Goal: Task Accomplishment & Management: Manage account settings

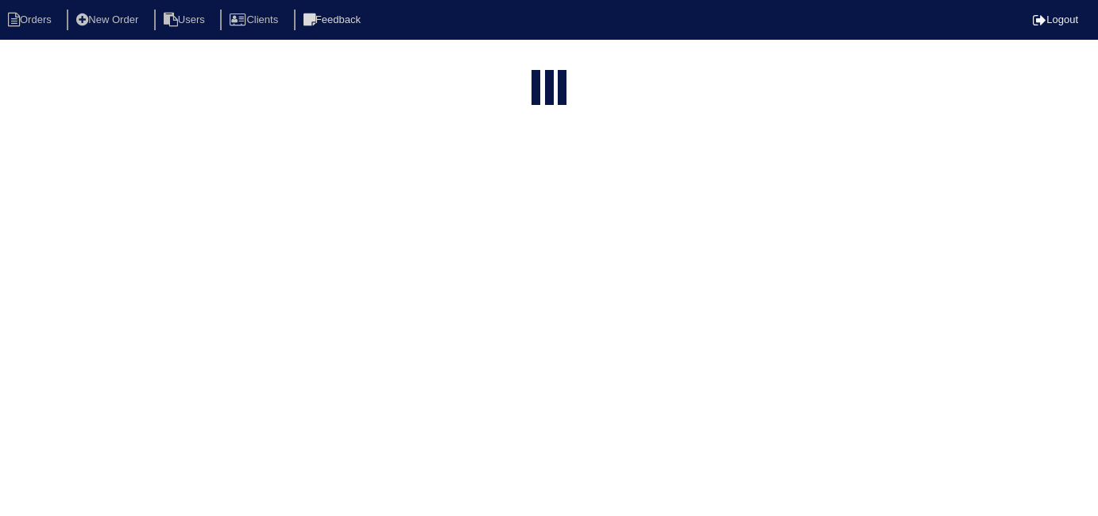
select select "15"
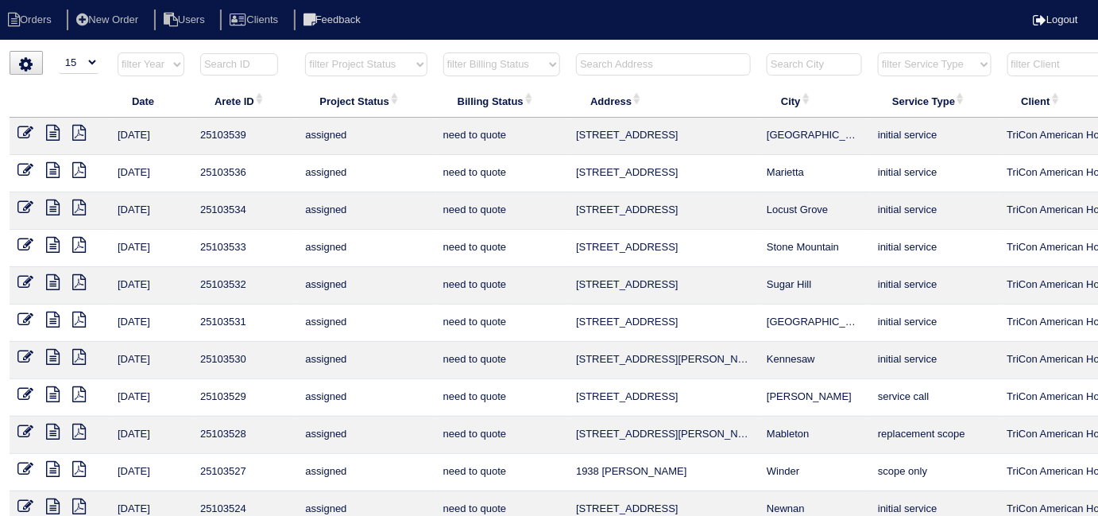
click at [592, 70] on input "text" at bounding box center [663, 64] width 175 height 22
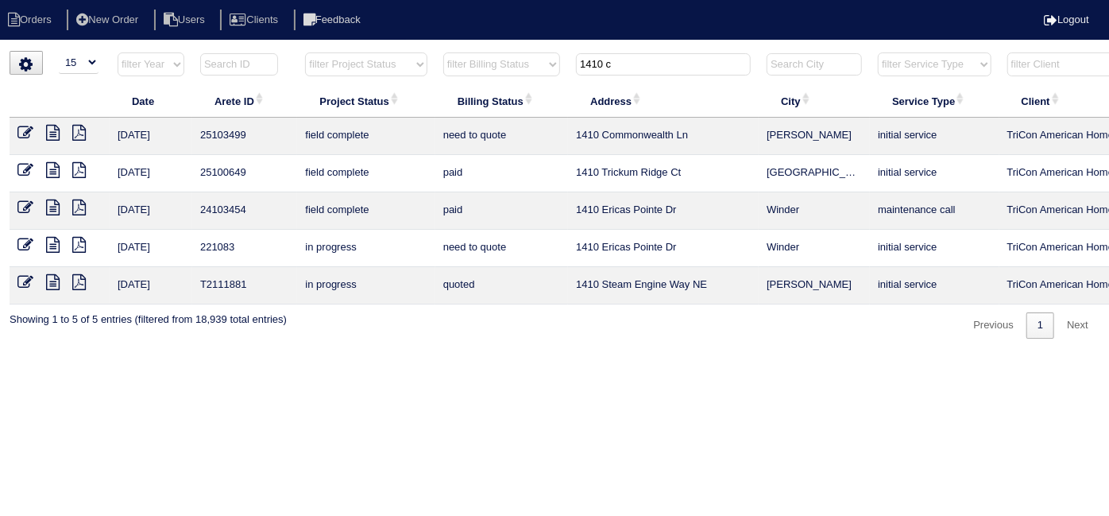
click at [635, 60] on input "1410 c" at bounding box center [663, 64] width 175 height 22
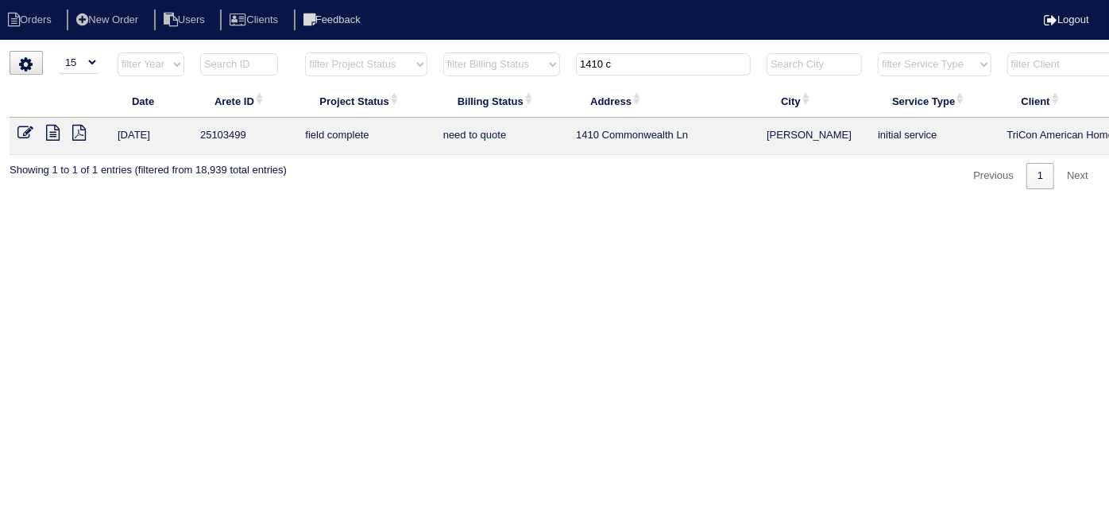
drag, startPoint x: 648, startPoint y: 69, endPoint x: 265, endPoint y: -29, distance: 396.1
click at [265, 0] on html "Orders New Order Users Clients Feedback Logout Orders New Order Users Clients M…" at bounding box center [554, 102] width 1109 height 205
drag, startPoint x: 635, startPoint y: 64, endPoint x: 276, endPoint y: 14, distance: 362.4
click at [284, 51] on body "Orders New Order Users Clients Feedback Logout Orders New Order Users Clients M…" at bounding box center [554, 120] width 1109 height 138
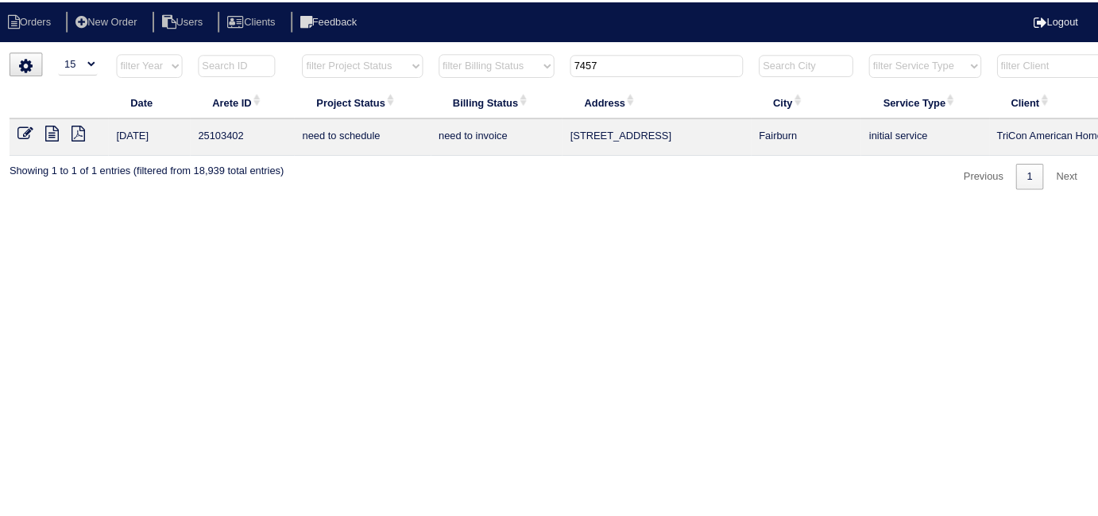
scroll to position [0, 276]
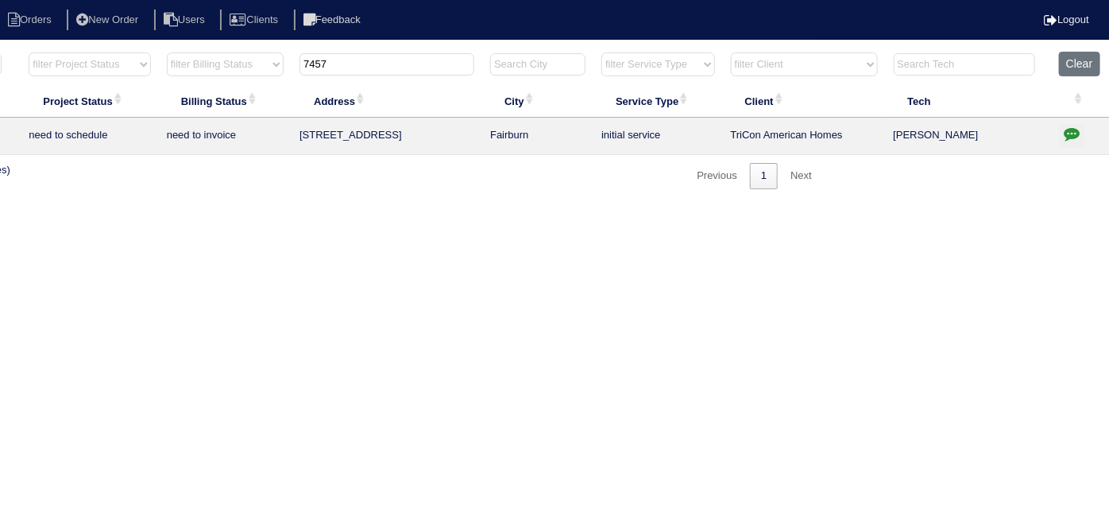
type input "7457"
click at [1068, 133] on icon "button" at bounding box center [1072, 134] width 16 height 16
type textarea "9/18/25 - Replacement x 2 approved - Sent to Dan, Payton, Reeca - KE 9/18/25 - …"
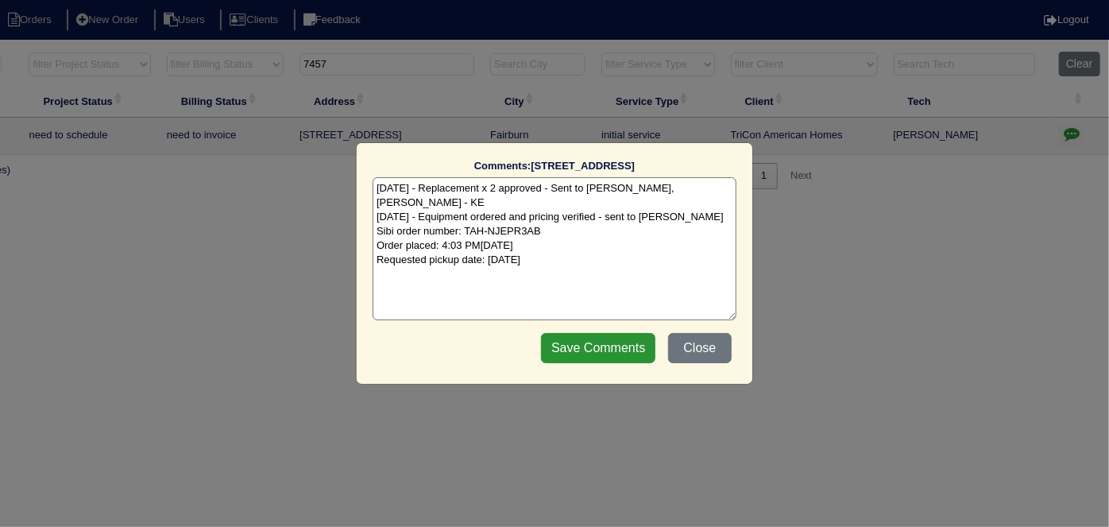
click at [655, 248] on textarea "9/18/25 - Replacement x 2 approved - Sent to Dan, Payton, Reeca - KE 9/18/25 - …" at bounding box center [555, 248] width 364 height 143
click at [700, 350] on button "Close" at bounding box center [700, 348] width 64 height 30
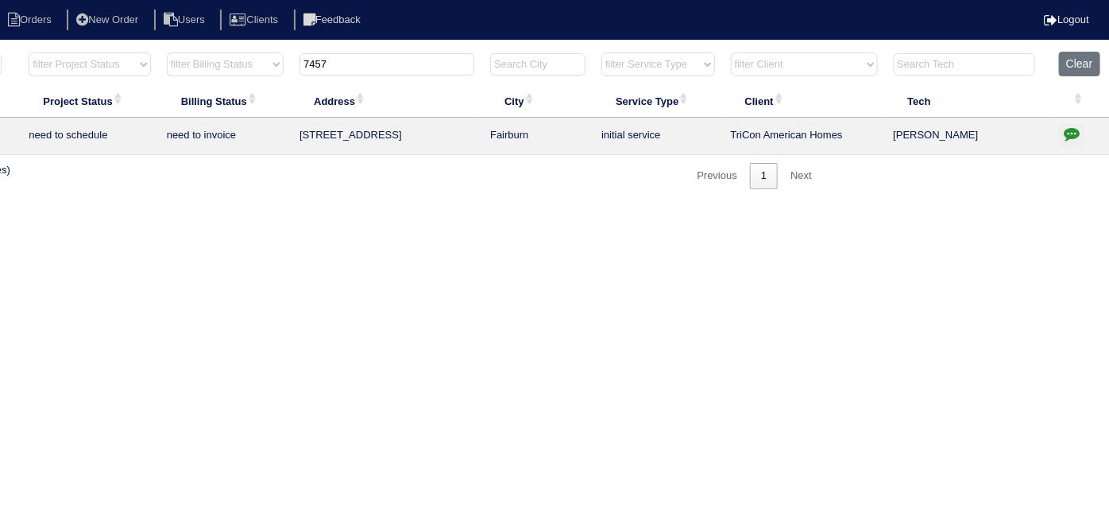
drag, startPoint x: 353, startPoint y: 58, endPoint x: 47, endPoint y: 32, distance: 307.7
click at [79, 51] on body "Orders New Order Users Clients Feedback Logout Orders New Order Users Clients M…" at bounding box center [278, 120] width 1109 height 138
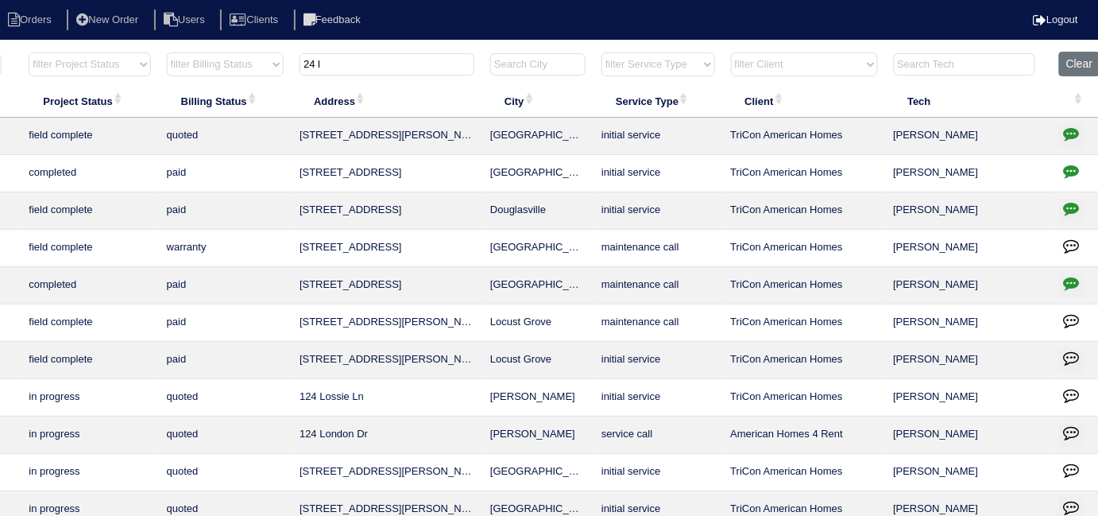
scroll to position [0, 0]
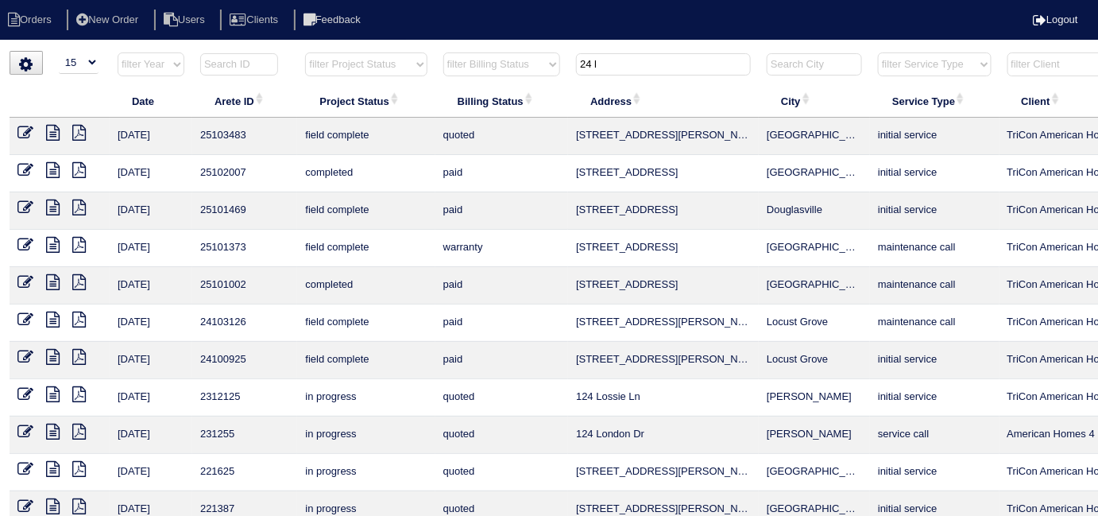
type input "24 l"
click at [21, 129] on icon at bounding box center [25, 133] width 16 height 16
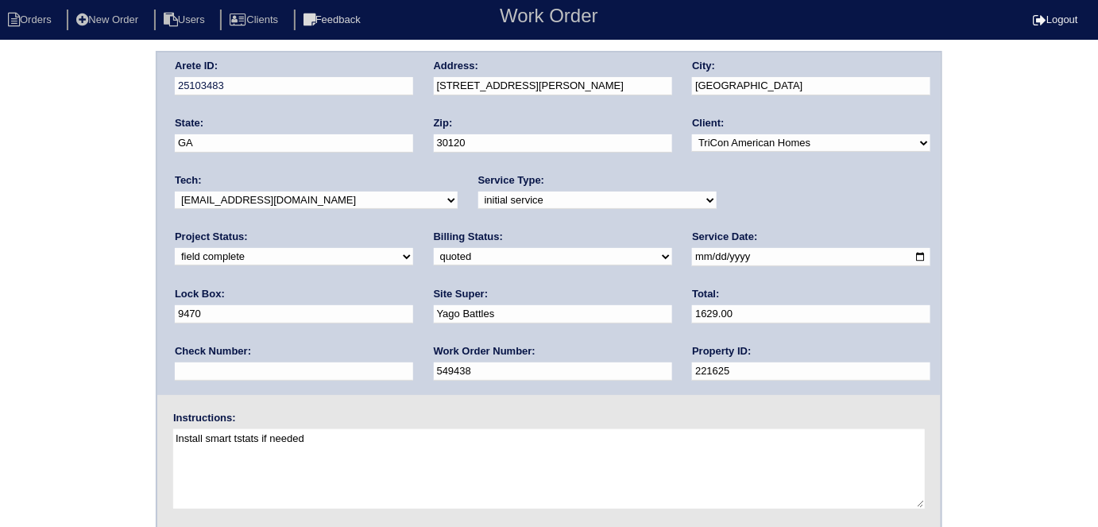
click at [434, 254] on select "need to quote quoted need to invoice invoiced paid warranty purchase order need…" at bounding box center [553, 256] width 238 height 17
select select "need to invoice"
click at [434, 248] on select "need to quote quoted need to invoice invoiced paid warranty purchase order need…" at bounding box center [553, 256] width 238 height 17
click at [52, 309] on div "Arete ID: 25103483 Address: 24 Lila Way City: Cartersville State: GA Zip: 30120…" at bounding box center [549, 372] width 1098 height 643
click at [1, 379] on div "Arete ID: 25103483 Address: 24 Lila Way City: Cartersville State: GA Zip: 30120…" at bounding box center [549, 372] width 1098 height 643
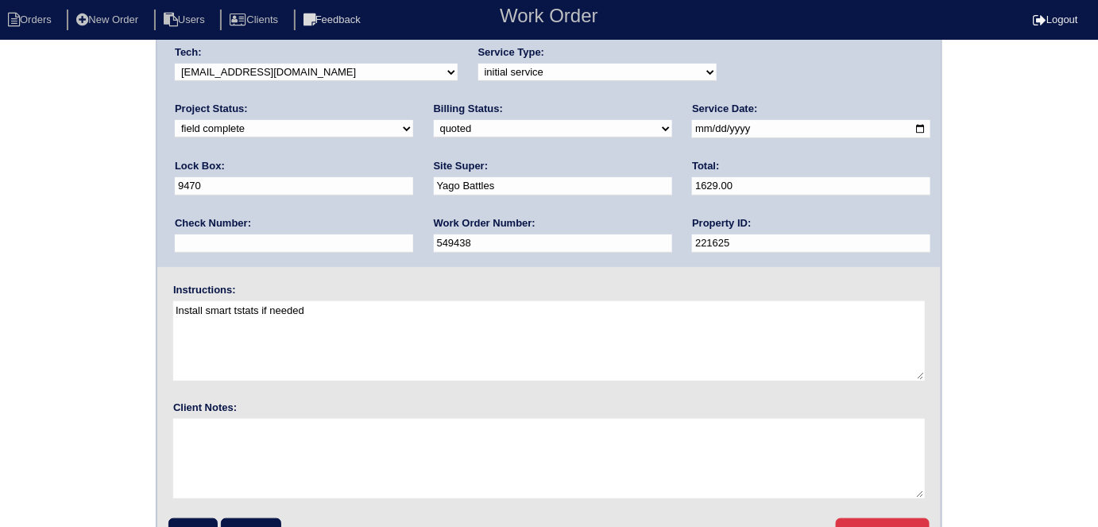
scroll to position [163, 0]
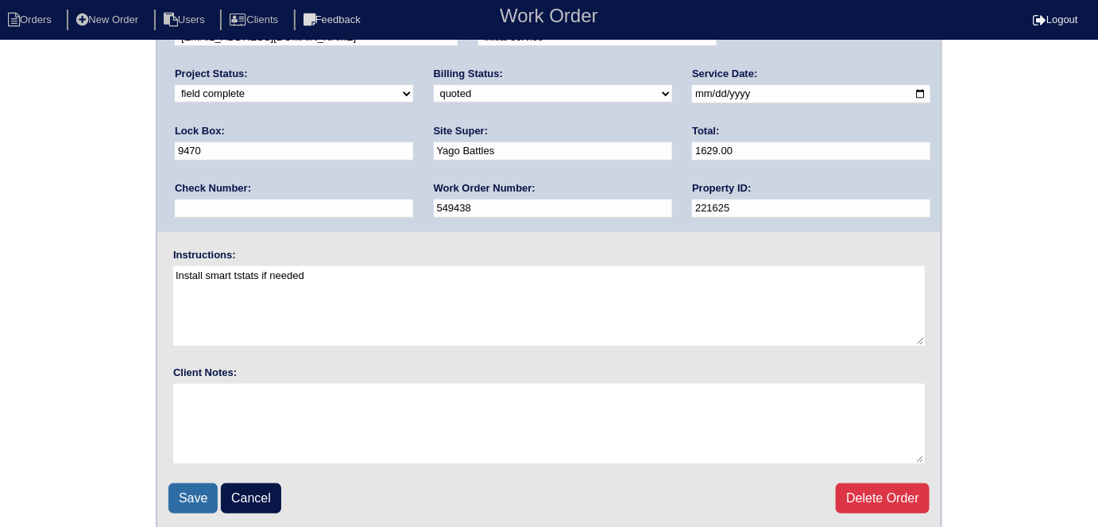
click at [203, 491] on input "Save" at bounding box center [192, 498] width 49 height 30
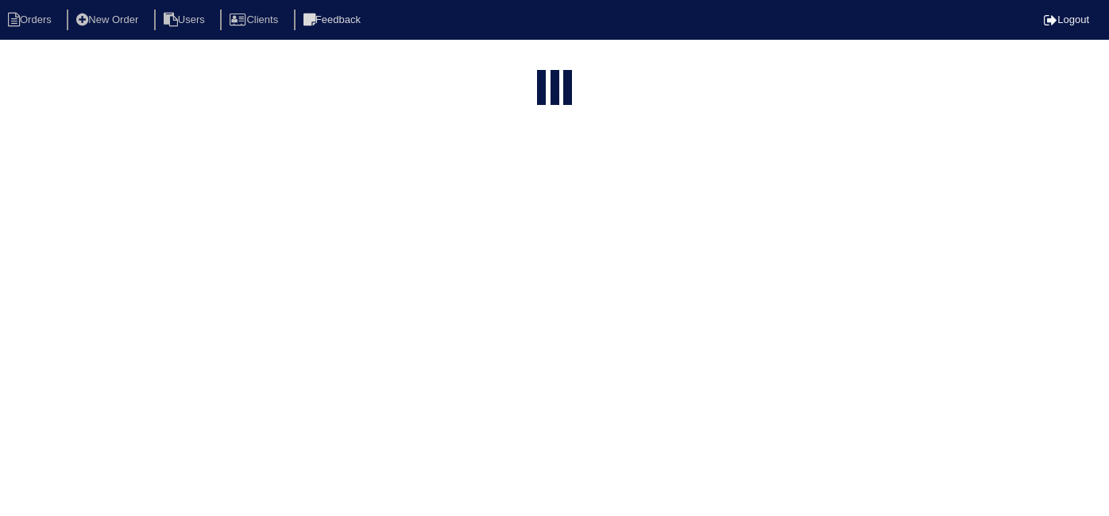
select select "15"
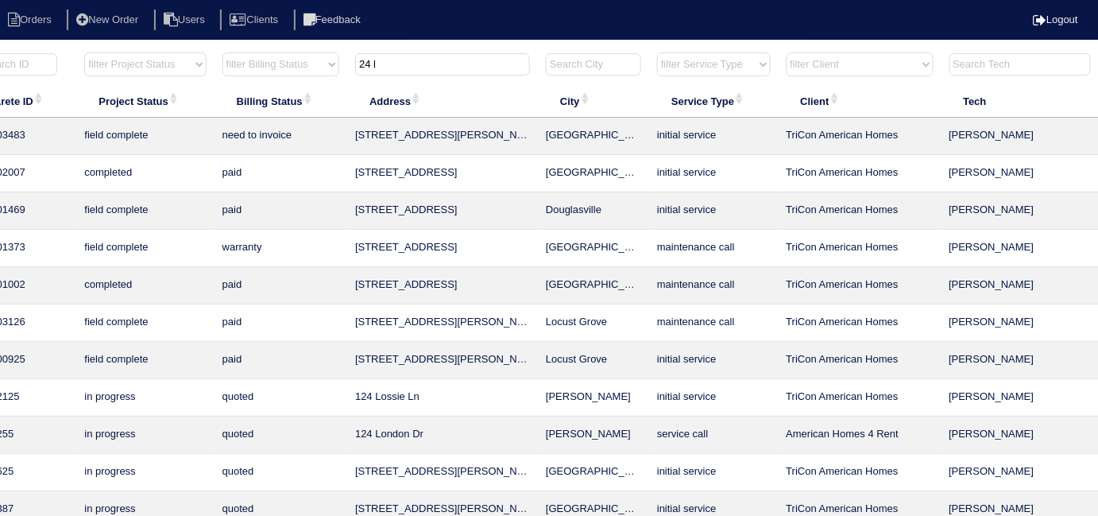
scroll to position [0, 288]
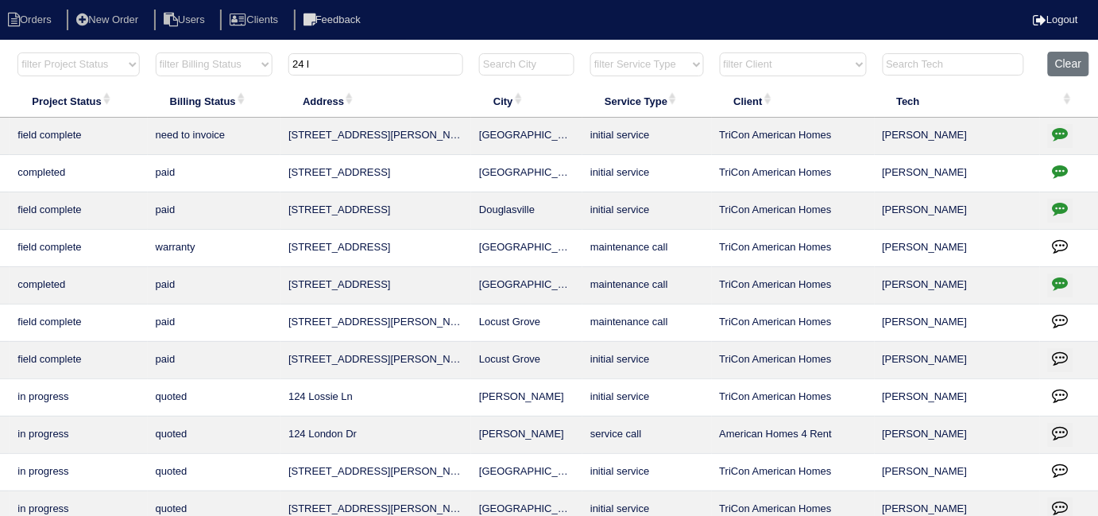
click at [1059, 133] on icon "button" at bounding box center [1061, 134] width 16 height 16
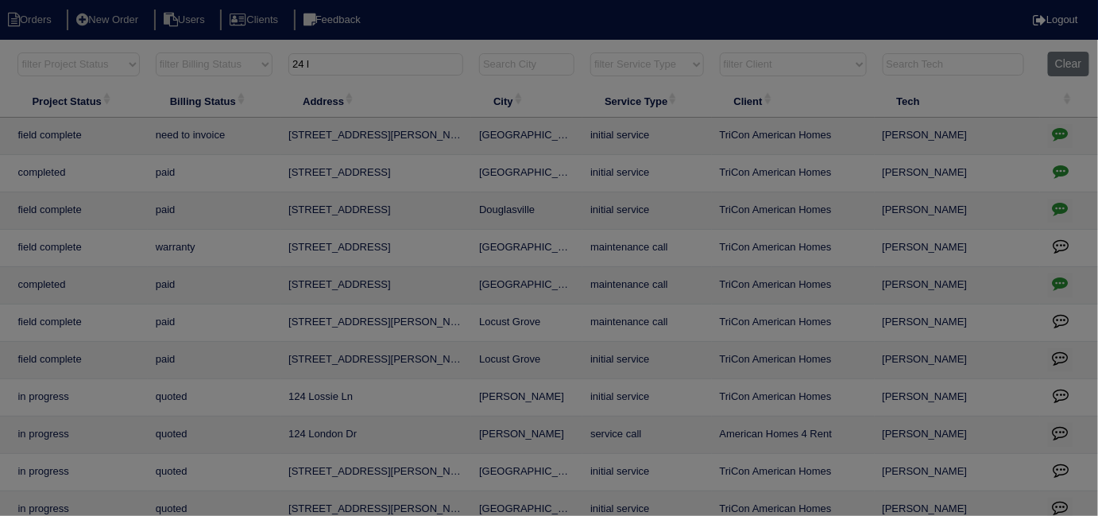
scroll to position [0, 276]
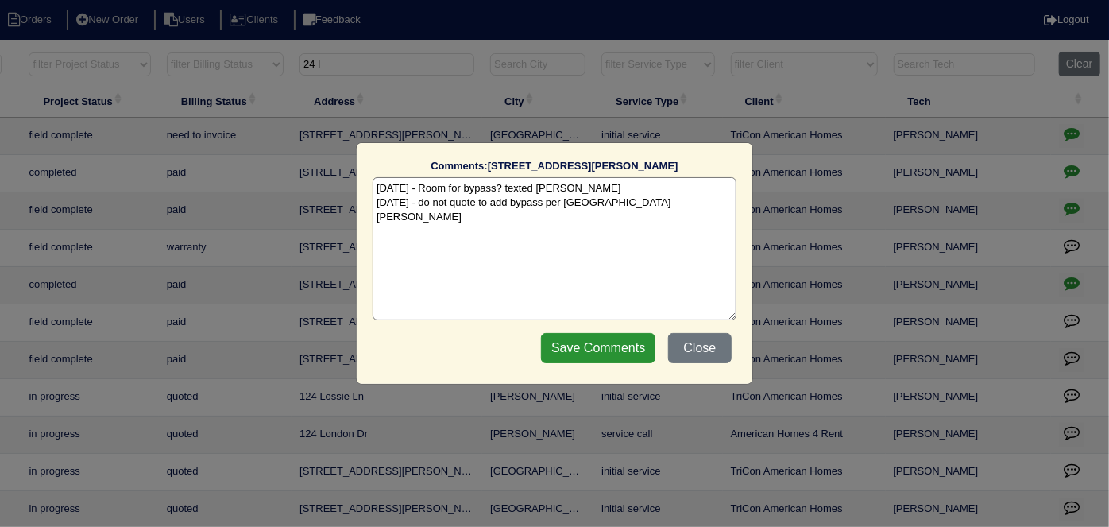
click at [639, 203] on textarea "9/24/25 - Room for bypass? texted Payton - rk 9/24/25 - do not quote to add byp…" at bounding box center [555, 248] width 364 height 143
paste textarea "Duct cleaning"
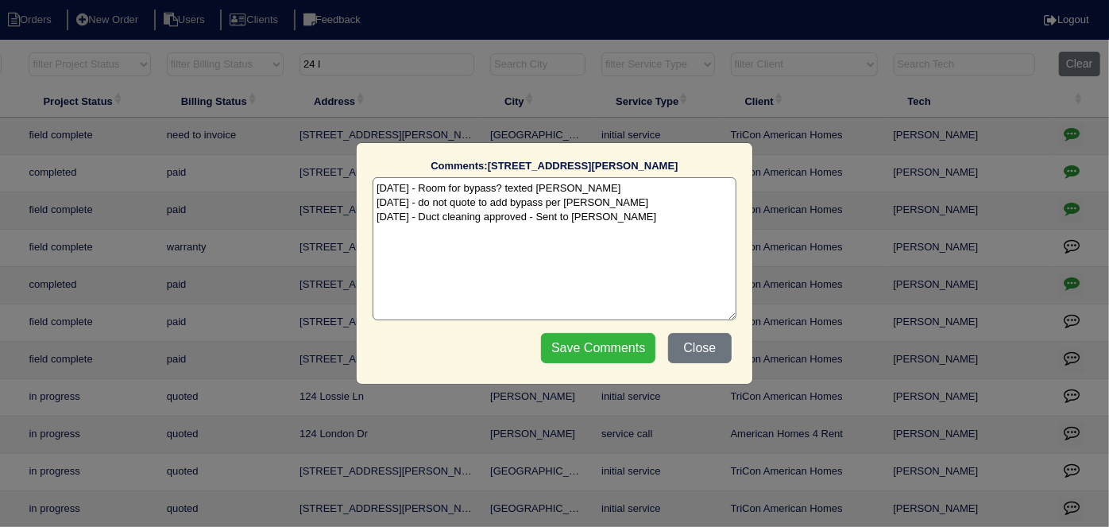
type textarea "9/24/25 - Room for bypass? texted Payton - rk 9/24/25 - do not quote to add byp…"
click at [618, 337] on input "Save Comments" at bounding box center [598, 348] width 114 height 30
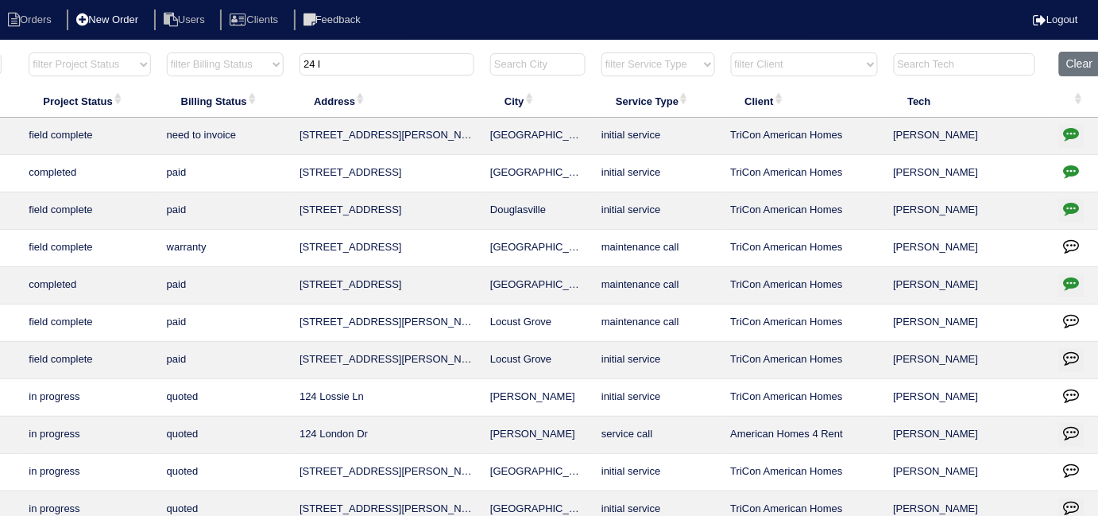
drag, startPoint x: 346, startPoint y: 73, endPoint x: 127, endPoint y: 25, distance: 224.5
click at [136, 51] on body "Orders New Order Users Clients Feedback Logout Orders New Order Users Clients M…" at bounding box center [273, 325] width 1098 height 549
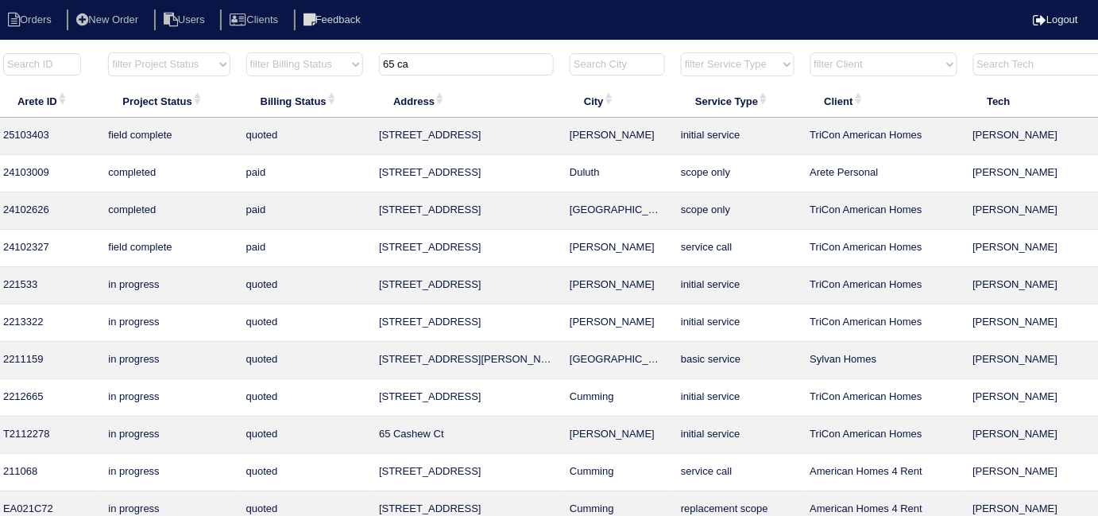
scroll to position [0, 0]
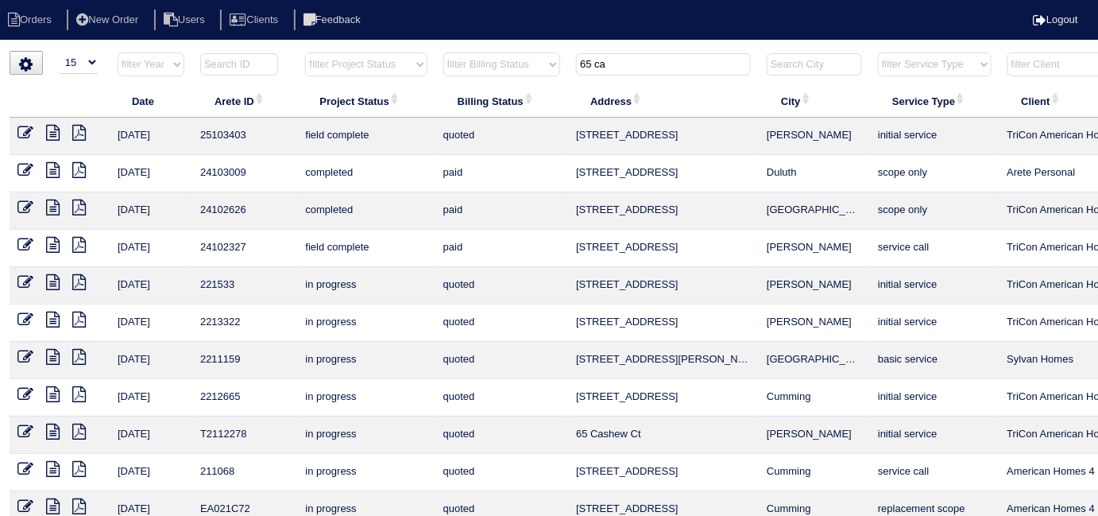
type input "65 ca"
click at [21, 127] on icon at bounding box center [25, 133] width 16 height 16
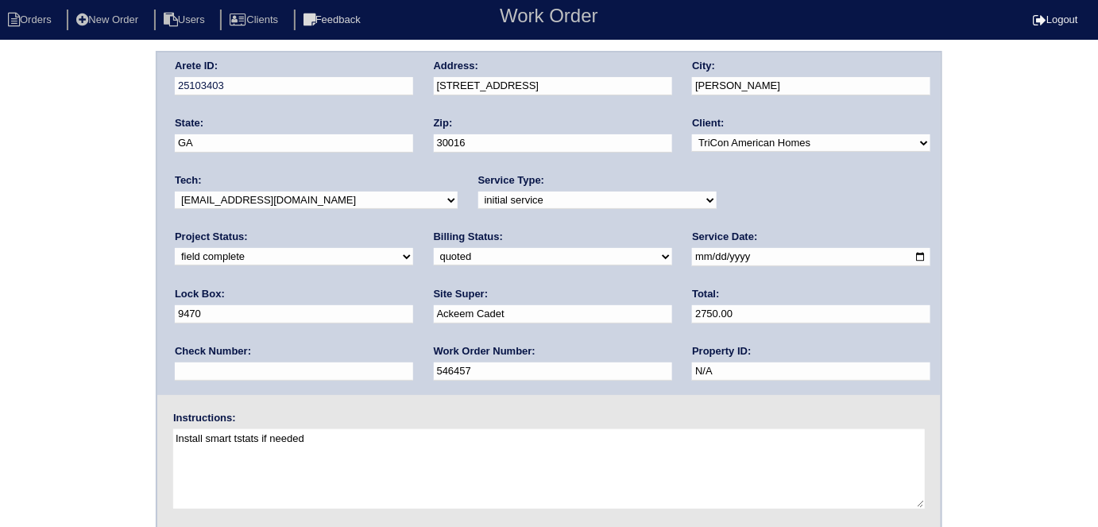
click at [434, 248] on select "need to quote quoted need to invoice invoiced paid warranty purchase order need…" at bounding box center [553, 256] width 238 height 17
select select "need to invoice"
click at [434, 248] on select "need to quote quoted need to invoice invoiced paid warranty purchase order need…" at bounding box center [553, 256] width 238 height 17
click at [0, 255] on div "Arete ID: 25103403 Address: 65 Cascade Ct City: Covington State: GA Zip: 30016 …" at bounding box center [549, 372] width 1098 height 643
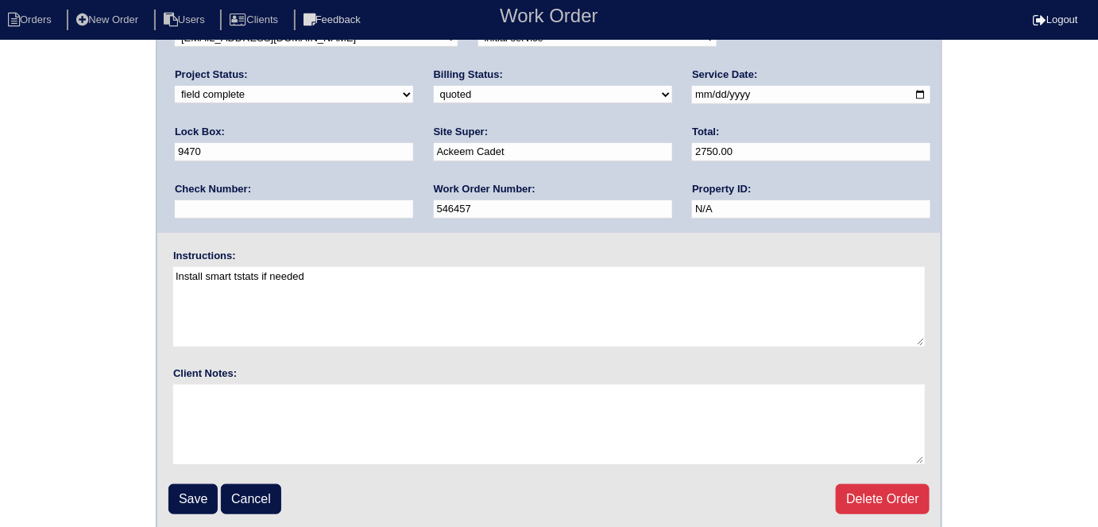
scroll to position [163, 0]
click at [170, 495] on input "Save" at bounding box center [192, 498] width 49 height 30
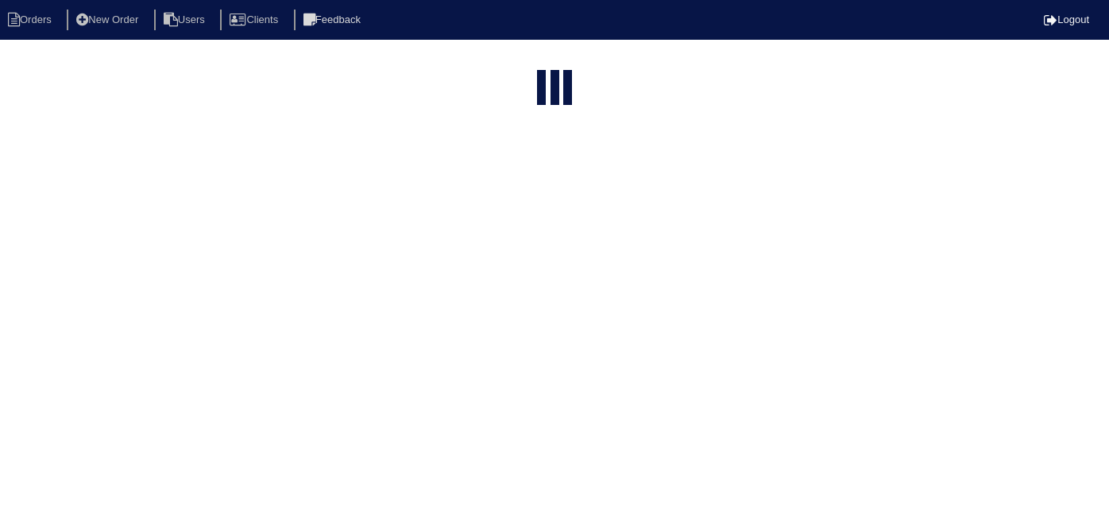
select select "15"
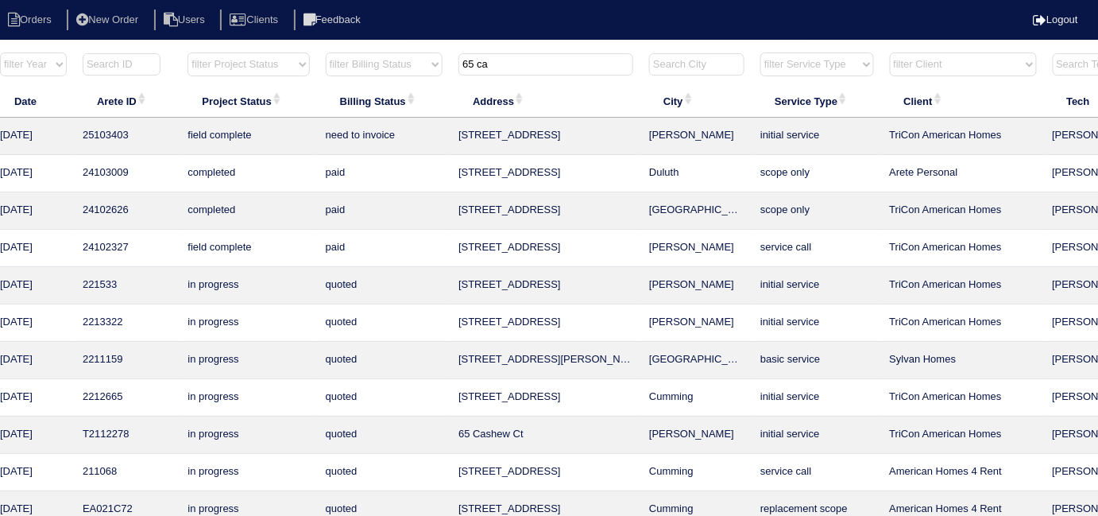
scroll to position [0, 288]
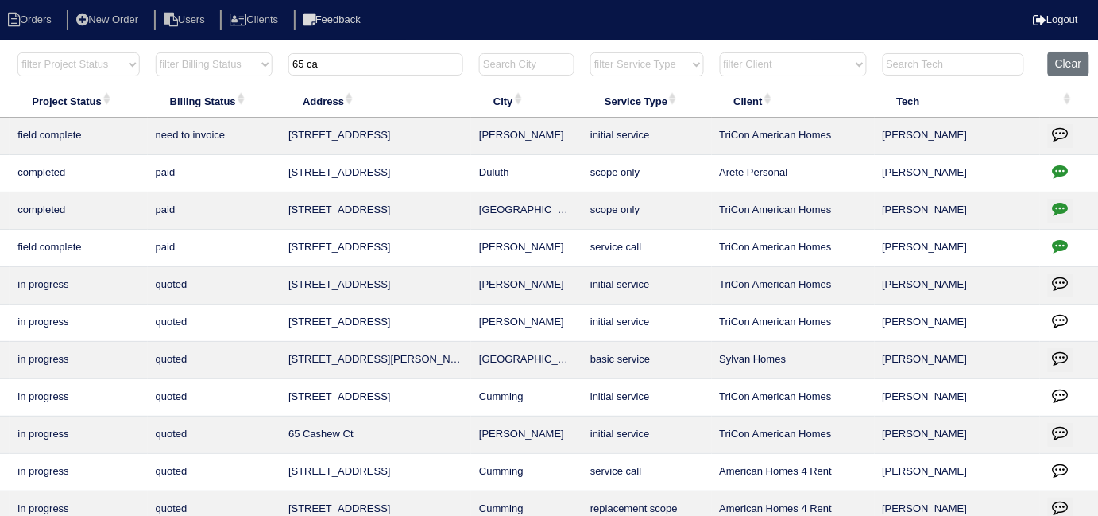
click at [1053, 132] on icon "button" at bounding box center [1061, 134] width 16 height 16
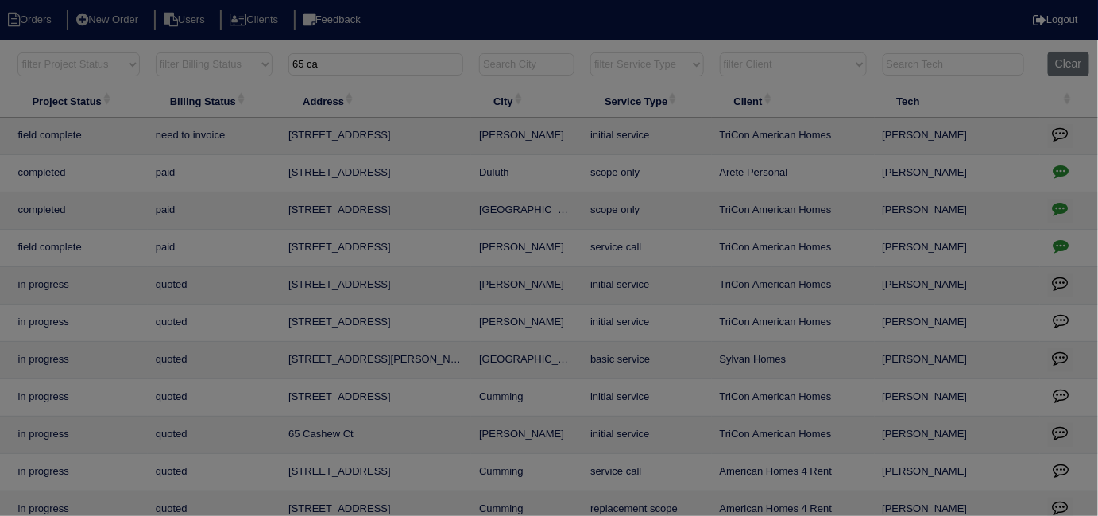
scroll to position [0, 276]
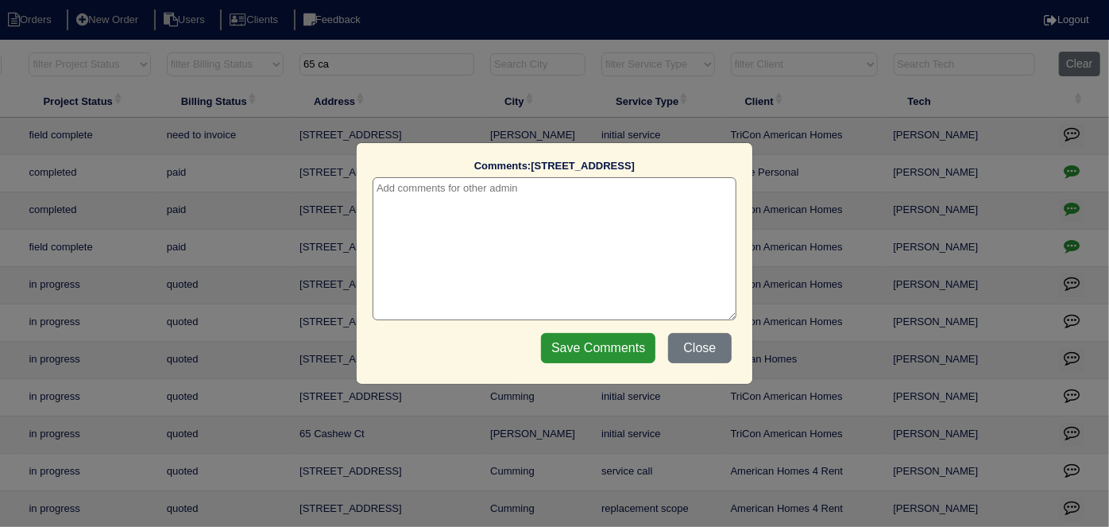
click at [558, 172] on label "Comments: [STREET_ADDRESS]" at bounding box center [555, 166] width 364 height 14
click at [552, 185] on textarea at bounding box center [555, 248] width 364 height 143
paste textarea "Duct cleaning"
type textarea "[DATE] - Duct cleaning approved - Sent to [PERSON_NAME]"
click at [610, 350] on input "Save Comments" at bounding box center [598, 348] width 114 height 30
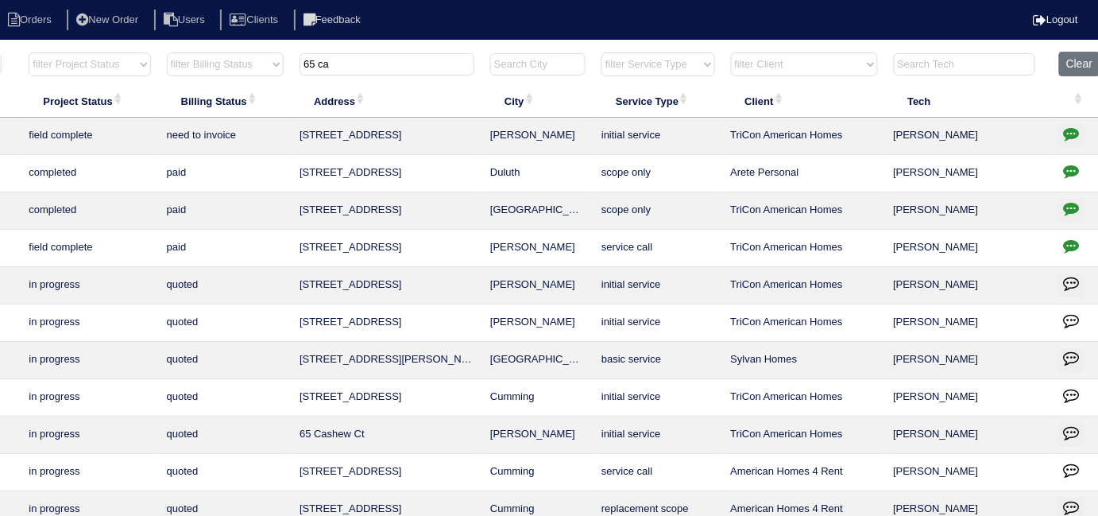
scroll to position [1, 276]
drag, startPoint x: 364, startPoint y: 60, endPoint x: 89, endPoint y: 62, distance: 274.9
click at [90, 62] on tr "filter Year -- Any Year -- 2025 2024 2023 2022 2021 2020 2019 filter Project St…" at bounding box center [421, 67] width 1377 height 33
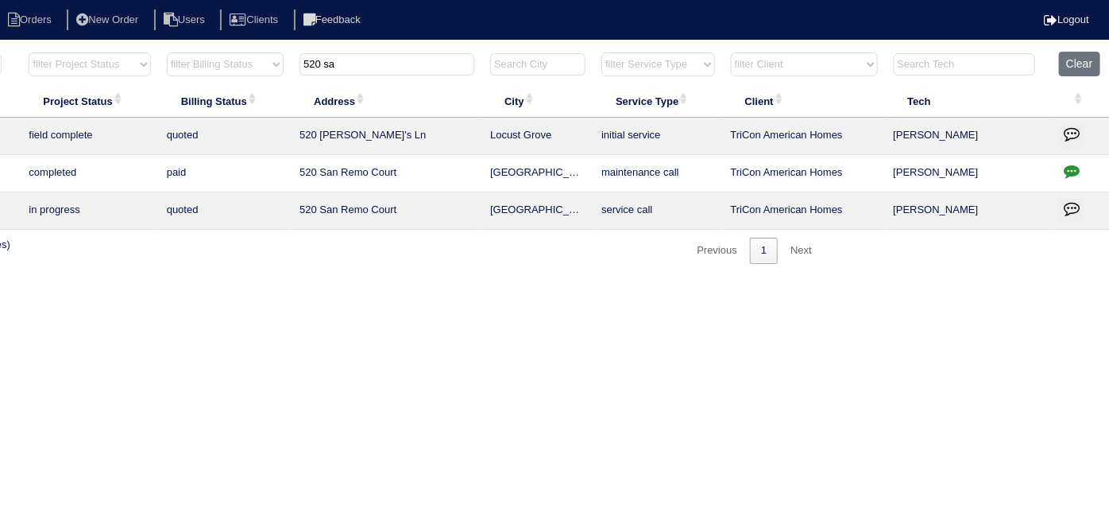
scroll to position [0, 0]
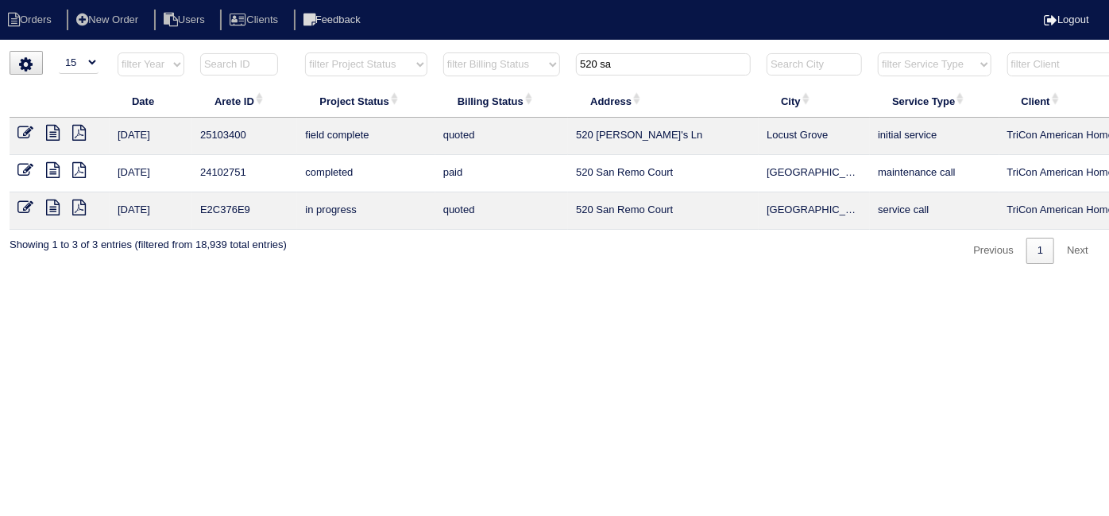
type input "520 sa"
click at [23, 130] on icon at bounding box center [25, 133] width 16 height 16
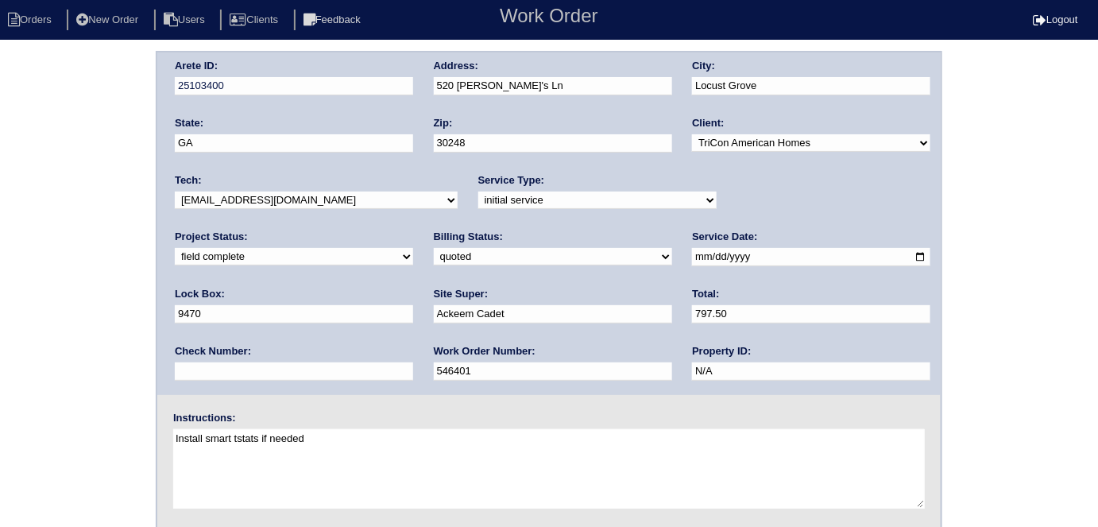
click at [434, 259] on select "need to quote quoted need to invoice invoiced paid warranty purchase order need…" at bounding box center [553, 256] width 238 height 17
select select "need to invoice"
click at [434, 248] on select "need to quote quoted need to invoice invoiced paid warranty purchase order need…" at bounding box center [553, 256] width 238 height 17
click at [0, 354] on div "Arete ID: 25103400 Address: 520 [PERSON_NAME]'s Ln City: [GEOGRAPHIC_DATA] Stat…" at bounding box center [549, 372] width 1098 height 643
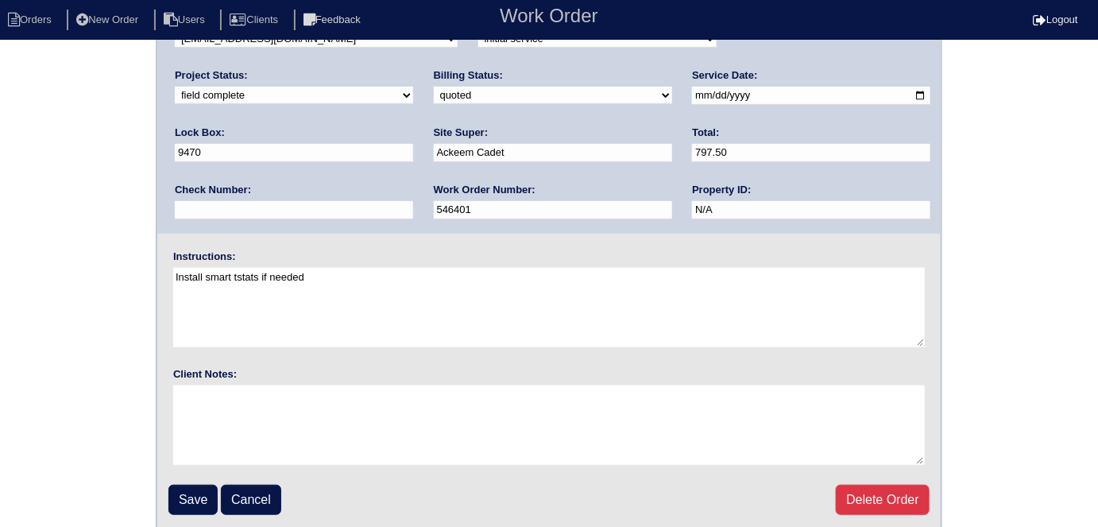
scroll to position [163, 0]
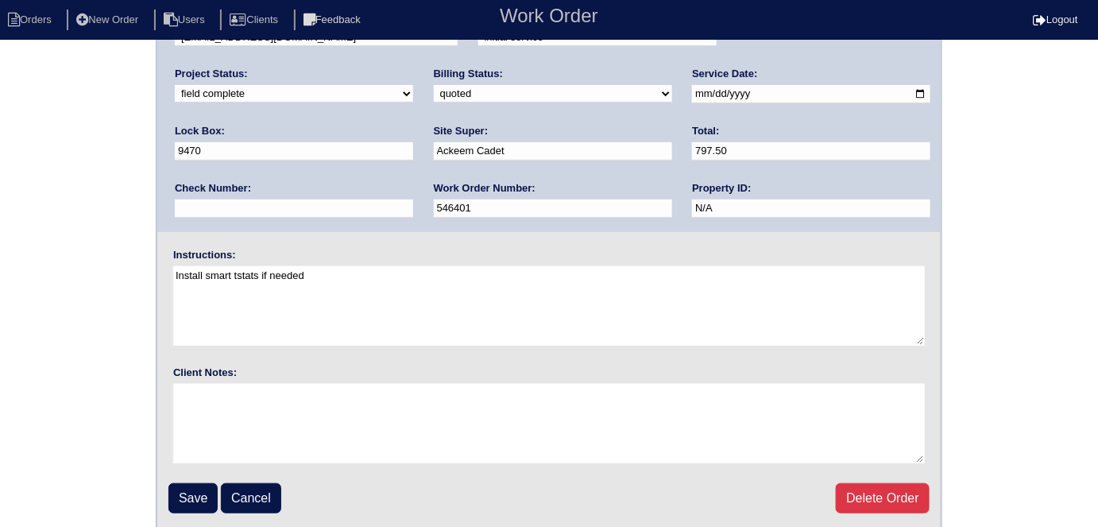
click at [163, 497] on fieldset "Arete ID: 25103400 Address: 520 [PERSON_NAME]'s Ln City: [GEOGRAPHIC_DATA] Stat…" at bounding box center [548, 209] width 783 height 639
click at [172, 494] on input "Save" at bounding box center [192, 498] width 49 height 30
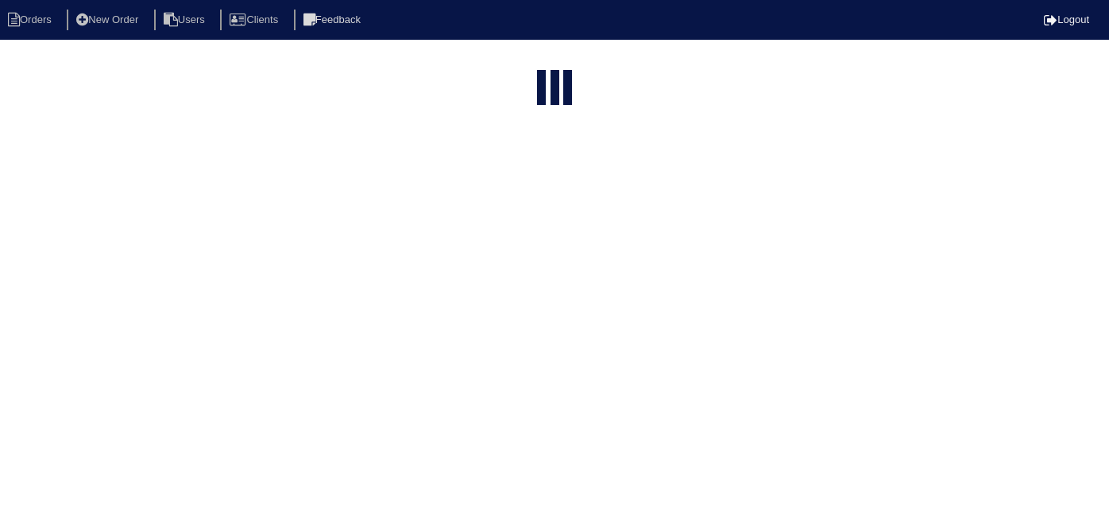
select select "15"
type input "520 sa"
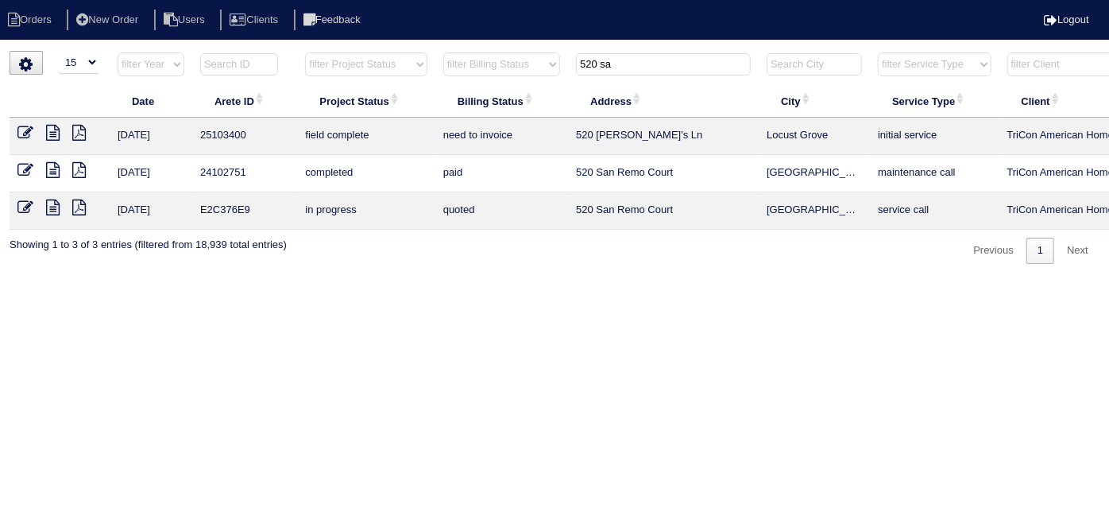
drag, startPoint x: 661, startPoint y: 68, endPoint x: 447, endPoint y: 68, distance: 213.7
click at [447, 68] on tr "filter Year -- Any Year -- 2025 2024 2023 2022 2021 2020 2019 filter Project St…" at bounding box center [698, 68] width 1377 height 33
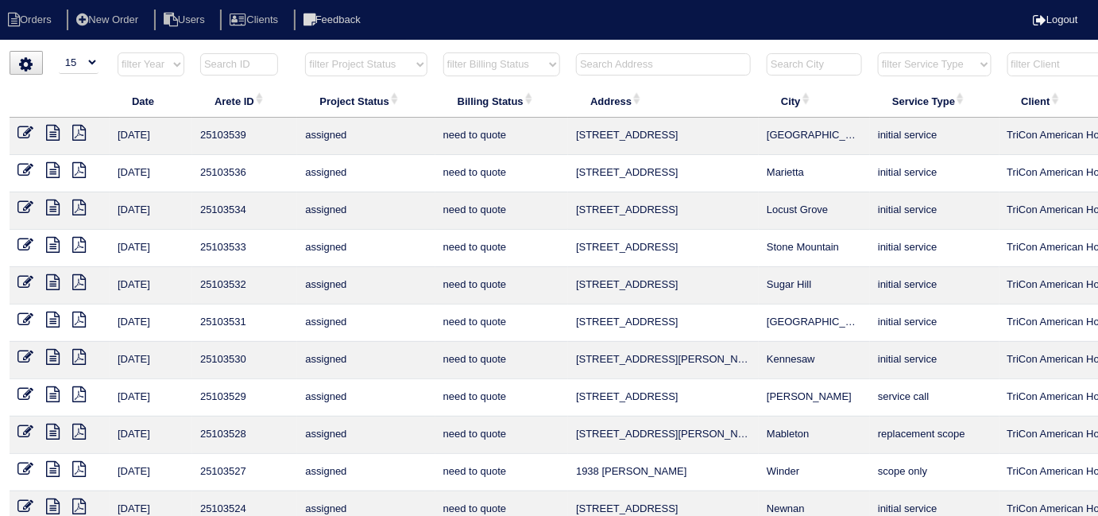
click at [608, 64] on input "text" at bounding box center [663, 64] width 175 height 22
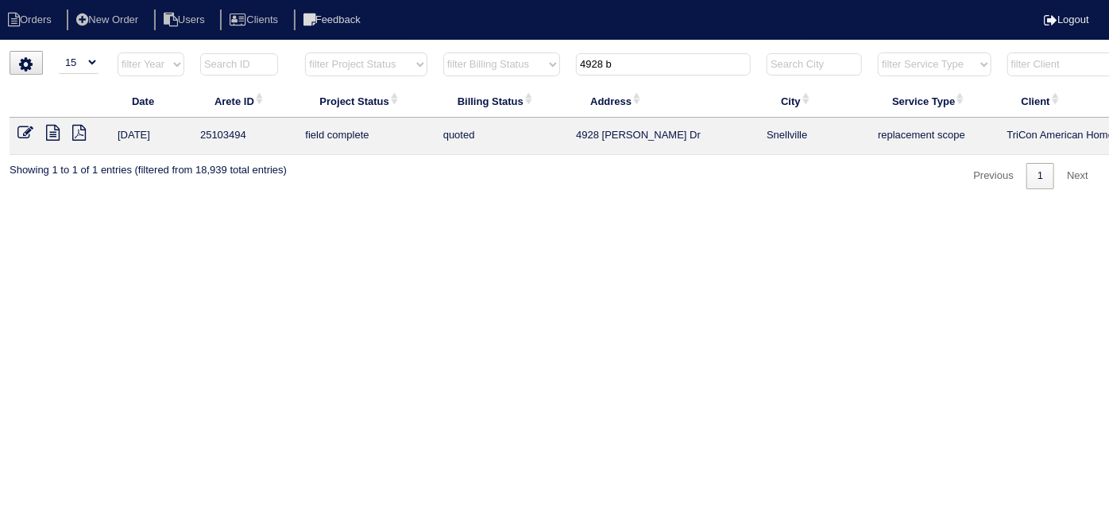
type input "4928 b"
click at [23, 129] on icon at bounding box center [25, 133] width 16 height 16
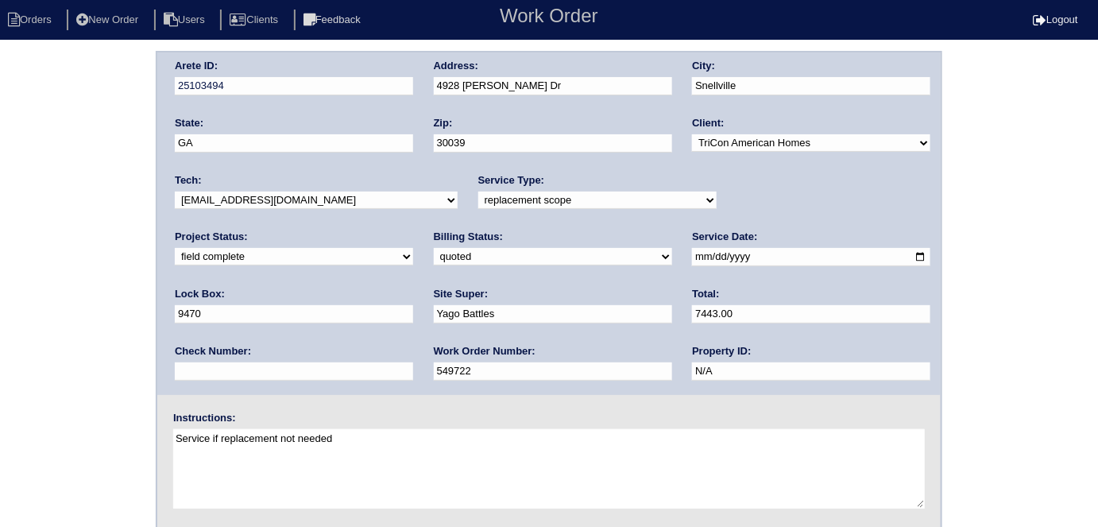
scroll to position [1, 0]
click at [434, 260] on select "need to quote quoted need to invoice invoiced paid warranty purchase order need…" at bounding box center [553, 255] width 238 height 17
select select "need to invoice"
click at [434, 247] on select "need to quote quoted need to invoice invoiced paid warranty purchase order need…" at bounding box center [553, 255] width 238 height 17
click at [413, 247] on select "new order assigned in progress field complete need to schedule admin review arc…" at bounding box center [294, 255] width 238 height 17
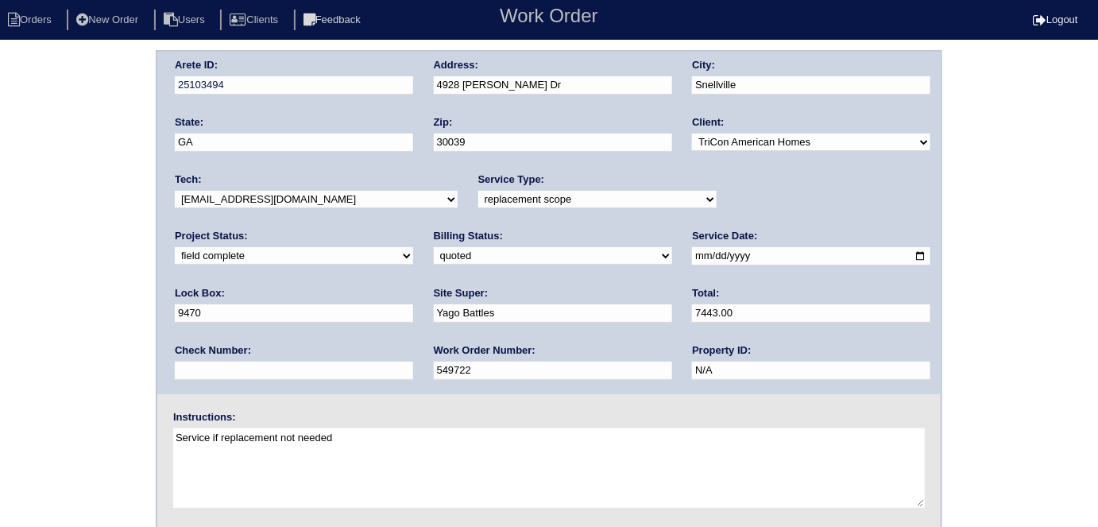
select select "need to schedule"
click at [413, 247] on select "new order assigned in progress field complete need to schedule admin review arc…" at bounding box center [294, 255] width 238 height 17
click at [692, 253] on input "2025-09-23" at bounding box center [811, 256] width 238 height 18
type input "2025-09-26"
click at [0, 261] on div "Arete ID: 25103494 Address: 4928 Bryant Dr City: Snellville State: GA Zip: 3003…" at bounding box center [549, 371] width 1098 height 643
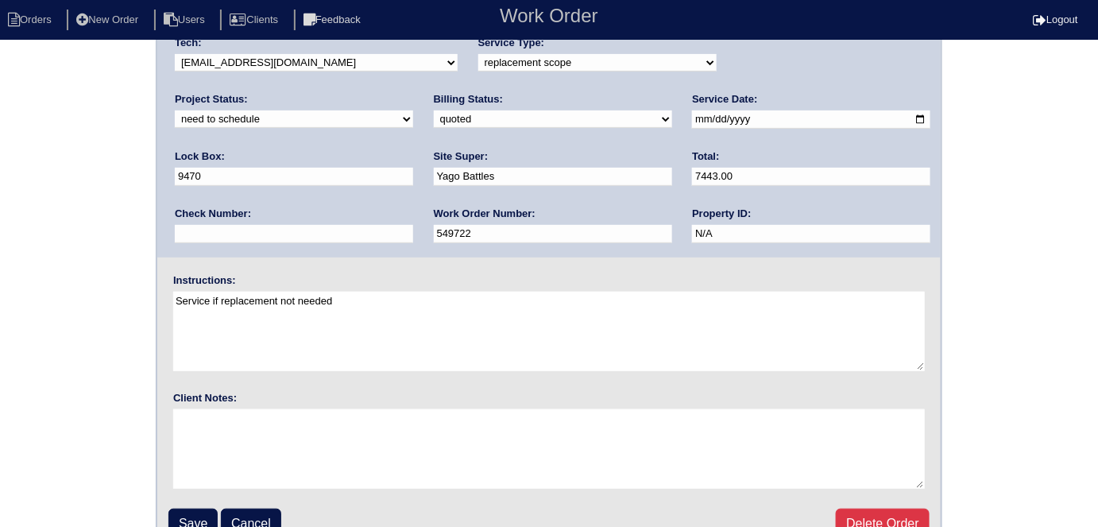
scroll to position [163, 0]
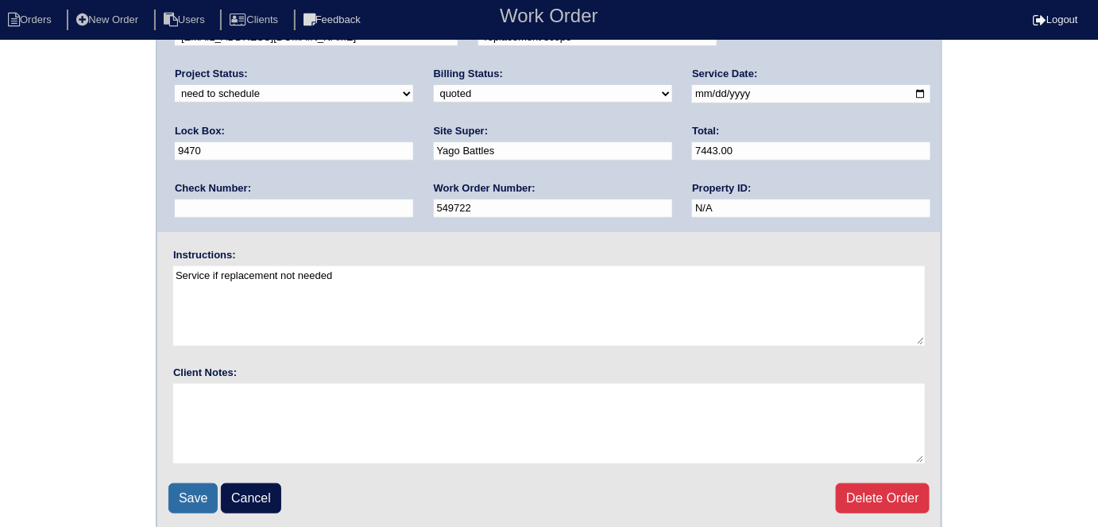
click at [186, 493] on input "Save" at bounding box center [192, 498] width 49 height 30
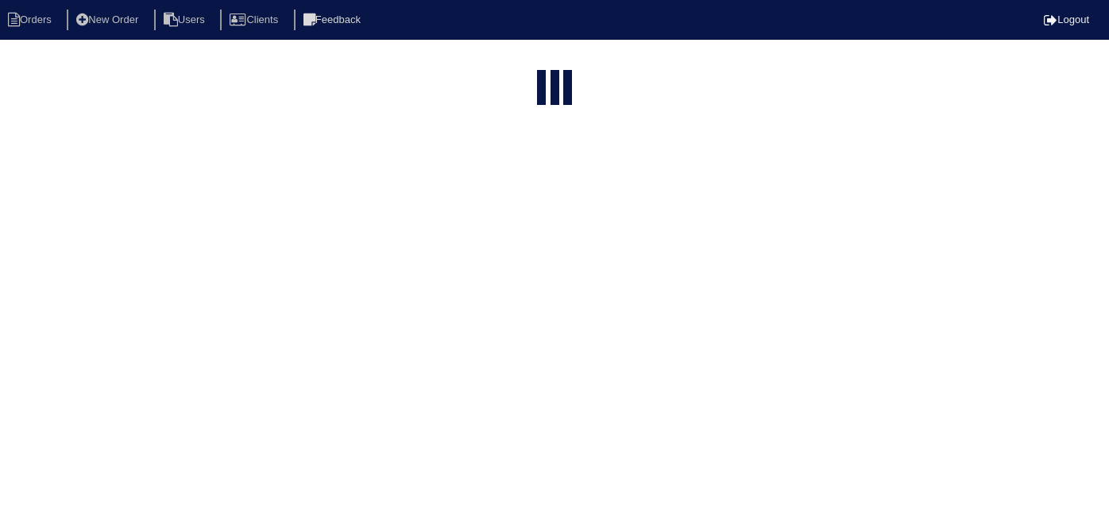
select select "15"
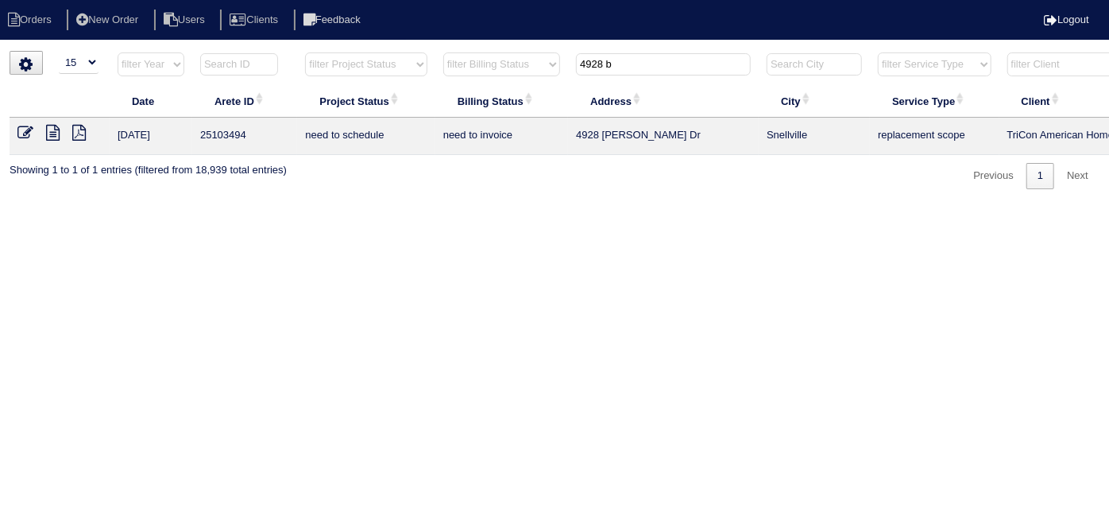
scroll to position [0, 276]
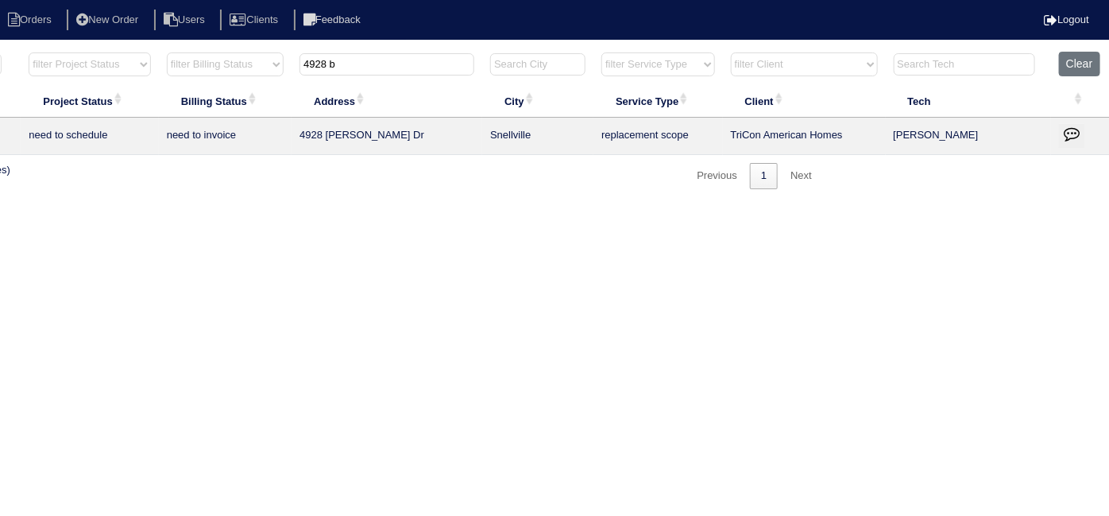
click at [1065, 126] on icon "button" at bounding box center [1072, 134] width 16 height 16
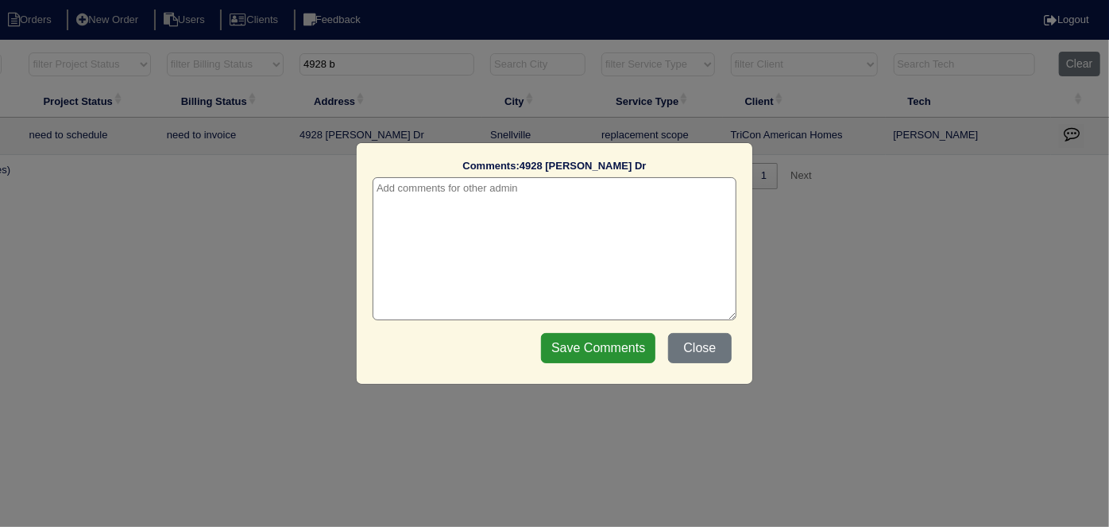
click at [406, 189] on textarea at bounding box center [555, 248] width 364 height 143
paste textarea "Replacement/Replace Zoning/Add bypass/Duct cleaning"
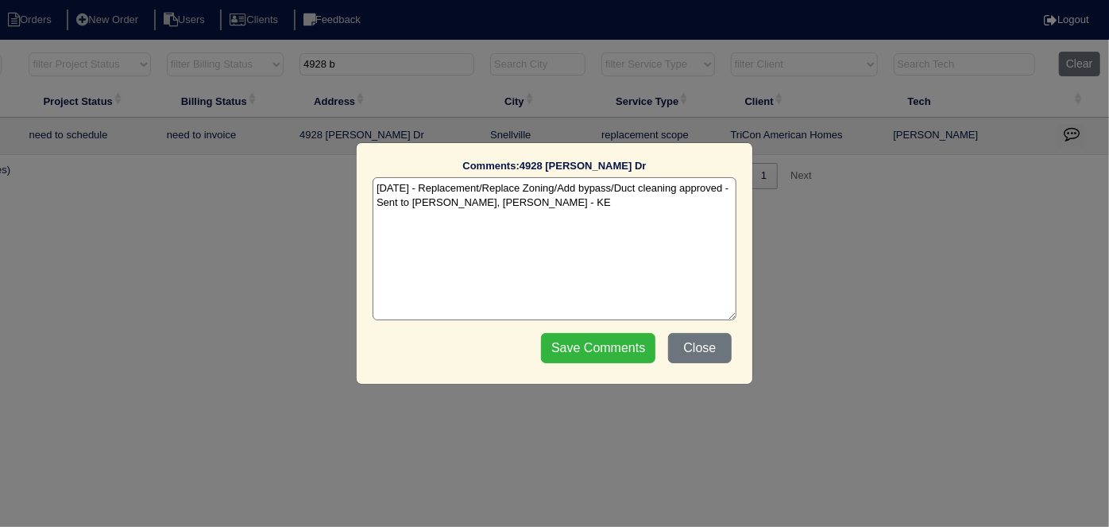
type textarea "9/25/25 - Replacement/Replace Zoning/Add bypass/Duct cleaning approved - Sent t…"
click at [554, 344] on input "Save Comments" at bounding box center [598, 348] width 114 height 30
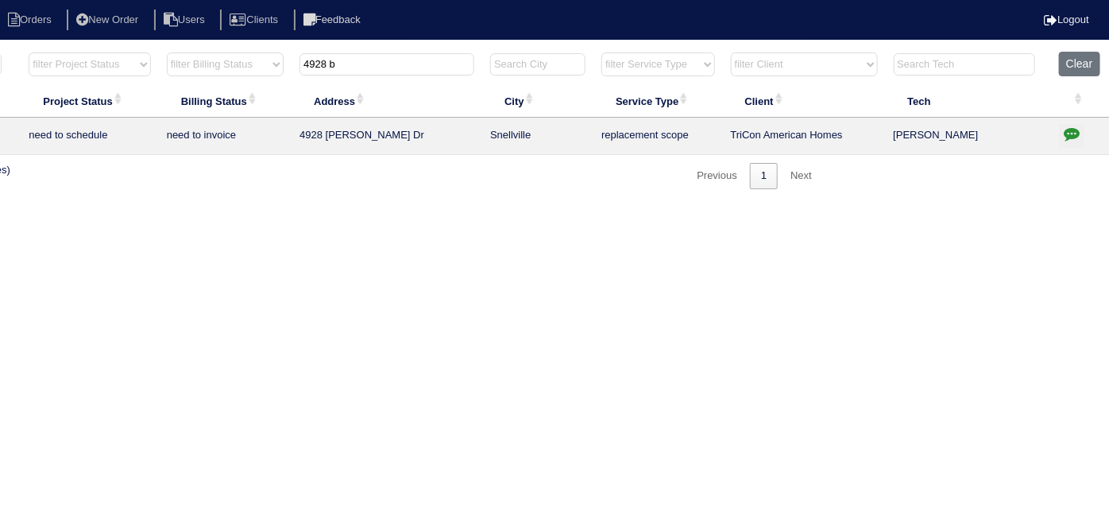
drag, startPoint x: 388, startPoint y: 68, endPoint x: 0, endPoint y: -6, distance: 394.5
click at [0, 0] on html "Orders New Order Users Clients Feedback Logout Orders New Order Users Clients M…" at bounding box center [278, 102] width 1109 height 205
type input "7457 m"
click at [1072, 135] on icon "button" at bounding box center [1072, 134] width 16 height 16
type textarea "9/18/25 - Replacement x 2 approved - Sent to Dan, Payton, Reeca - KE 9/18/25 - …"
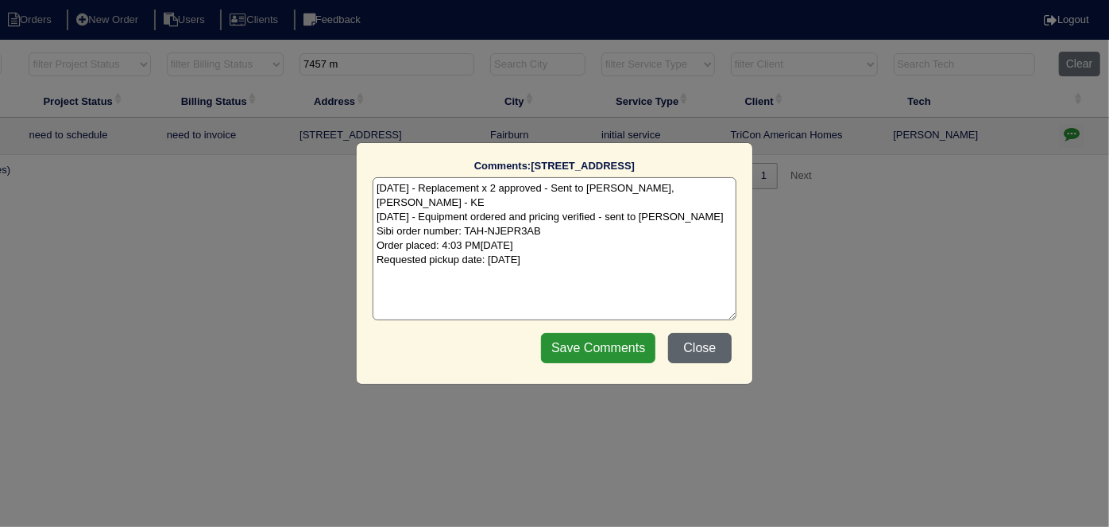
click at [697, 340] on button "Close" at bounding box center [700, 348] width 64 height 30
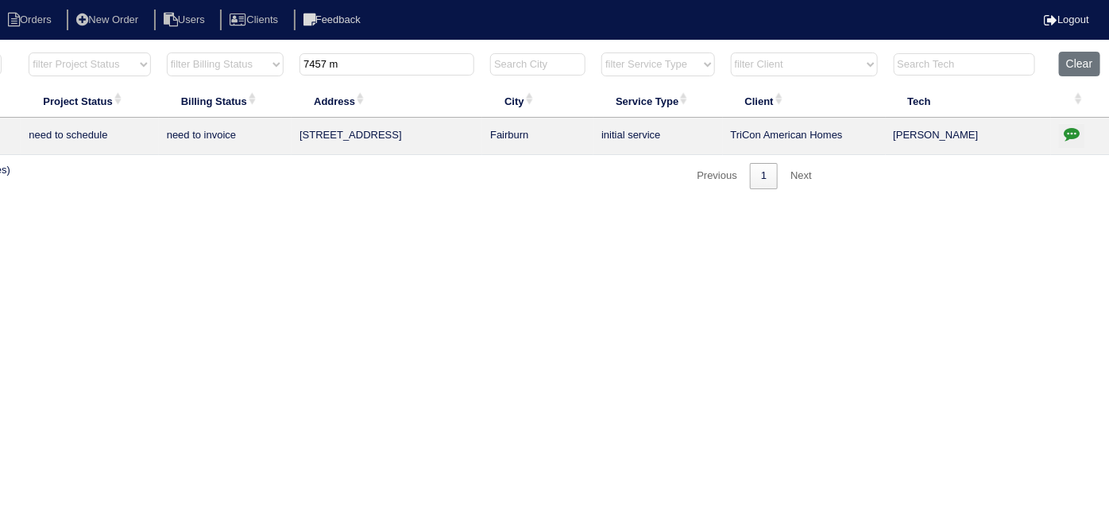
click at [1071, 127] on icon "button" at bounding box center [1072, 134] width 16 height 16
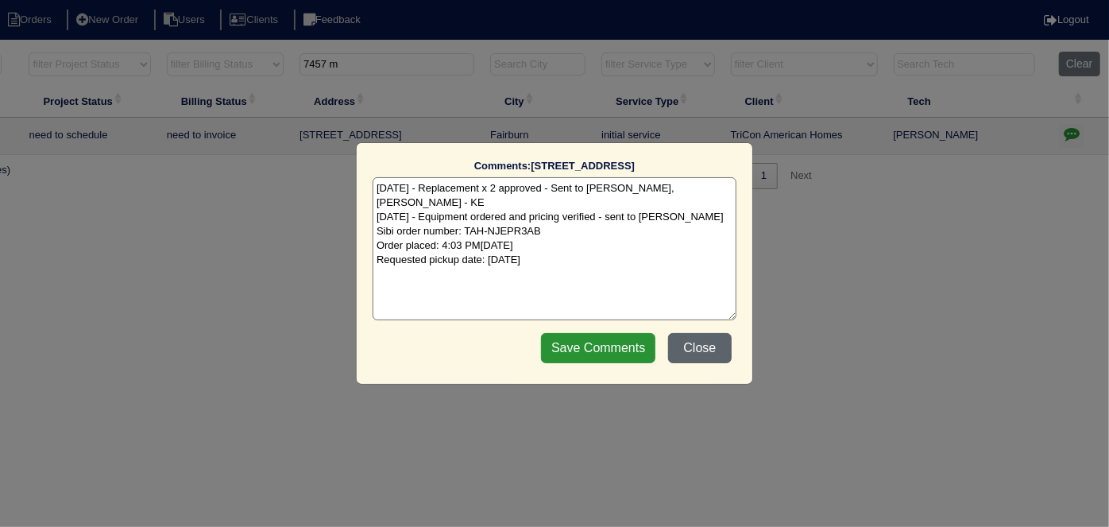
drag, startPoint x: 697, startPoint y: 346, endPoint x: 690, endPoint y: 342, distance: 8.2
click at [696, 346] on button "Close" at bounding box center [700, 348] width 64 height 30
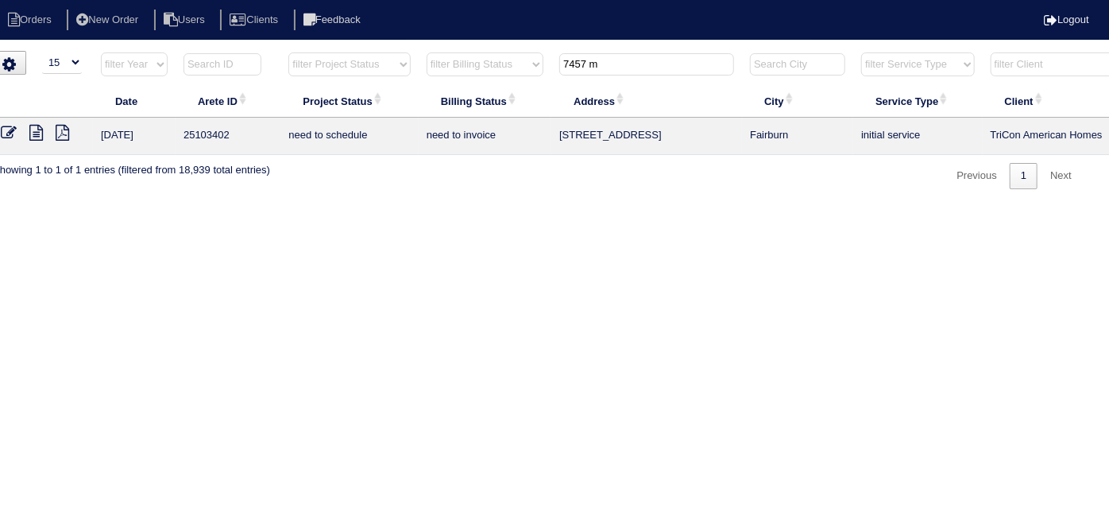
scroll to position [0, 0]
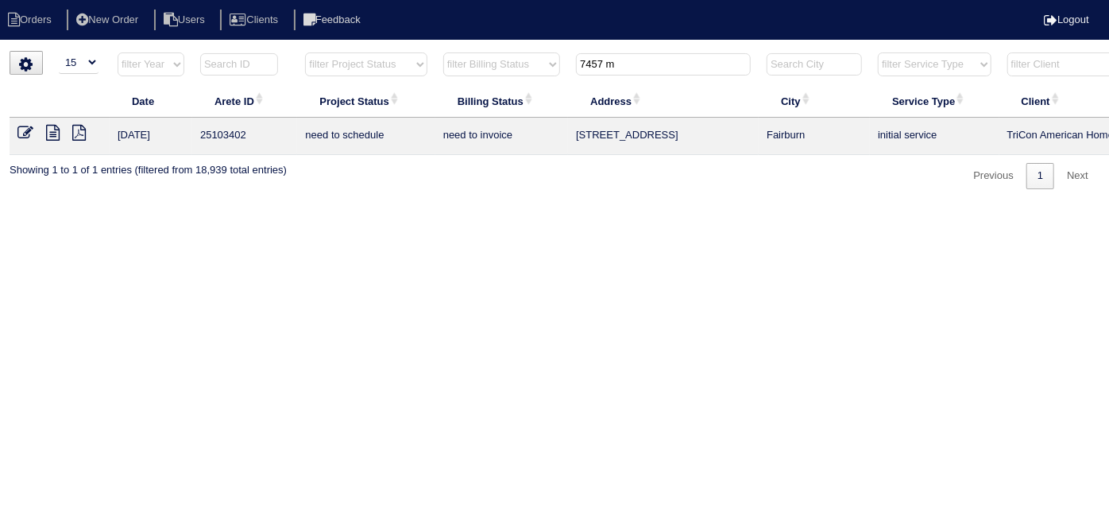
drag, startPoint x: 622, startPoint y: 60, endPoint x: 280, endPoint y: 33, distance: 342.6
click at [330, 51] on body "Orders New Order Users Clients Feedback Logout Orders New Order Users Clients M…" at bounding box center [554, 120] width 1109 height 138
type input "4991"
drag, startPoint x: 612, startPoint y: 70, endPoint x: 477, endPoint y: 79, distance: 135.3
click at [477, 79] on tr "filter Year -- Any Year -- 2025 2024 2023 2022 2021 2020 2019 filter Project St…" at bounding box center [698, 68] width 1377 height 33
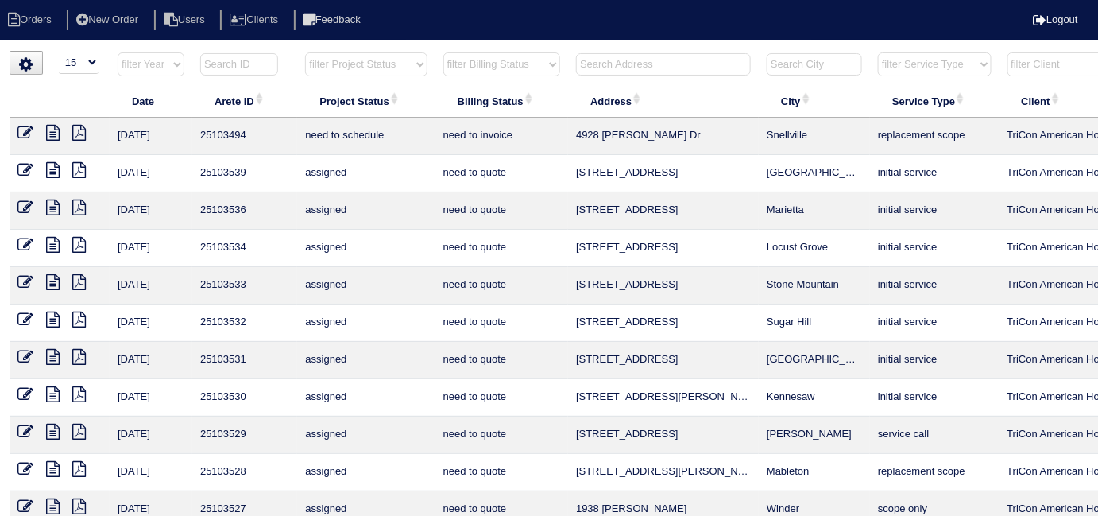
click at [595, 72] on input "text" at bounding box center [663, 64] width 175 height 22
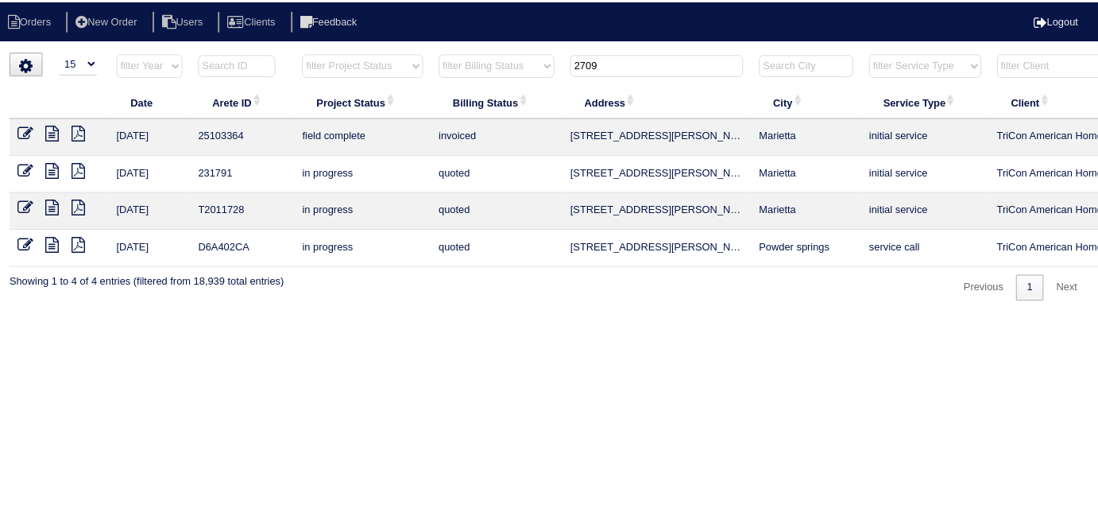
scroll to position [0, 276]
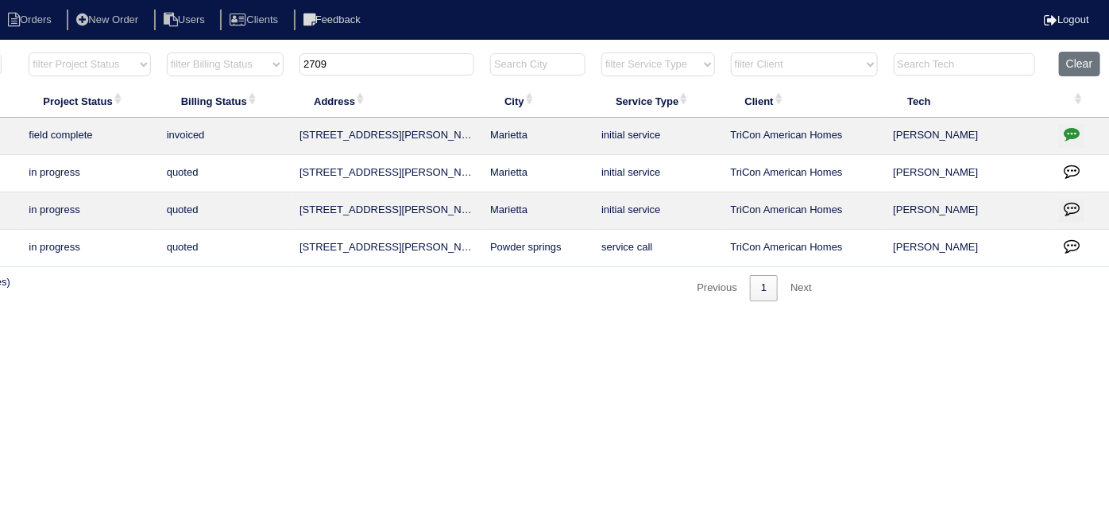
type input "2709"
click at [1065, 126] on icon "button" at bounding box center [1072, 134] width 16 height 16
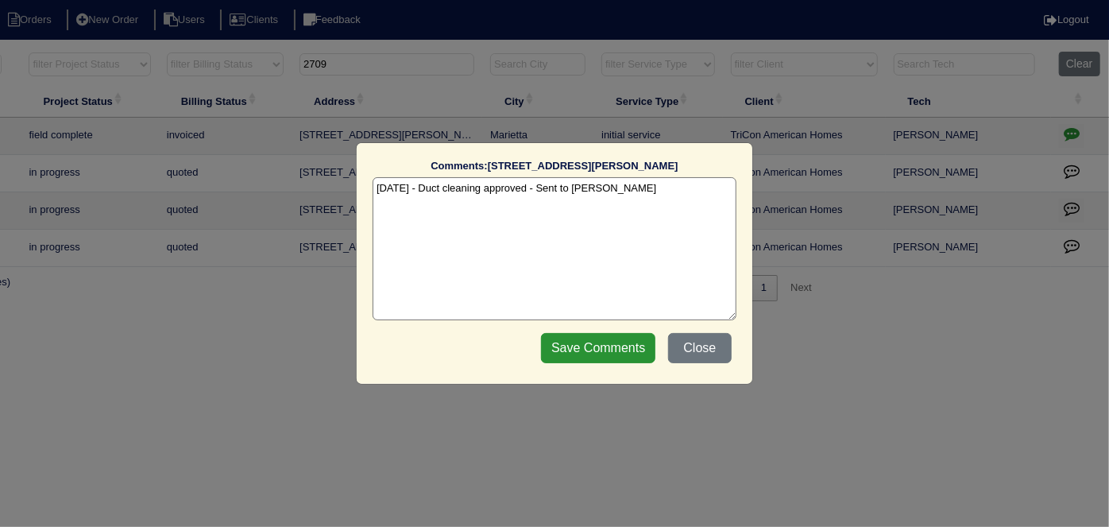
click at [624, 186] on textarea "9/18/25 - Duct cleaning approved - Sent to Dan - KE" at bounding box center [555, 248] width 364 height 143
type textarea "9/18/25 - Duct cleaning approved - Sent to Dan - KE 9/24/25 - Duct cleaning com…"
click at [607, 350] on input "Save Comments" at bounding box center [598, 348] width 114 height 30
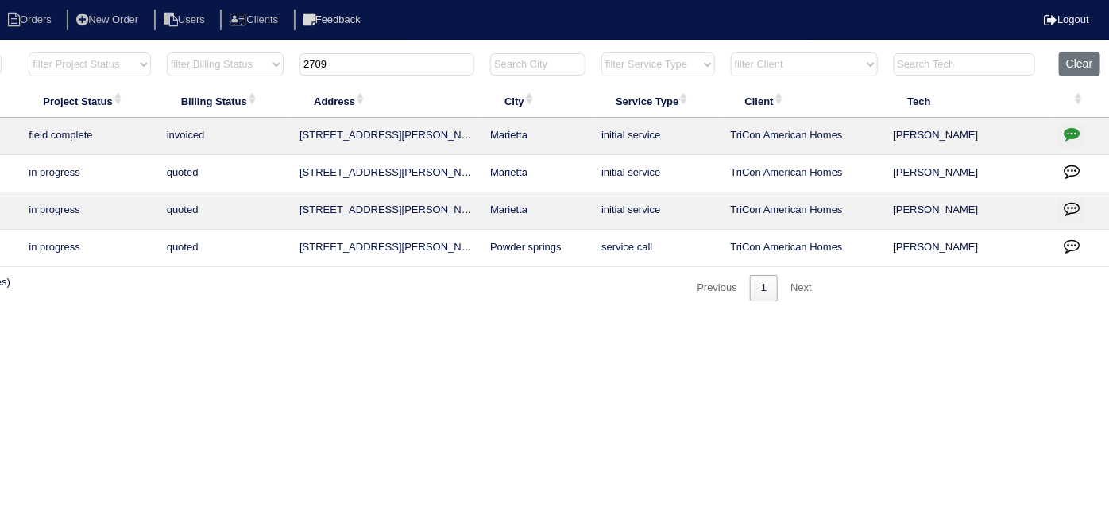
drag, startPoint x: 380, startPoint y: 64, endPoint x: 0, endPoint y: 38, distance: 380.6
click at [15, 46] on html "Orders New Order Users Clients Feedback Logout Orders New Order Users Clients M…" at bounding box center [278, 158] width 1109 height 317
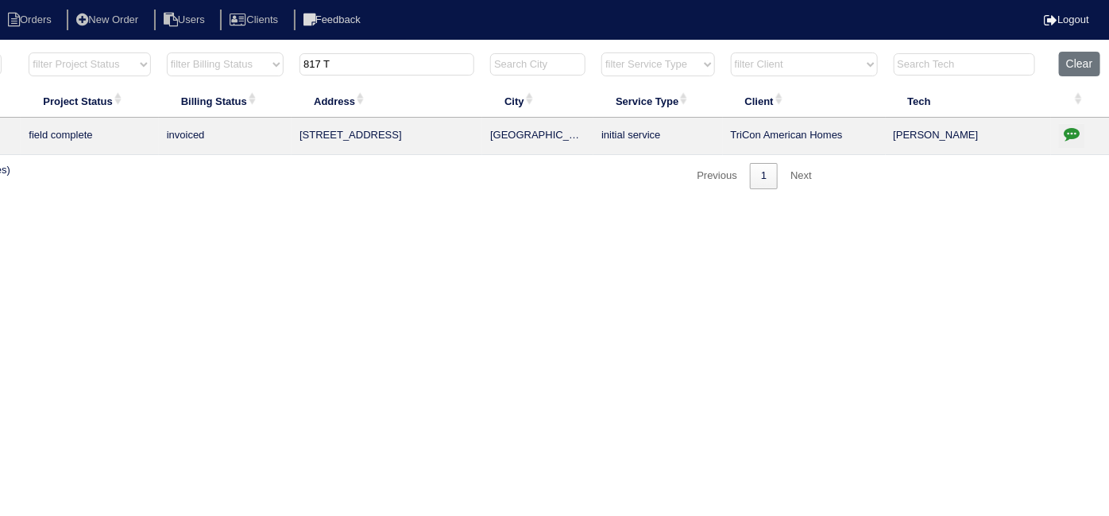
type input "817 T"
drag, startPoint x: 1070, startPoint y: 131, endPoint x: 1058, endPoint y: 128, distance: 12.3
click at [1068, 131] on icon "button" at bounding box center [1072, 134] width 16 height 16
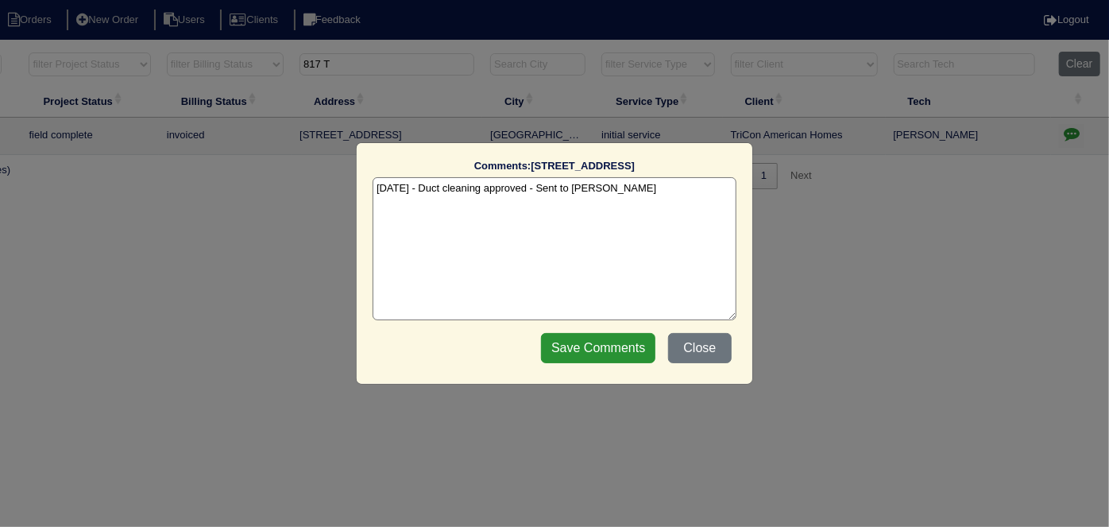
click at [631, 196] on textarea "9/22/25 - Duct cleaning approved - Sent to Dan - KE" at bounding box center [555, 248] width 364 height 143
type textarea "9/22/25 - Duct cleaning approved - Sent to Dan - KE 9/24/25 - Duct cleaning com…"
click at [607, 350] on input "Save Comments" at bounding box center [598, 348] width 114 height 30
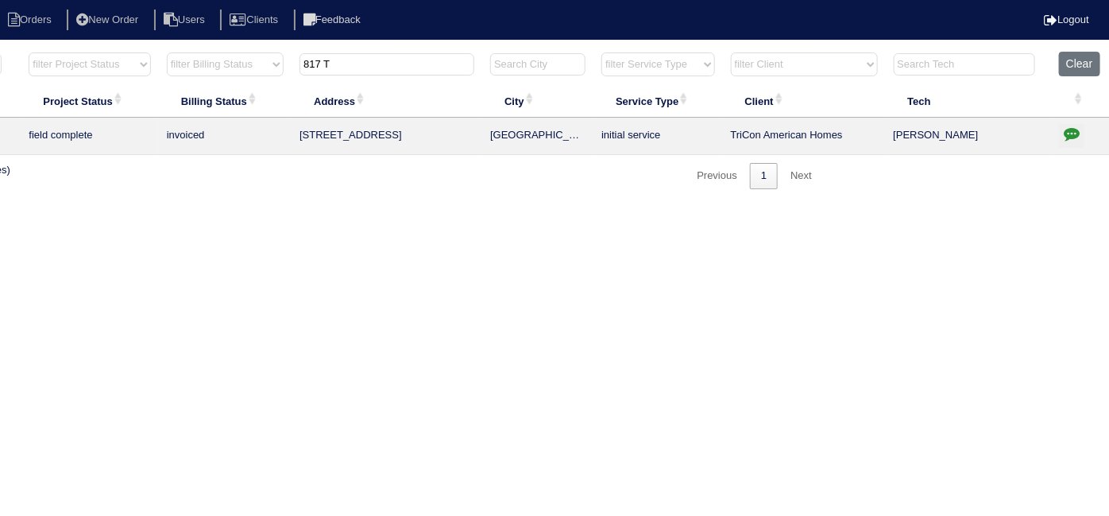
drag, startPoint x: 370, startPoint y: 71, endPoint x: 42, endPoint y: 74, distance: 328.1
click at [58, 74] on tr "filter Year -- Any Year -- 2025 2024 2023 2022 2021 2020 2019 filter Project St…" at bounding box center [421, 68] width 1377 height 33
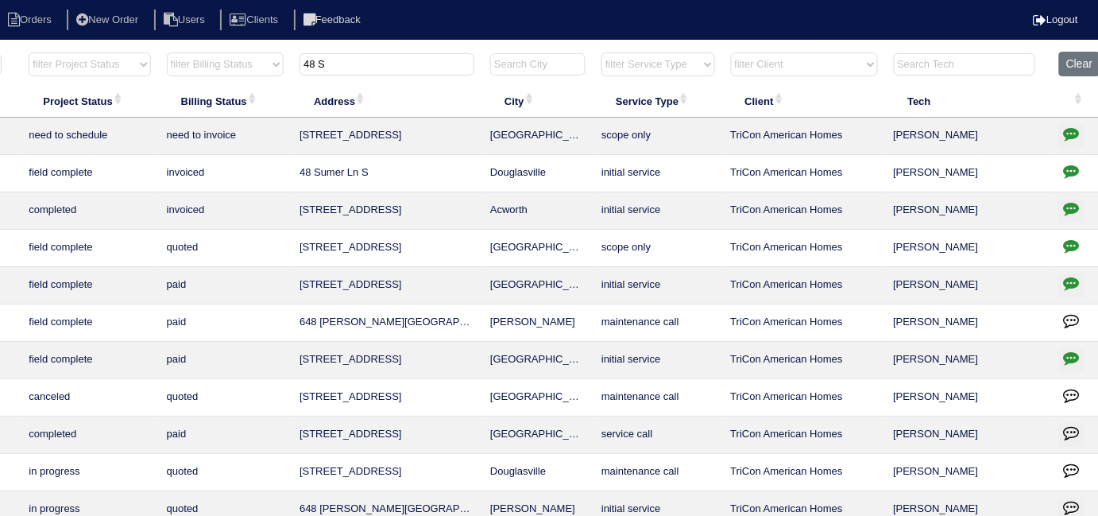
type input "48 S"
click at [1072, 165] on icon "button" at bounding box center [1072, 171] width 16 height 16
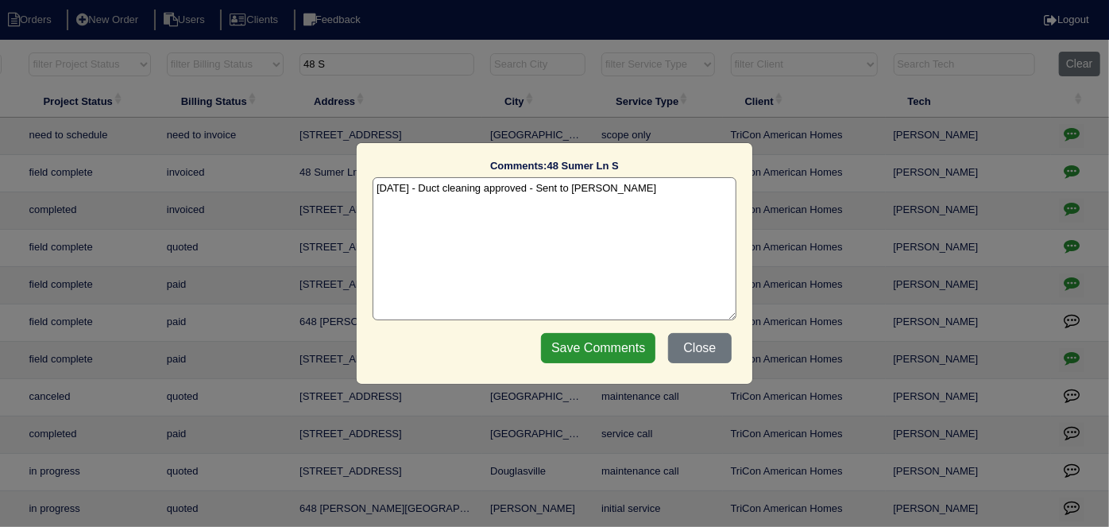
click at [620, 191] on textarea "9/22/25 - Duct cleaning approved - Sent to Dan - KE" at bounding box center [555, 248] width 364 height 143
type textarea "9/22/25 - Duct cleaning approved - Sent to Dan - KE 9/24/25 - Duct cleaning com…"
click at [567, 357] on input "Save Comments" at bounding box center [598, 348] width 114 height 30
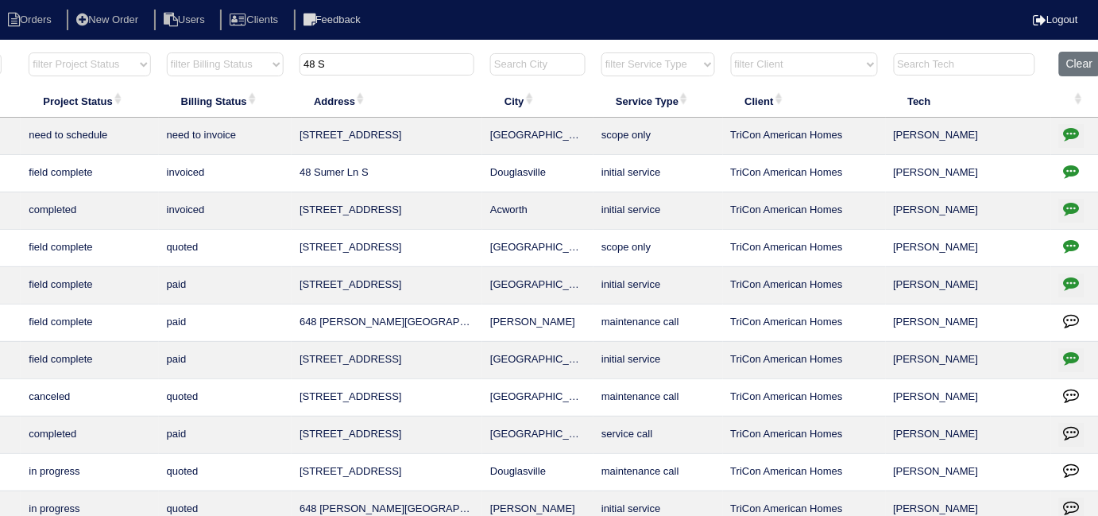
drag, startPoint x: 340, startPoint y: 59, endPoint x: 222, endPoint y: 68, distance: 118.7
click at [222, 68] on tr "filter Year -- Any Year -- 2025 2024 2023 2022 2021 2020 2019 filter Project St…" at bounding box center [421, 68] width 1377 height 33
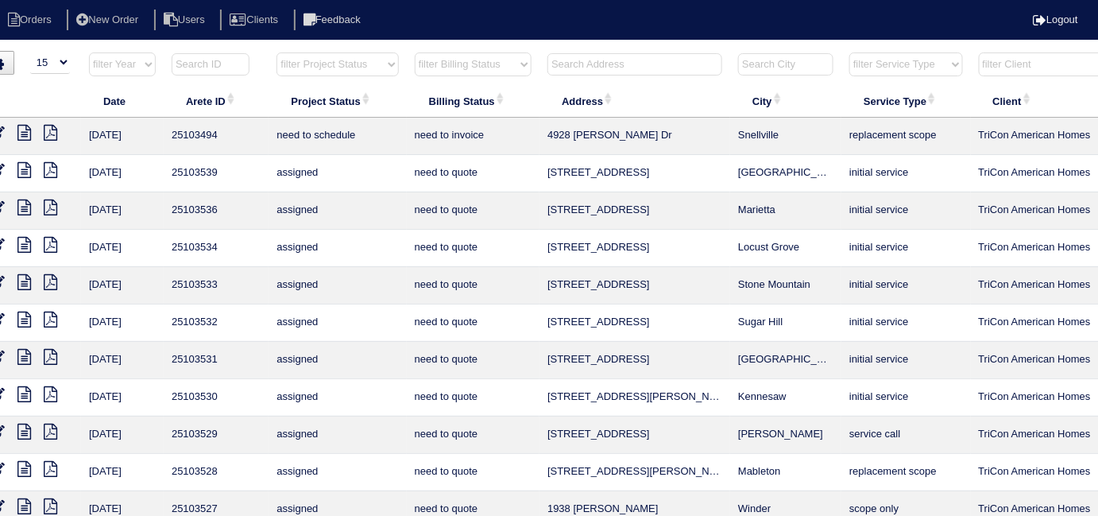
scroll to position [0, 0]
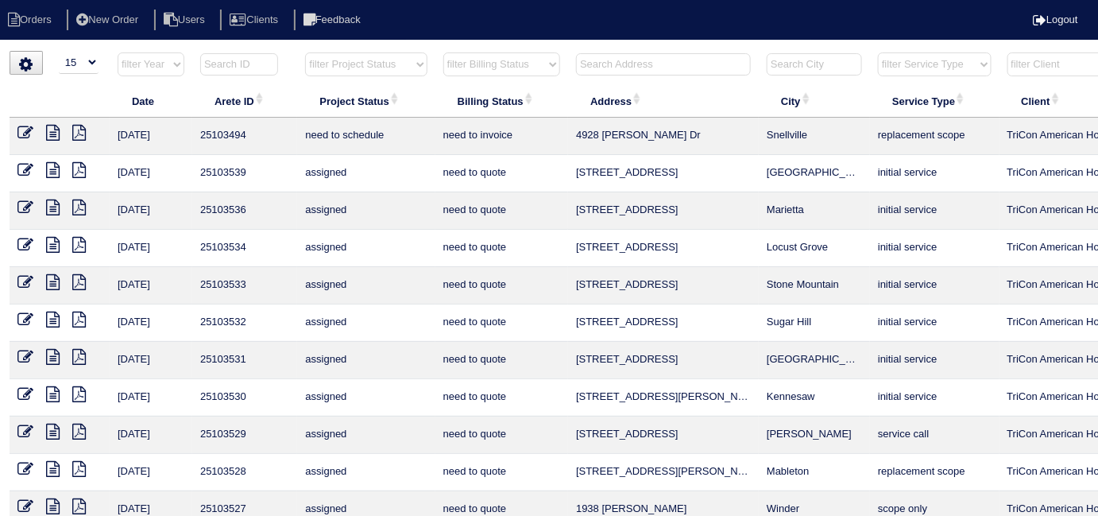
click at [338, 69] on select "filter Project Status -- Any Project Status -- new order assigned in progress f…" at bounding box center [366, 64] width 122 height 24
click at [305, 52] on select "filter Project Status -- Any Project Status -- new order assigned in progress f…" at bounding box center [366, 64] width 122 height 24
select select "field complete"
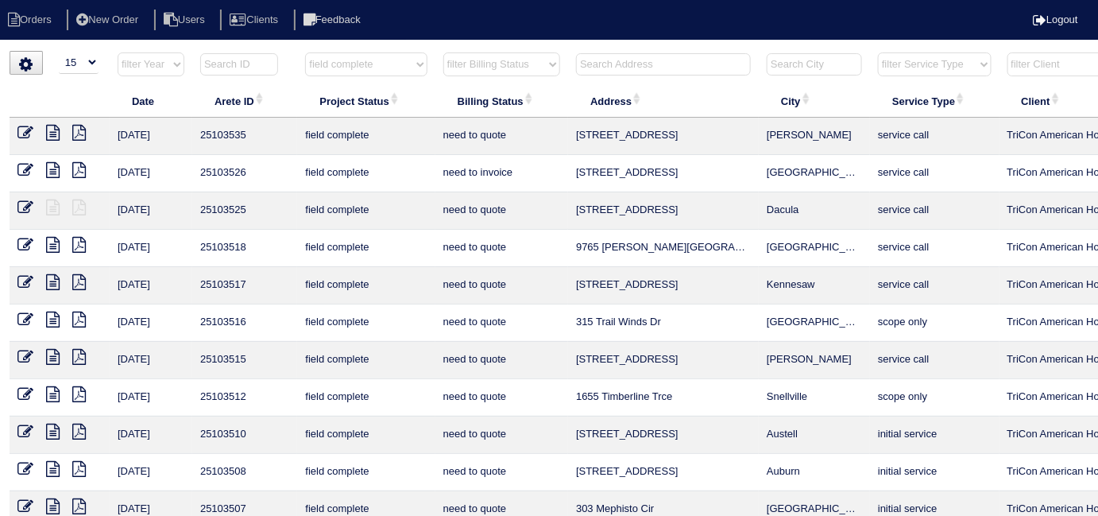
click at [455, 68] on select "filter Billing Status -- Any Billing Status -- need to quote quoted need to inv…" at bounding box center [501, 64] width 117 height 24
select select "need to quote"
click at [443, 52] on select "filter Billing Status -- Any Billing Status -- need to quote quoted need to inv…" at bounding box center [501, 64] width 117 height 24
select select "field complete"
select select "need to quote"
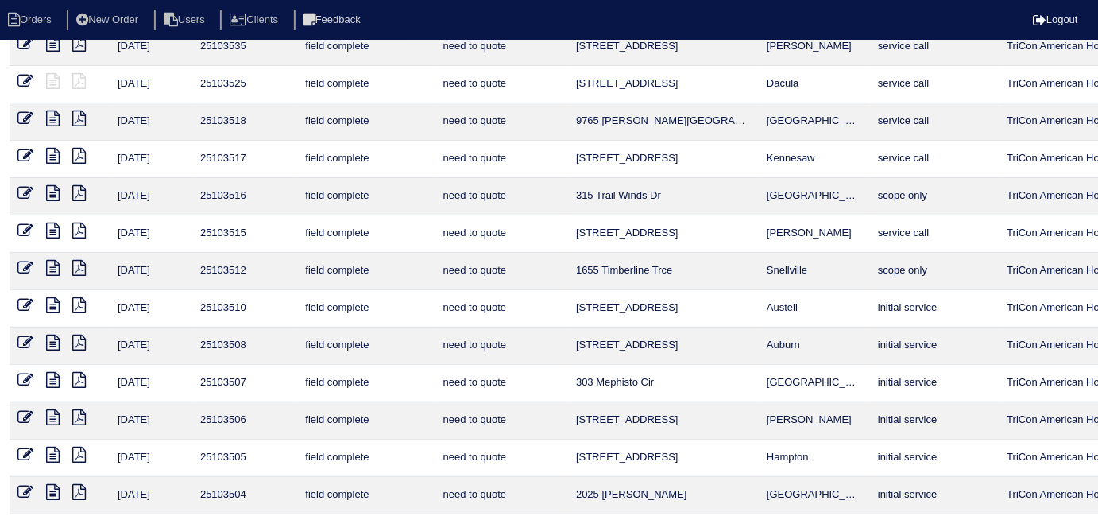
scroll to position [207, 0]
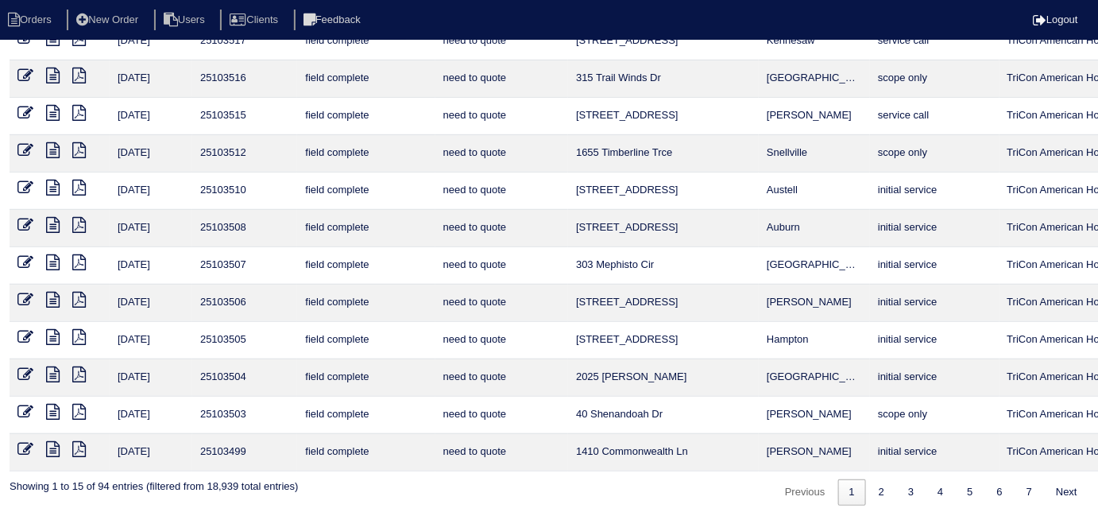
click at [879, 471] on div "Previous 1 2 3 4 5 6 7 Next" at bounding box center [930, 488] width 316 height 34
click at [879, 479] on link "2" at bounding box center [881, 492] width 28 height 26
select select "field complete"
select select "need to quote"
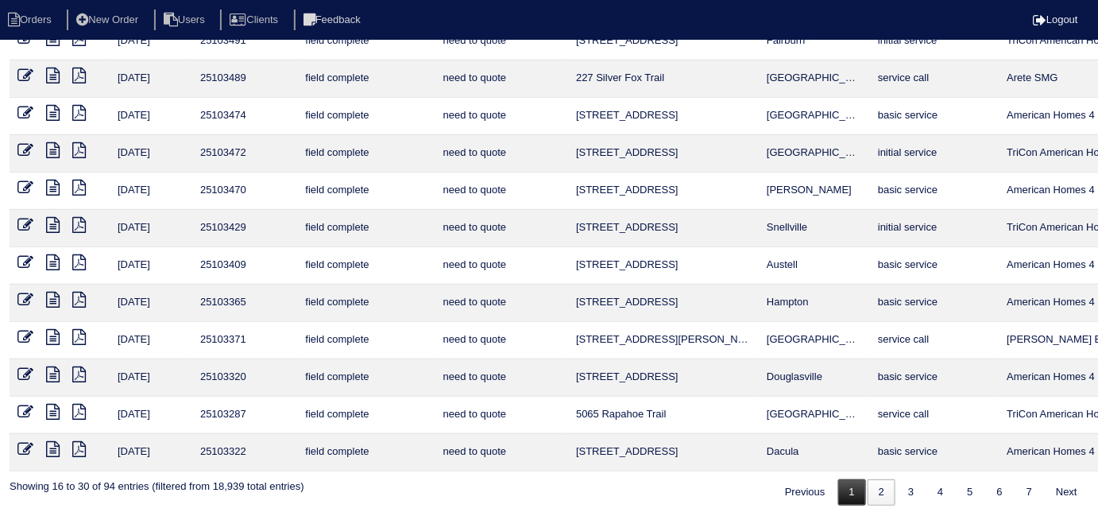
click at [845, 481] on link "1" at bounding box center [852, 492] width 28 height 26
select select "field complete"
select select "need to quote"
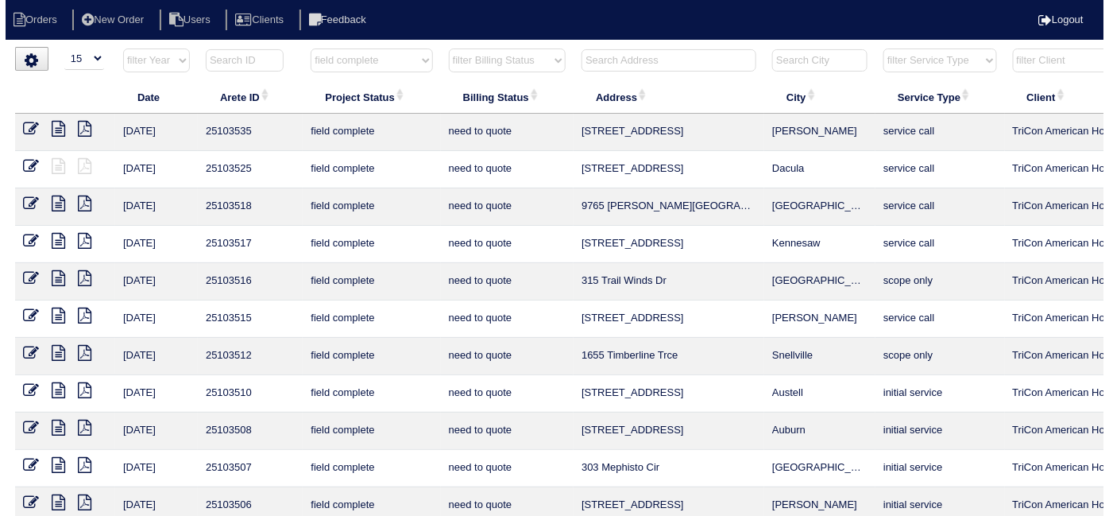
scroll to position [0, 0]
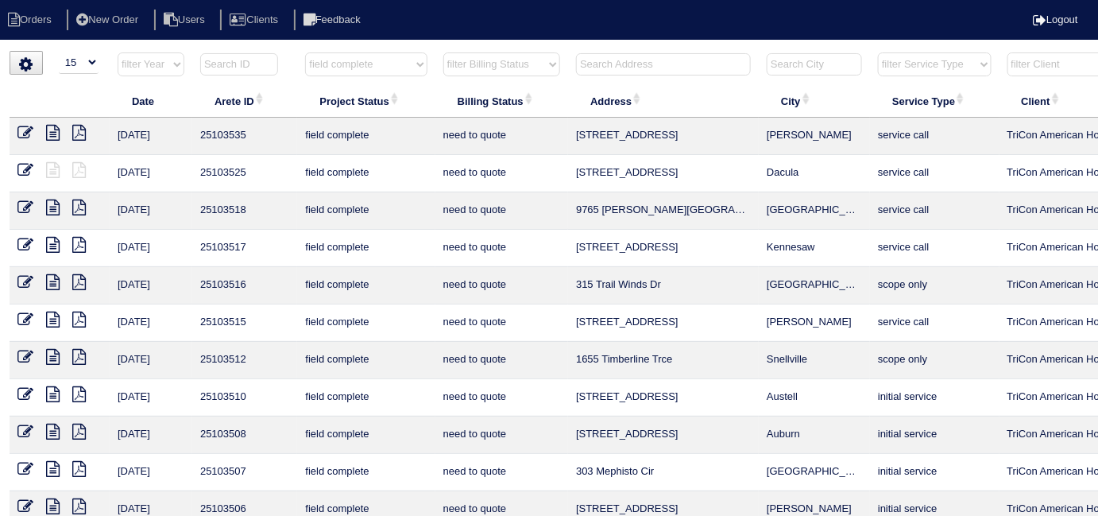
click at [87, 131] on link at bounding box center [85, 135] width 26 height 12
click at [338, 51] on div "▼ 10 15 25 50 200 500 Search: Date Arete ID Project Status Billing Status Addre…" at bounding box center [549, 381] width 1079 height 661
click at [332, 66] on select "filter Project Status -- Any Project Status -- new order assigned in progress f…" at bounding box center [366, 64] width 122 height 24
select select
click at [305, 52] on select "filter Project Status -- Any Project Status -- new order assigned in progress f…" at bounding box center [366, 64] width 122 height 24
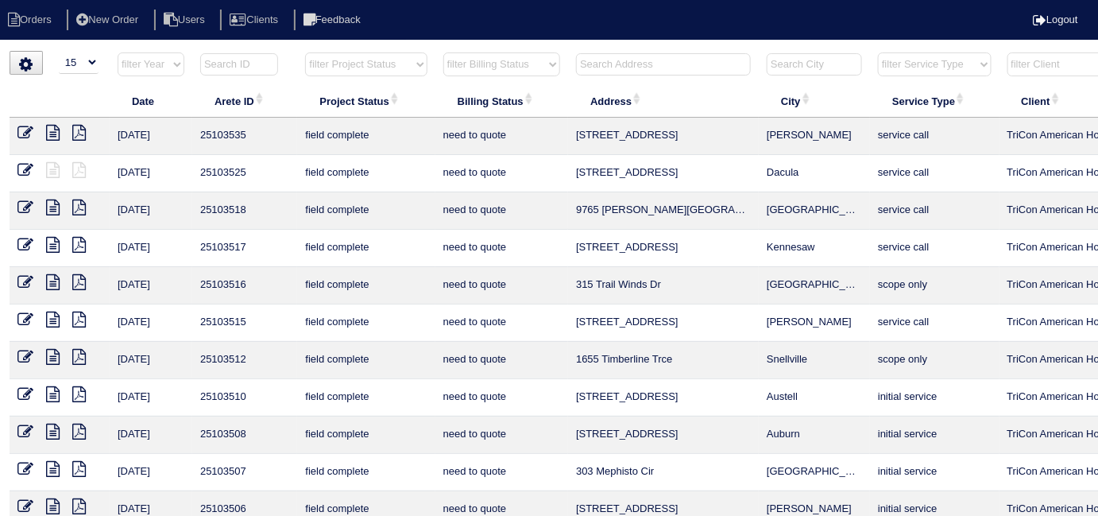
select select "need to quote"
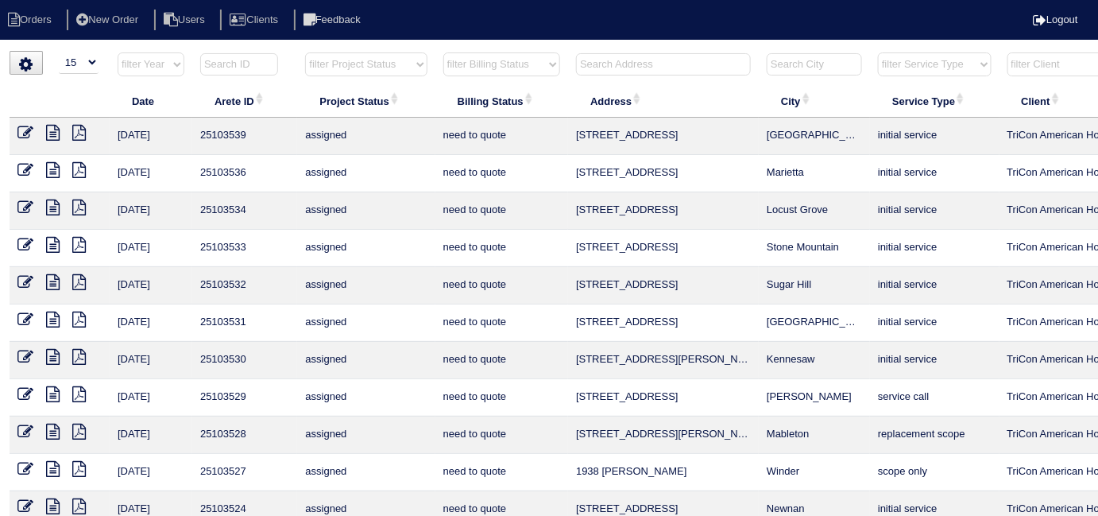
click at [495, 59] on select "filter Billing Status -- Any Billing Status -- need to quote quoted need to inv…" at bounding box center [501, 64] width 117 height 24
select select
click at [443, 52] on select "filter Billing Status -- Any Billing Status -- need to quote quoted need to inv…" at bounding box center [501, 64] width 117 height 24
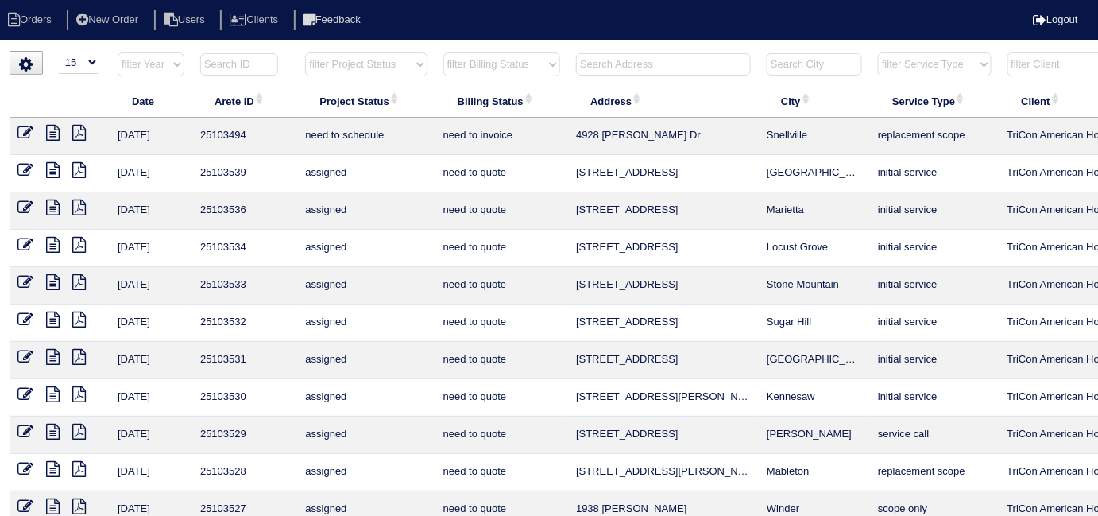
click at [605, 68] on input "text" at bounding box center [663, 64] width 175 height 22
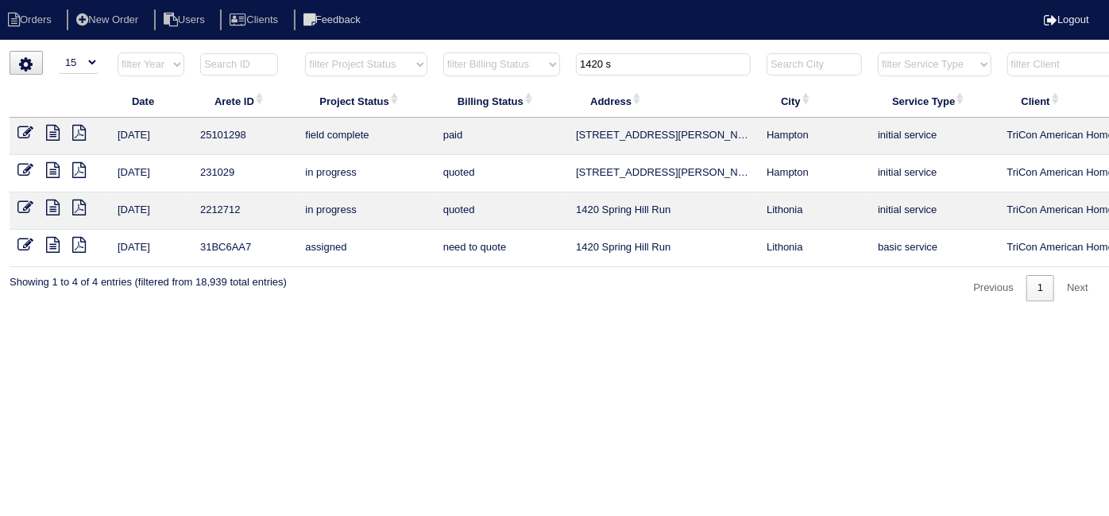
type input "1420 s"
click at [56, 210] on icon at bounding box center [53, 207] width 14 height 16
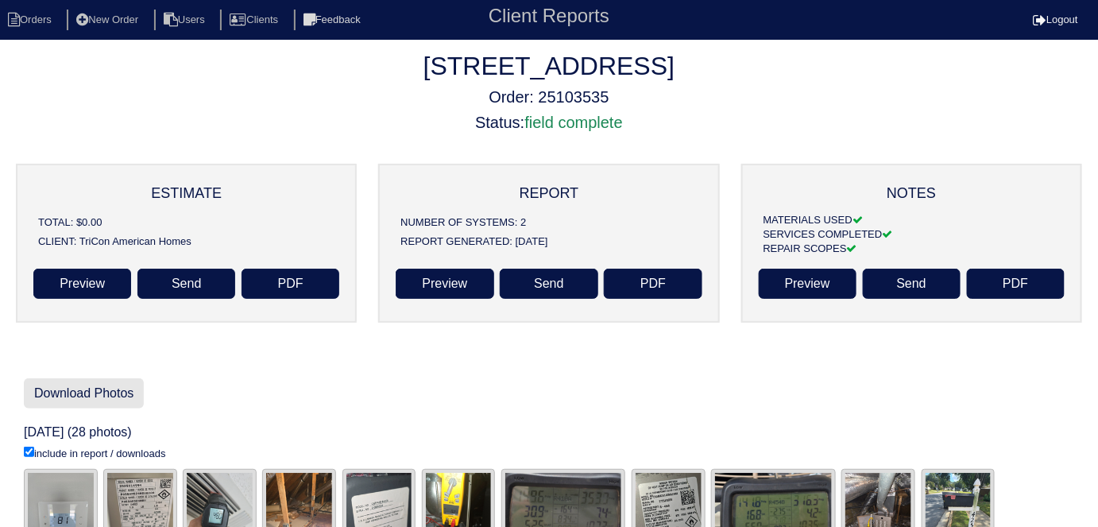
click at [115, 386] on link "Download Photos" at bounding box center [84, 393] width 120 height 30
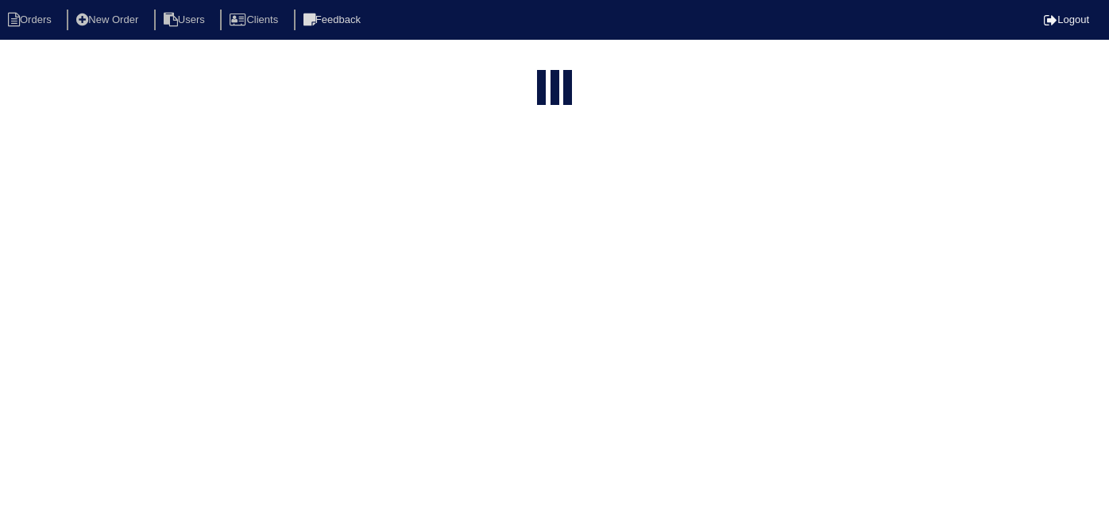
select select "15"
select select "field complete"
select select "need to quote"
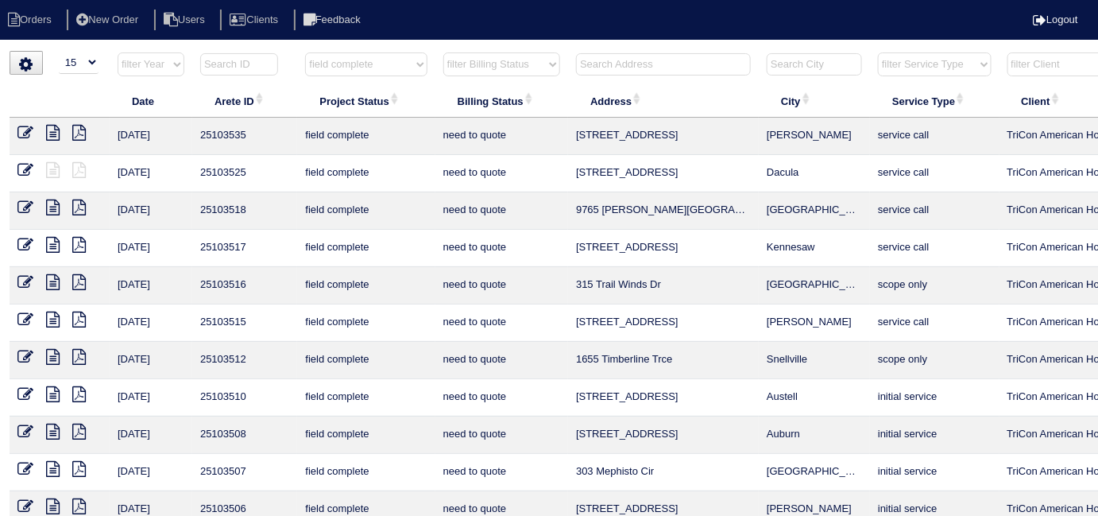
click at [662, 66] on input "text" at bounding box center [663, 64] width 175 height 22
click at [330, 61] on select "filter Project Status -- Any Project Status -- new order assigned in progress f…" at bounding box center [366, 64] width 122 height 24
select select
click at [305, 52] on select "filter Project Status -- Any Project Status -- new order assigned in progress f…" at bounding box center [366, 64] width 122 height 24
select select "need to quote"
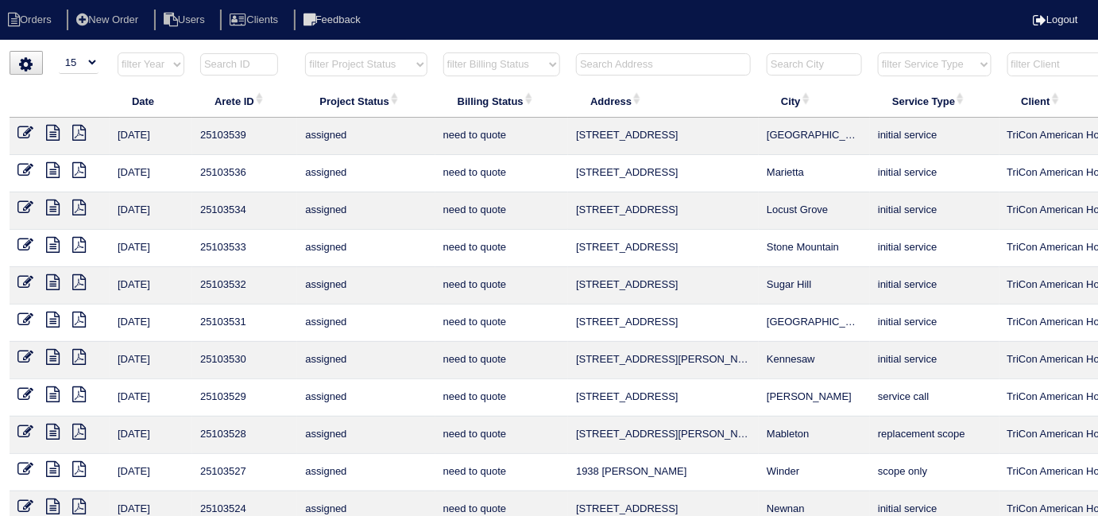
drag, startPoint x: 466, startPoint y: 56, endPoint x: 467, endPoint y: 73, distance: 16.7
click at [466, 56] on select "filter Billing Status -- Any Billing Status -- need to quote quoted need to inv…" at bounding box center [501, 64] width 117 height 24
select select
click at [443, 52] on select "filter Billing Status -- Any Billing Status -- need to quote quoted need to inv…" at bounding box center [501, 64] width 117 height 24
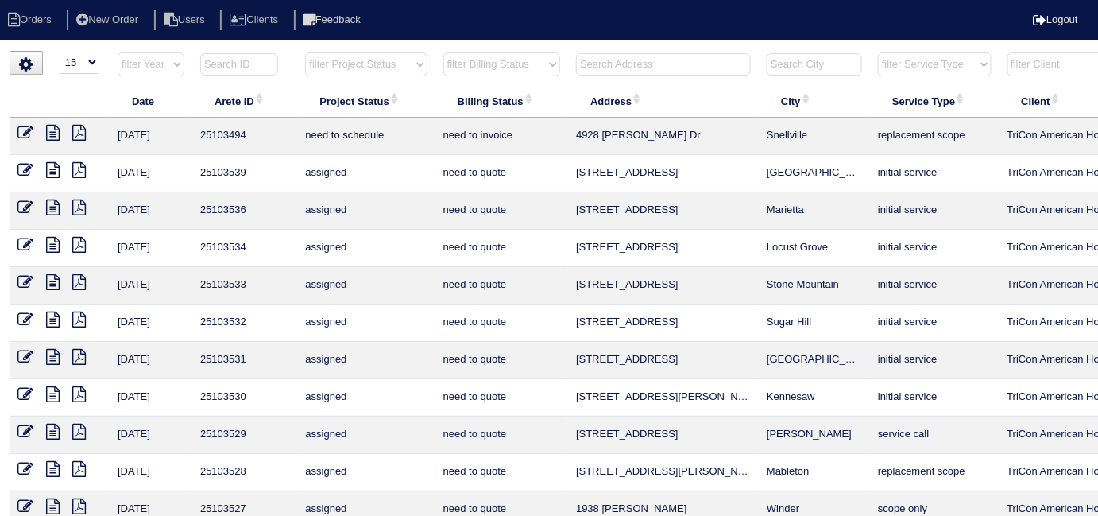
click at [594, 65] on input "text" at bounding box center [663, 64] width 175 height 22
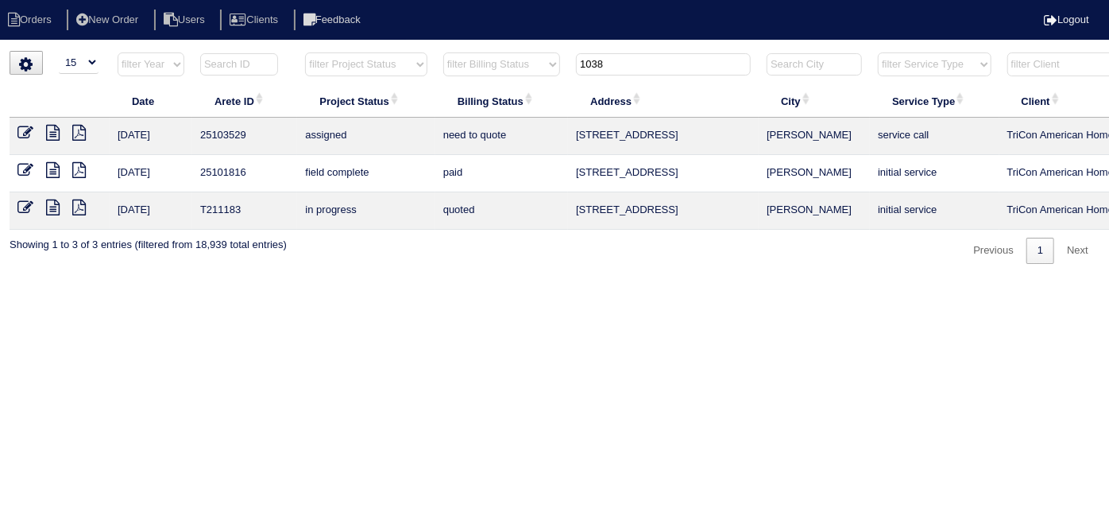
type input "1038"
click at [25, 127] on icon at bounding box center [25, 133] width 16 height 16
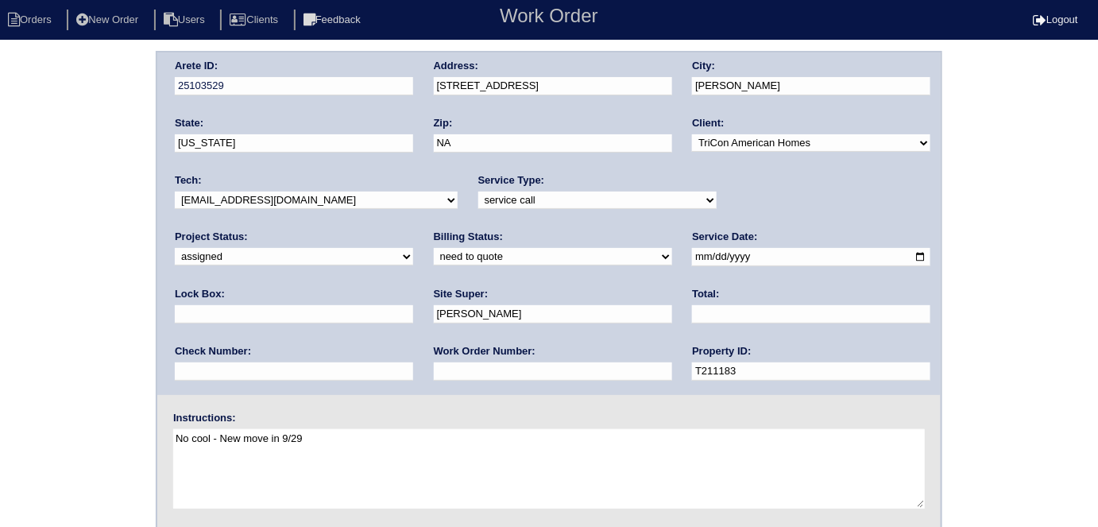
click at [413, 305] on input "text" at bounding box center [294, 314] width 238 height 18
type input "9470"
click at [106, 257] on div "Arete ID: 25103529 Address: 1038 Wedgewood Court City: Conyers State: Georgia Z…" at bounding box center [549, 372] width 1098 height 643
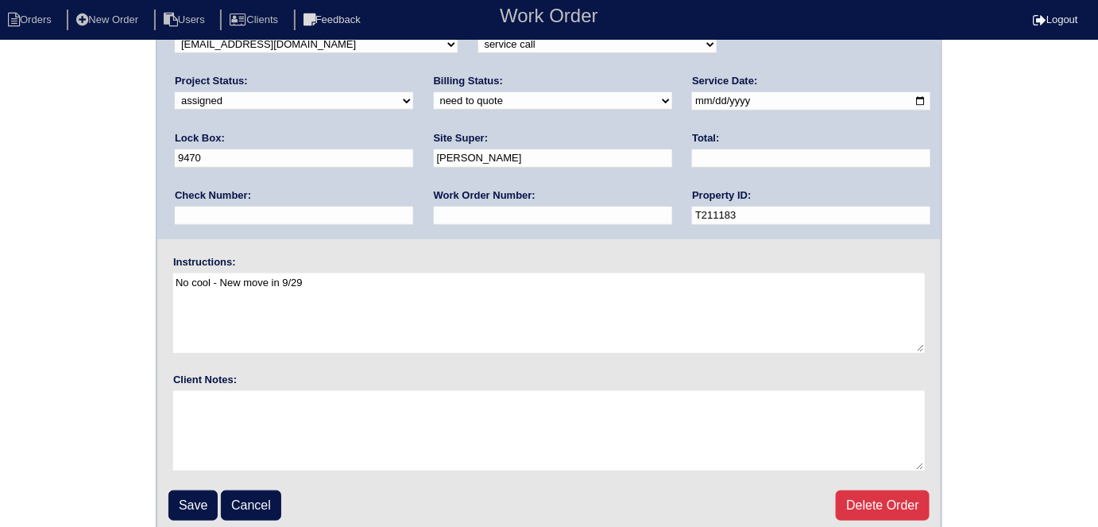
scroll to position [163, 0]
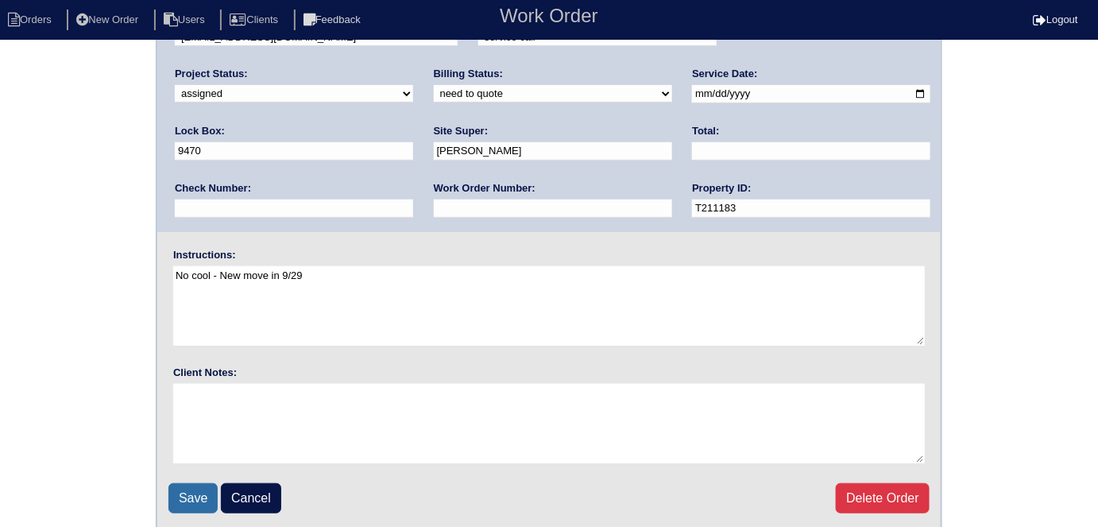
click at [186, 485] on input "Save" at bounding box center [192, 498] width 49 height 30
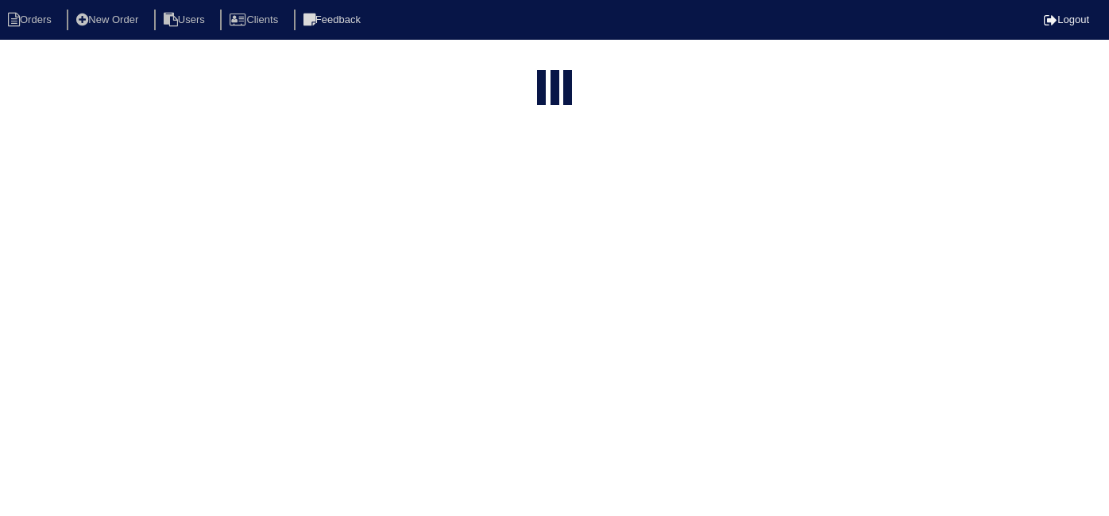
select select "15"
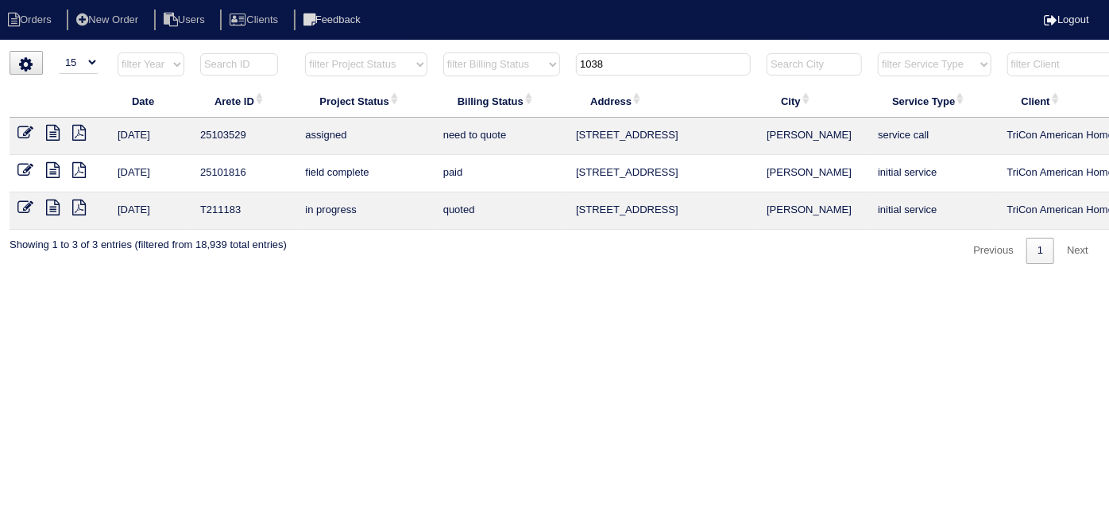
drag, startPoint x: 623, startPoint y: 71, endPoint x: 483, endPoint y: 60, distance: 140.3
click at [483, 60] on tr "filter Year -- Any Year -- 2025 2024 2023 2022 2021 2020 2019 filter Project St…" at bounding box center [698, 68] width 1377 height 33
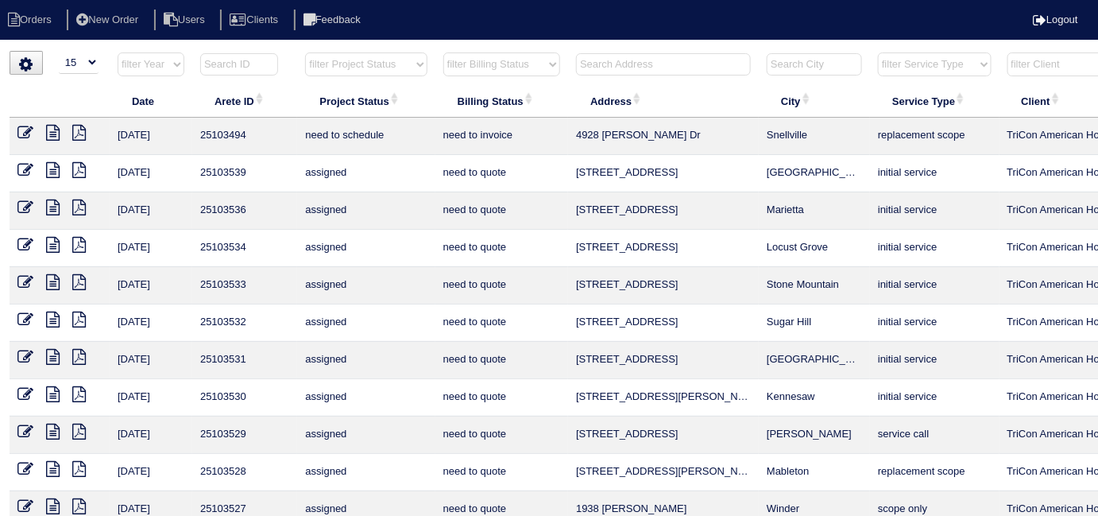
drag, startPoint x: 341, startPoint y: 56, endPoint x: 341, endPoint y: 72, distance: 16.7
click at [341, 56] on select "filter Project Status -- Any Project Status -- new order assigned in progress f…" at bounding box center [366, 64] width 122 height 24
click at [305, 52] on select "filter Project Status -- Any Project Status -- new order assigned in progress f…" at bounding box center [366, 64] width 122 height 24
select select "field complete"
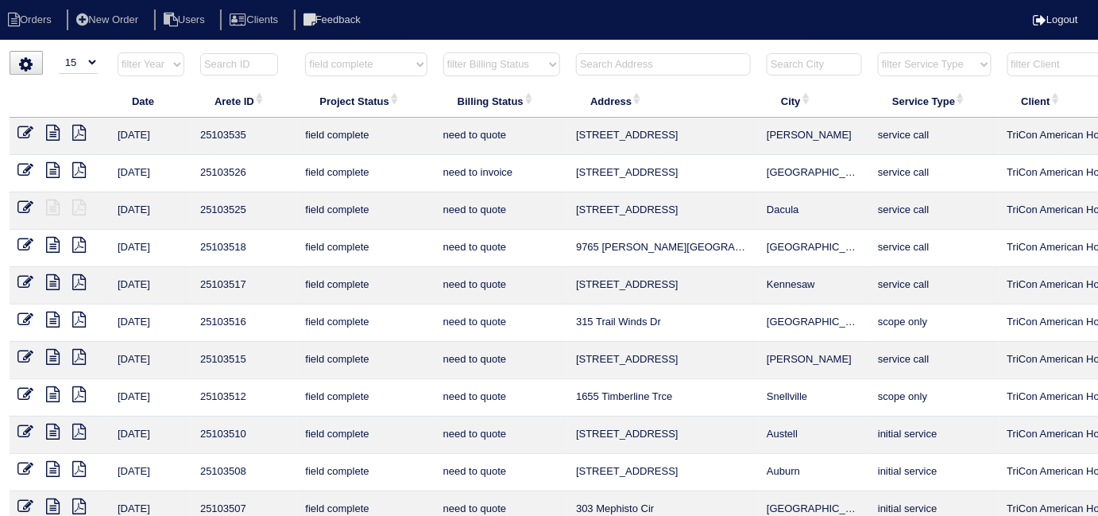
click at [470, 68] on select "filter Billing Status -- Any Billing Status -- need to quote quoted need to inv…" at bounding box center [501, 64] width 117 height 24
select select "need to quote"
click at [443, 52] on select "filter Billing Status -- Any Billing Status -- need to quote quoted need to inv…" at bounding box center [501, 64] width 117 height 24
select select "field complete"
select select "need to quote"
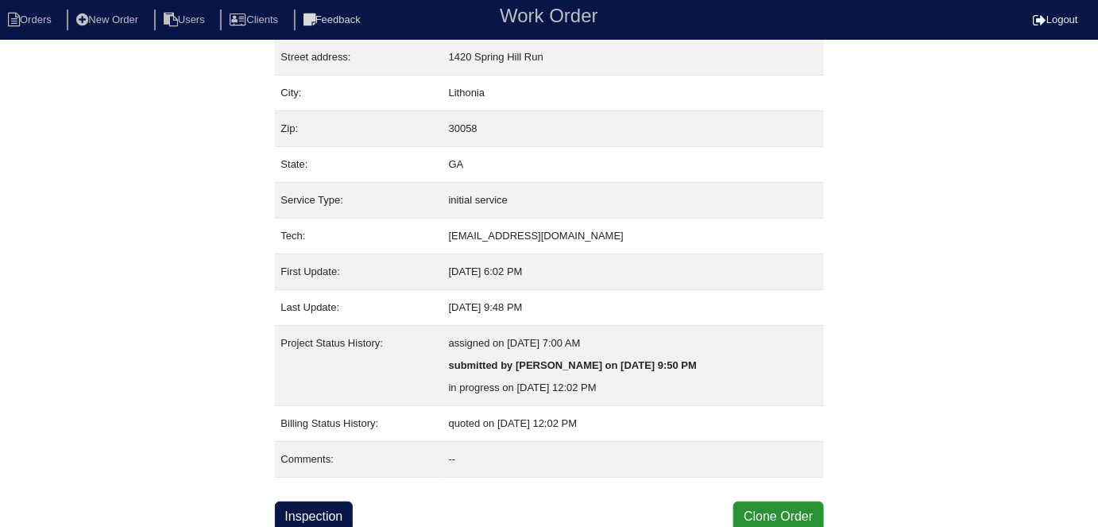
scroll to position [83, 0]
click at [308, 500] on link "Inspection" at bounding box center [314, 515] width 79 height 30
select select "0"
select select "Goodman"
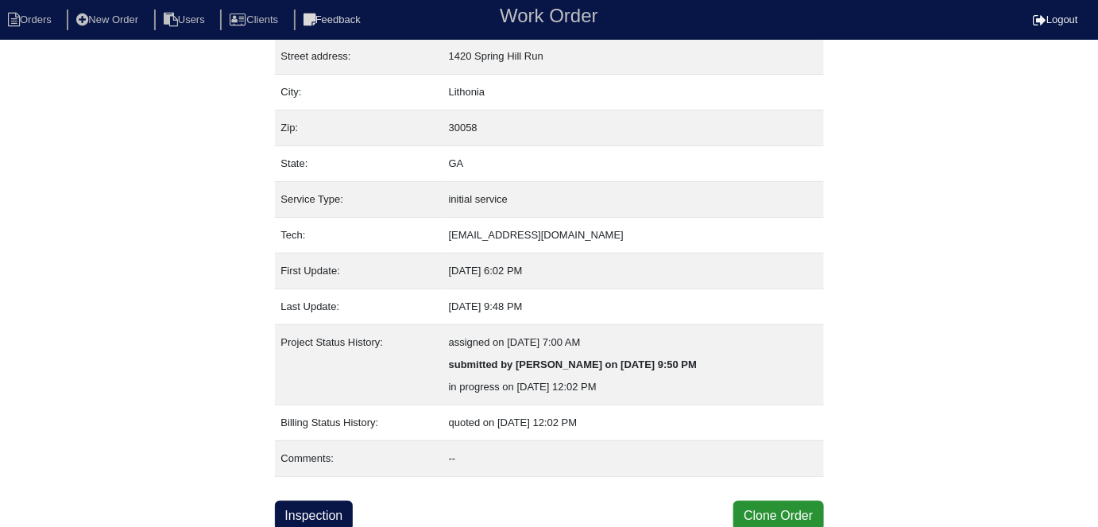
select select "0"
select select "1"
select select "0"
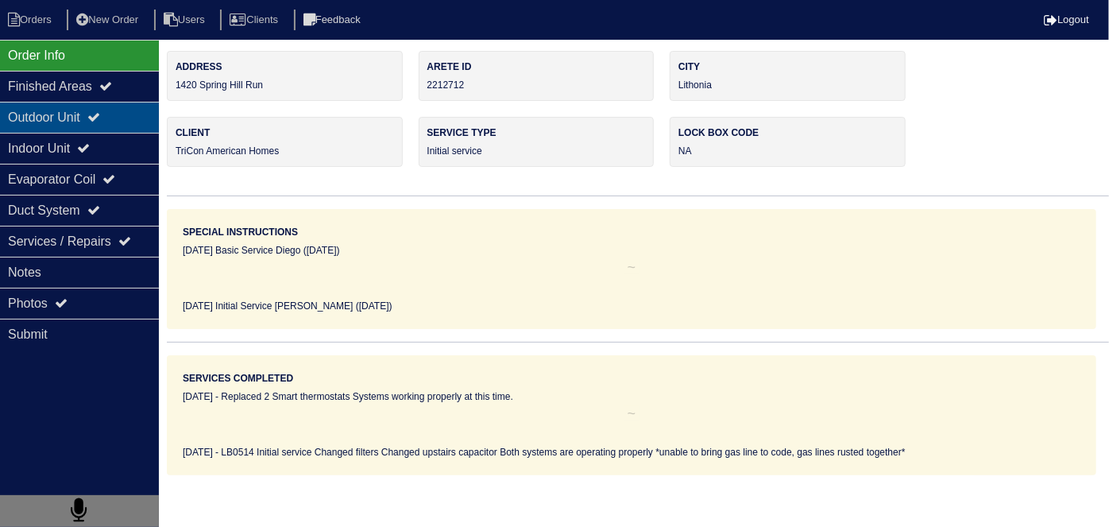
click at [99, 127] on div "Outdoor Unit" at bounding box center [79, 117] width 159 height 31
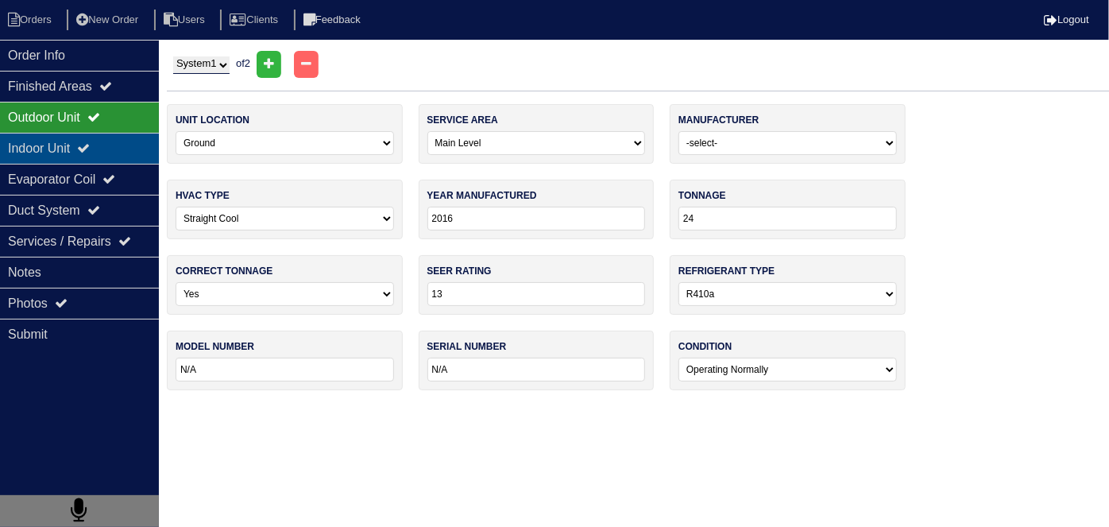
click at [72, 138] on div "Indoor Unit" at bounding box center [79, 148] width 159 height 31
type textarea "4 filters 14x20x1 35/5mfd capacitor"
type textarea "LB0514 Initial service Changed filters Changed upstairs capacitor Both systems …"
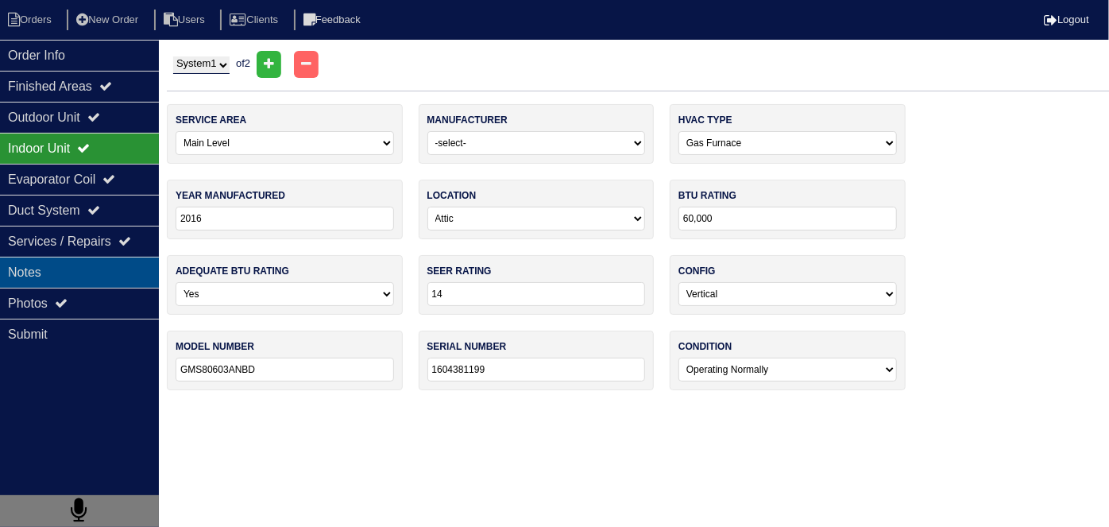
click at [71, 272] on div "Notes" at bounding box center [79, 272] width 159 height 31
type textarea "4 filters 14x20x1 35/5mfd capacitor"
type textarea "LB0514 Initial service Changed filters Changed upstairs capacitor Both systems …"
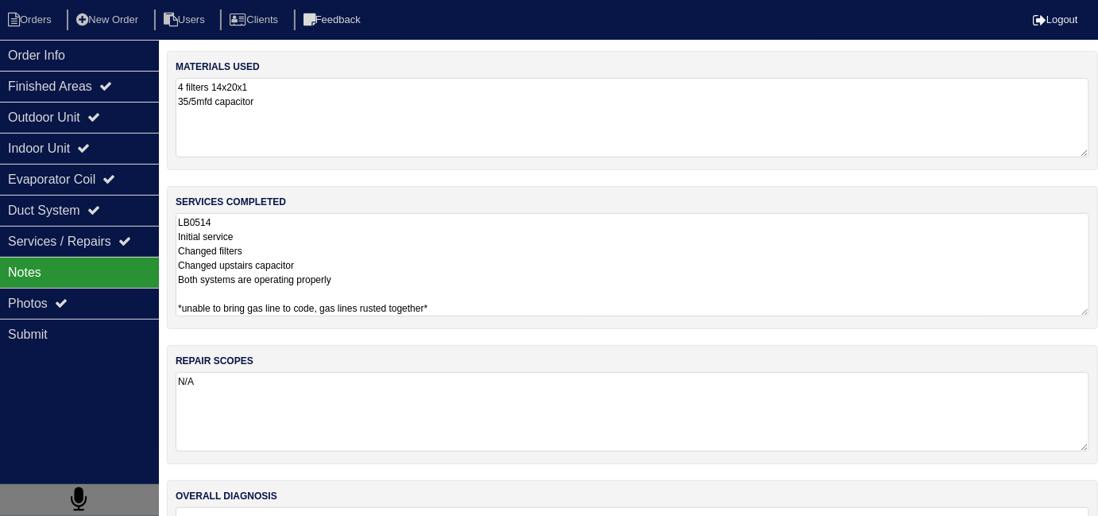
click at [535, 265] on textarea "LB0514 Initial service Changed filters Changed upstairs capacitor Both systems …" at bounding box center [633, 264] width 914 height 103
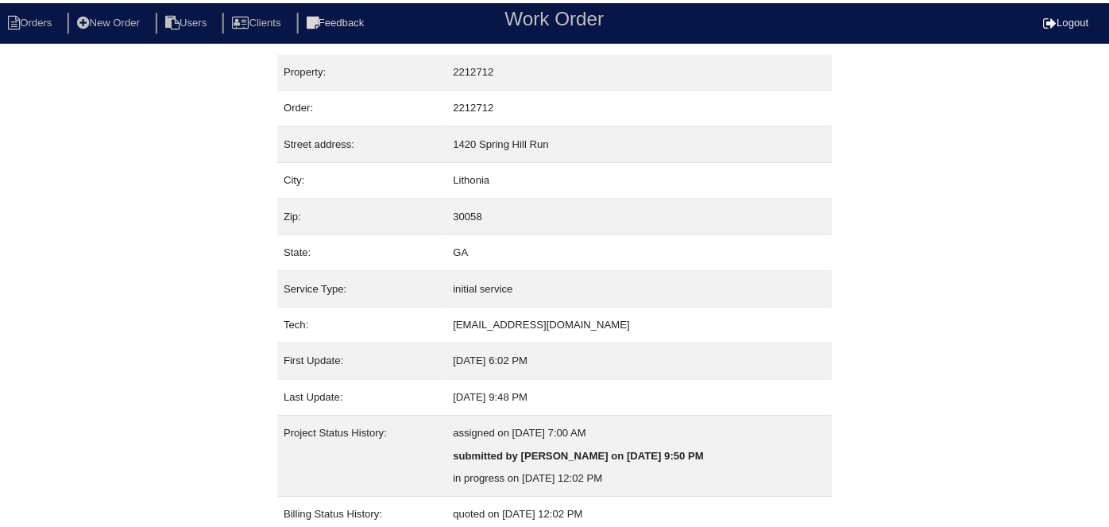
scroll to position [83, 0]
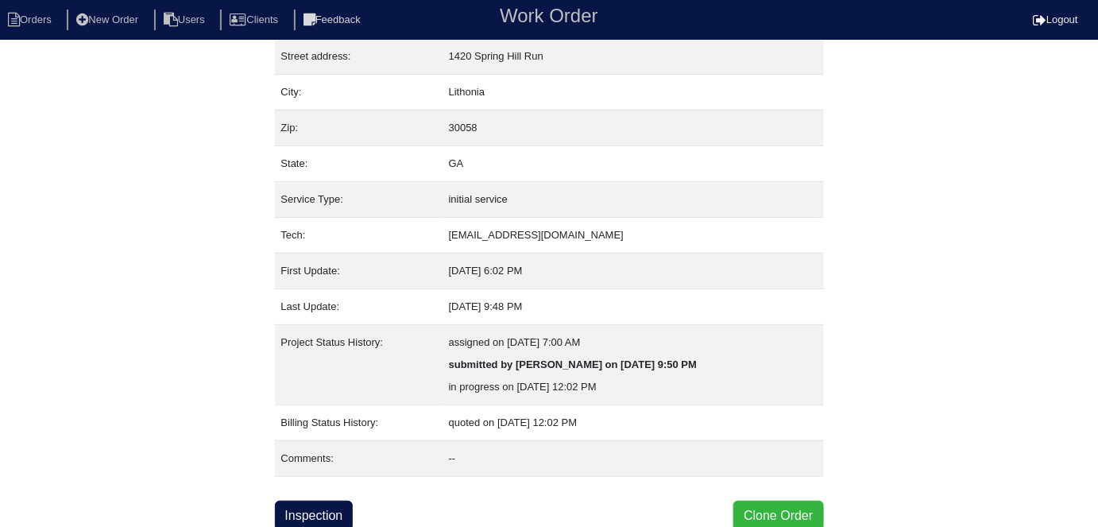
click at [779, 508] on button "Clone Order" at bounding box center [778, 515] width 90 height 30
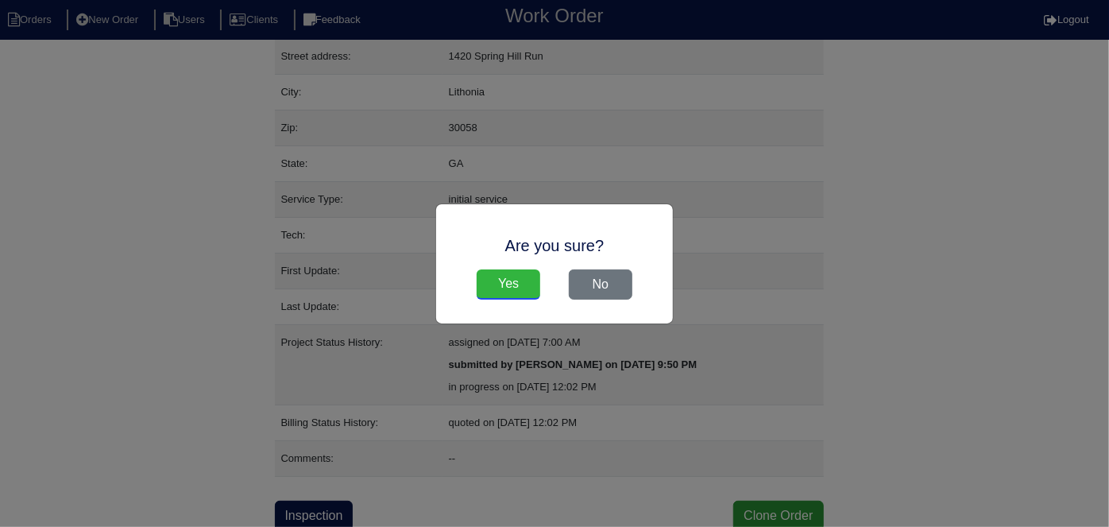
click at [525, 274] on input "Yes" at bounding box center [509, 284] width 64 height 30
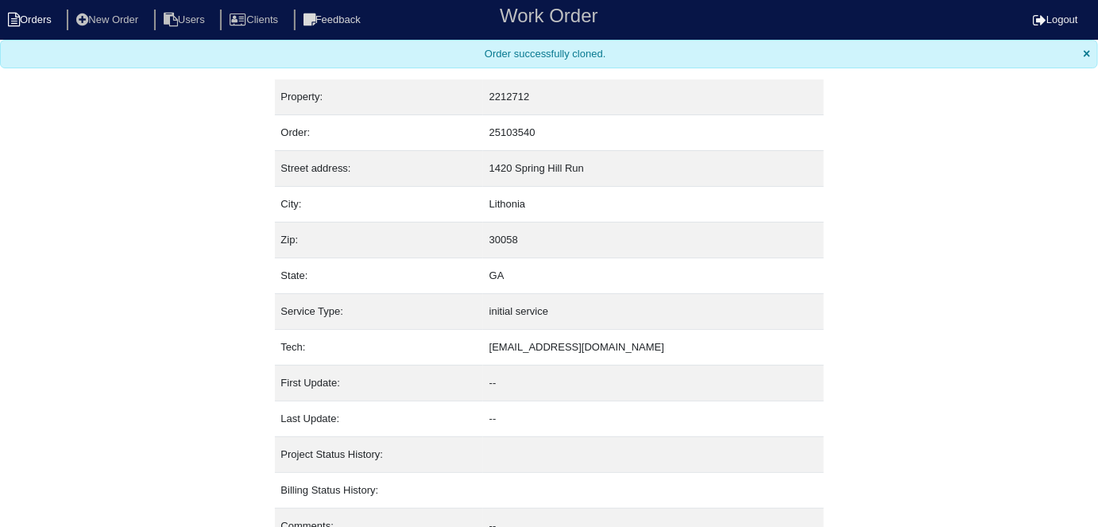
click at [36, 28] on li "Orders" at bounding box center [32, 20] width 64 height 21
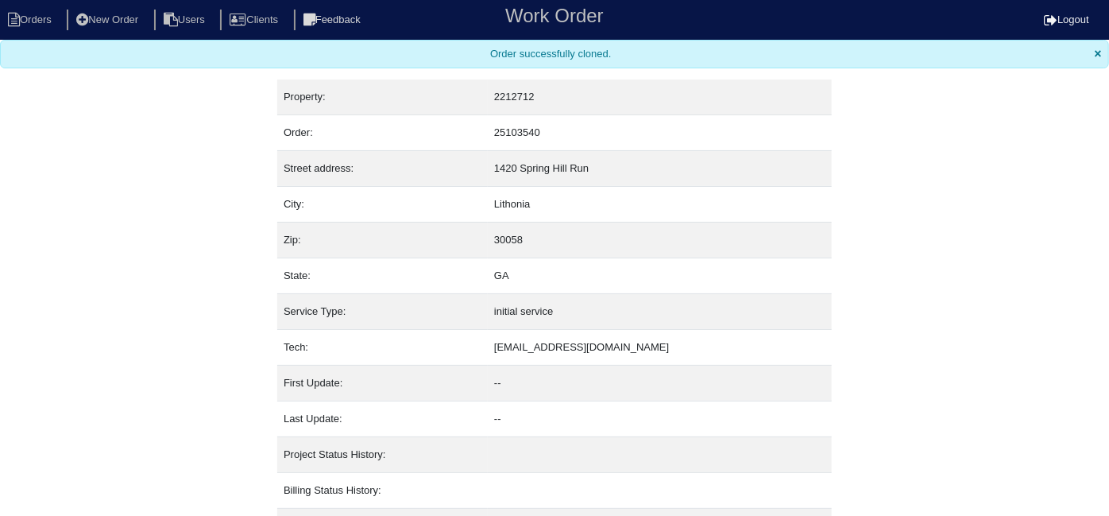
select select "15"
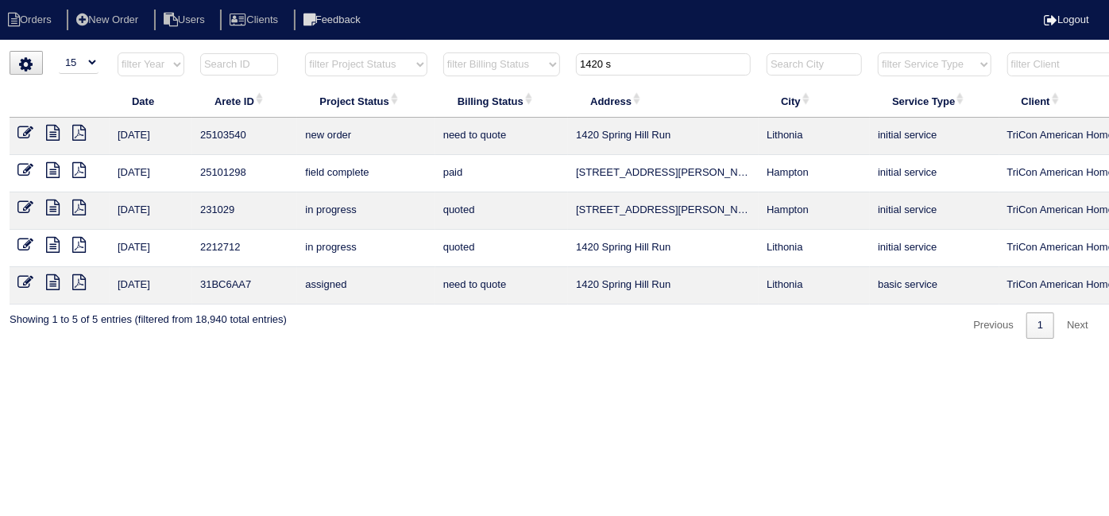
click at [20, 132] on icon at bounding box center [25, 133] width 16 height 16
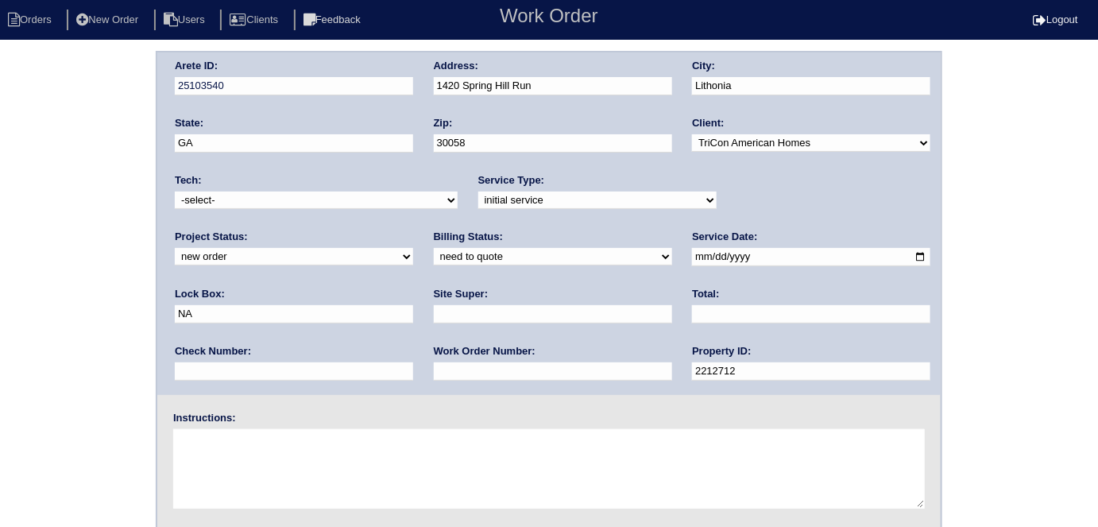
drag, startPoint x: 728, startPoint y: 250, endPoint x: 592, endPoint y: 253, distance: 136.7
click at [592, 253] on div "Arete ID: 25103540 Address: 1420 [GEOGRAPHIC_DATA] City: [GEOGRAPHIC_DATA] Stat…" at bounding box center [548, 223] width 783 height 342
click at [434, 369] on input "text" at bounding box center [553, 371] width 238 height 18
type input "551410"
drag, startPoint x: 306, startPoint y: 481, endPoint x: 292, endPoint y: 460, distance: 25.3
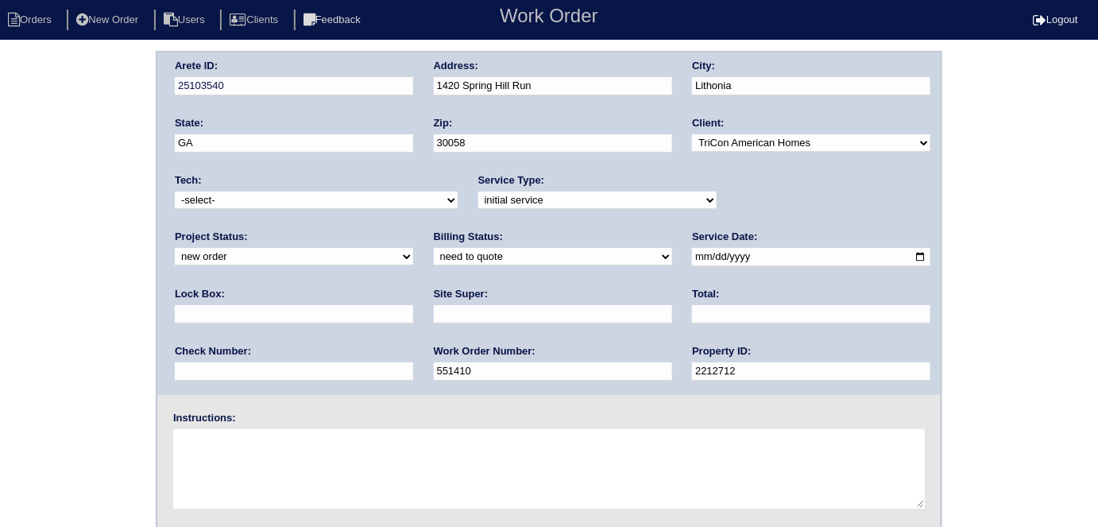
click at [305, 479] on textarea at bounding box center [548, 468] width 751 height 79
click at [434, 310] on input "text" at bounding box center [553, 314] width 238 height 18
type input "[PERSON_NAME]"
click at [303, 464] on textarea at bounding box center [548, 468] width 751 height 79
type textarea "O"
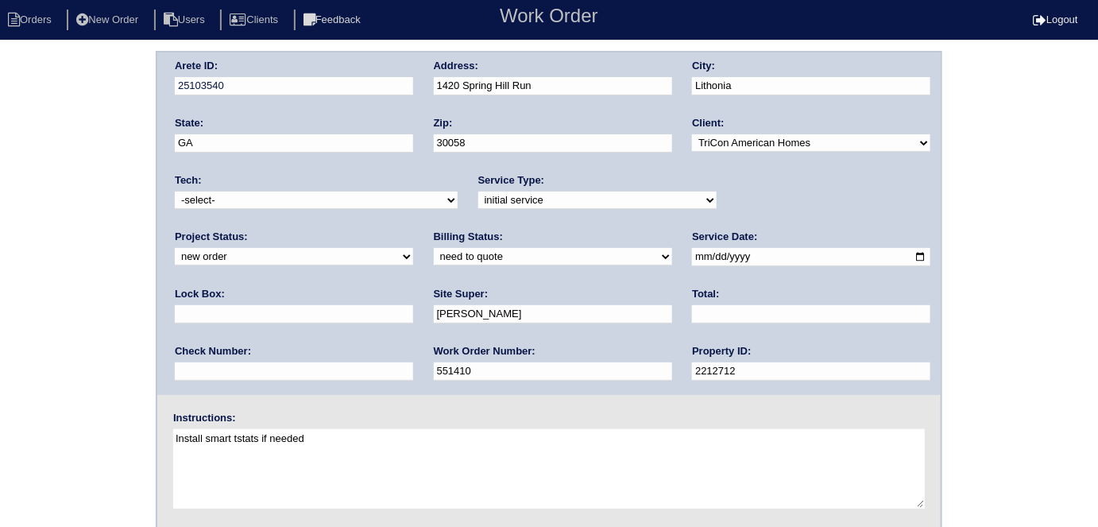
type textarea "Install smart tstats if needed"
drag, startPoint x: 556, startPoint y: 80, endPoint x: 344, endPoint y: 96, distance: 212.7
click at [344, 96] on div "Arete ID: 25103540 Address: 1420 Spring Hill Run City: Lithonia State: GA Zip: …" at bounding box center [548, 223] width 783 height 342
click at [22, 293] on div "Arete ID: 25103540 Address: 1420 Spring Hill Run City: Lithonia State: GA Zip: …" at bounding box center [549, 372] width 1098 height 643
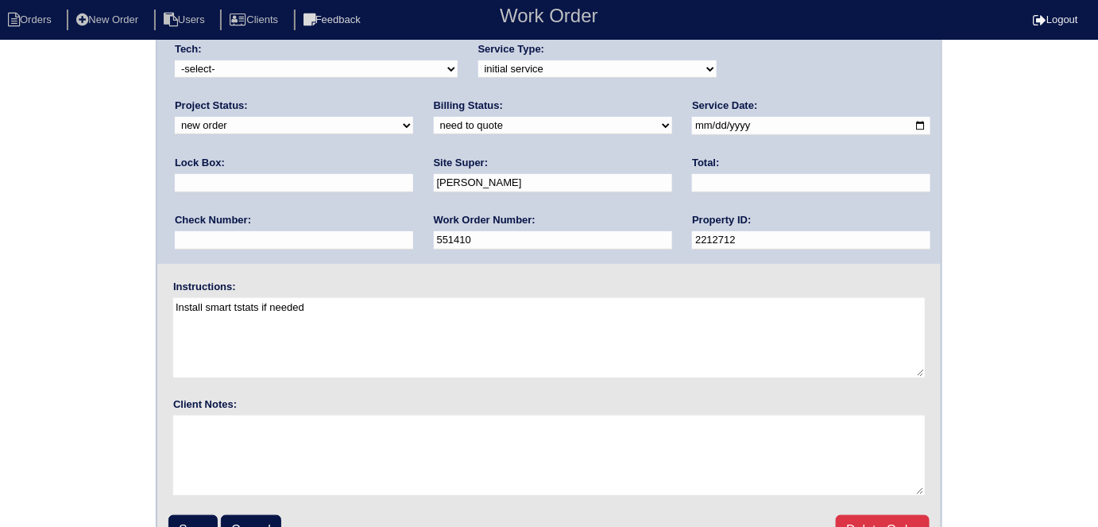
scroll to position [163, 0]
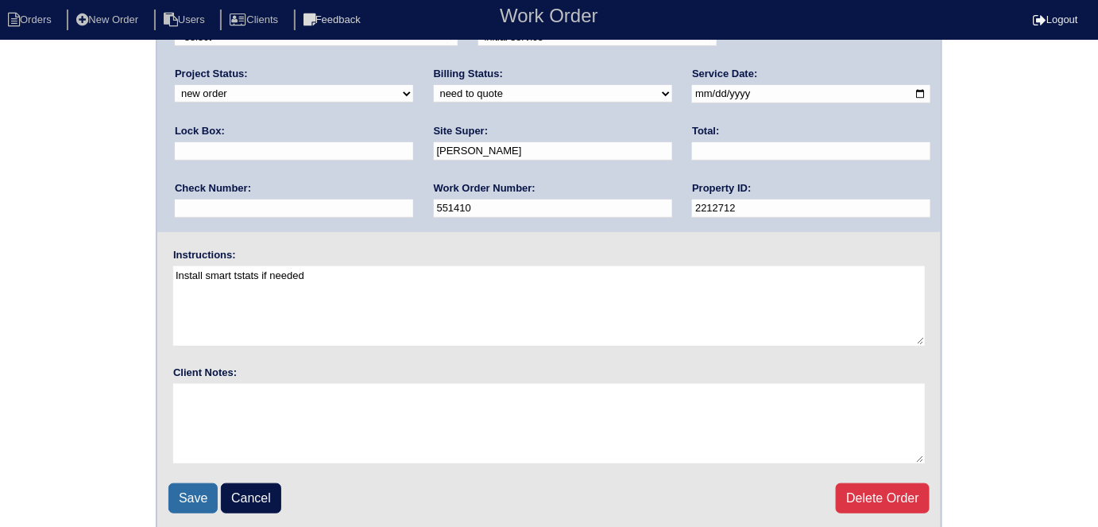
click at [180, 489] on input "Save" at bounding box center [192, 498] width 49 height 30
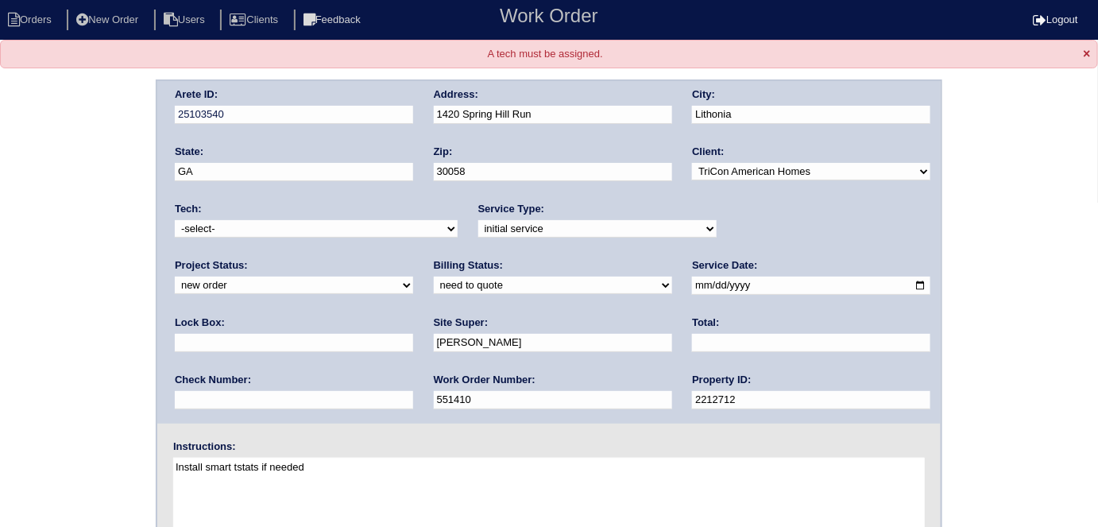
drag, startPoint x: 246, startPoint y: 226, endPoint x: 238, endPoint y: 234, distance: 11.3
click at [246, 226] on select "-select- aretesmg+backup-tech@gmail.com benjohnholt88@gmail.com callisonhvac@ya…" at bounding box center [316, 228] width 283 height 17
select select "33"
click at [175, 220] on select "-select- aretesmg+backup-tech@gmail.com benjohnholt88@gmail.com callisonhvac@ya…" at bounding box center [316, 228] width 283 height 17
drag, startPoint x: 91, startPoint y: 292, endPoint x: 112, endPoint y: 324, distance: 39.0
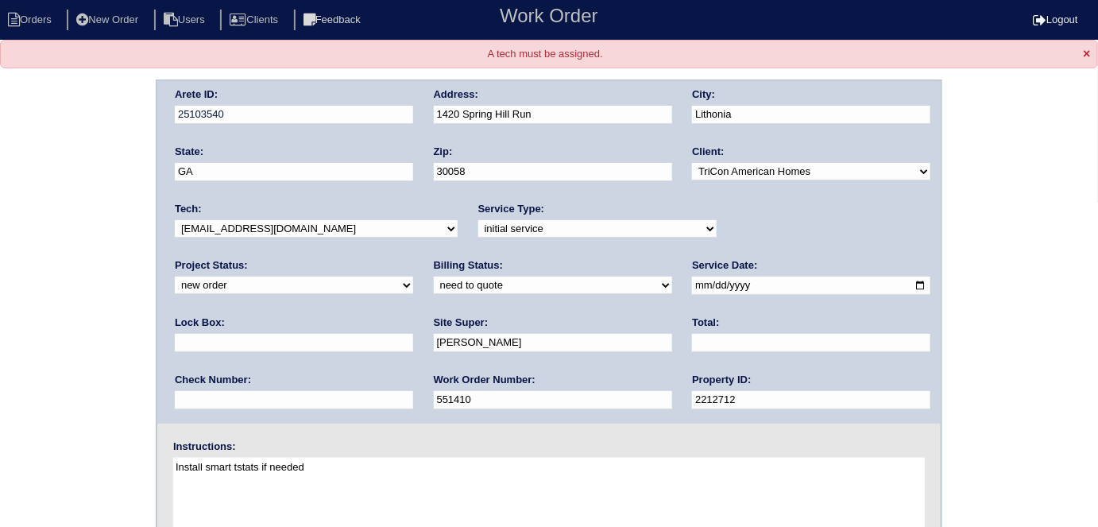
click at [91, 292] on div "Arete ID: 25103540 Address: 1420 Spring Hill Run City: Lithonia State: GA Zip: …" at bounding box center [549, 400] width 1098 height 643
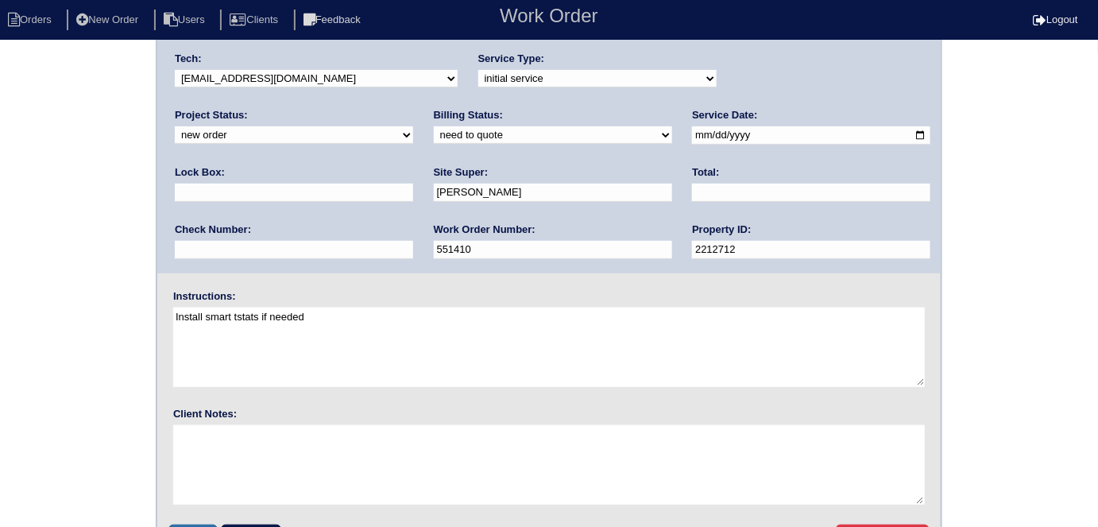
scroll to position [191, 0]
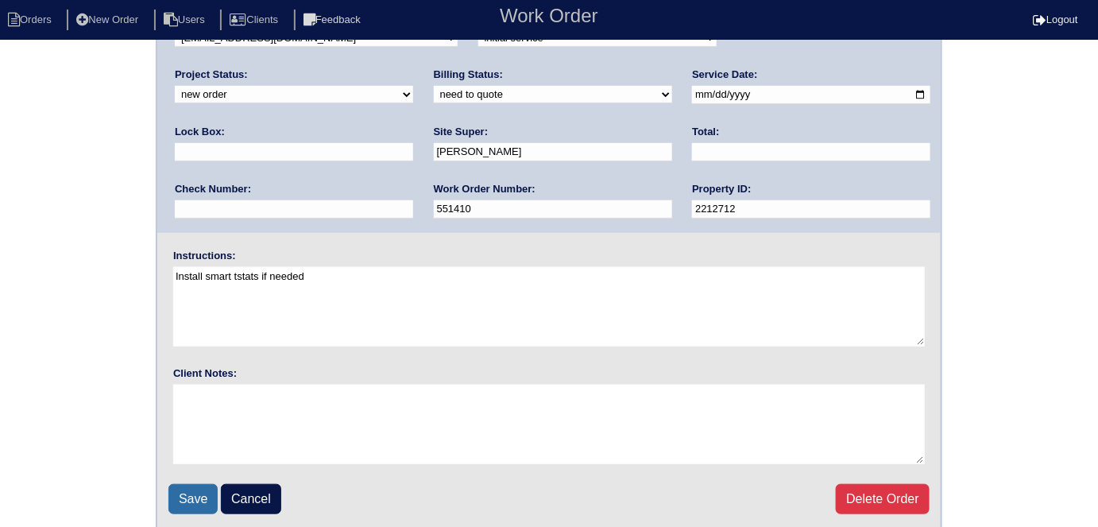
click at [189, 484] on input "Save" at bounding box center [192, 499] width 49 height 30
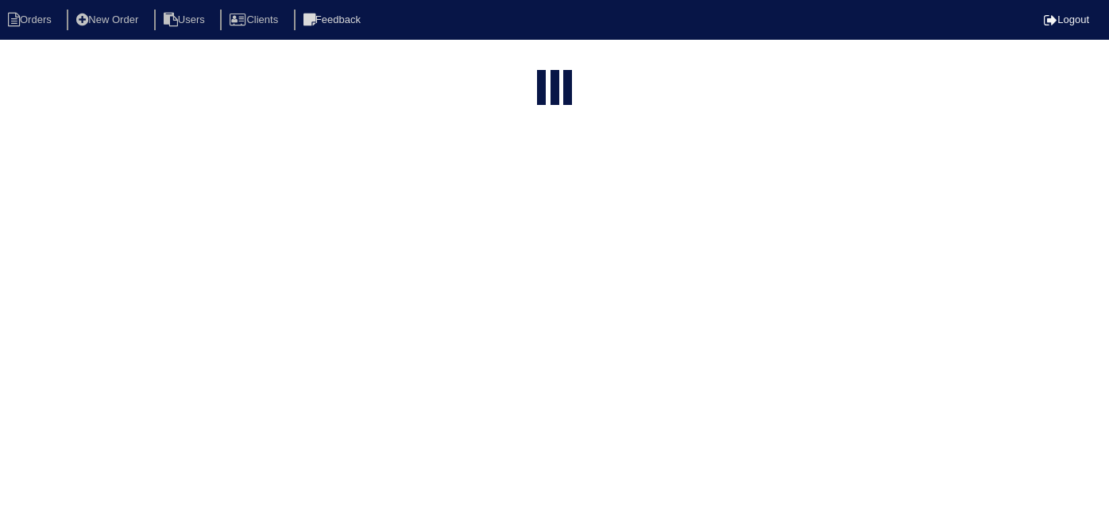
select select "15"
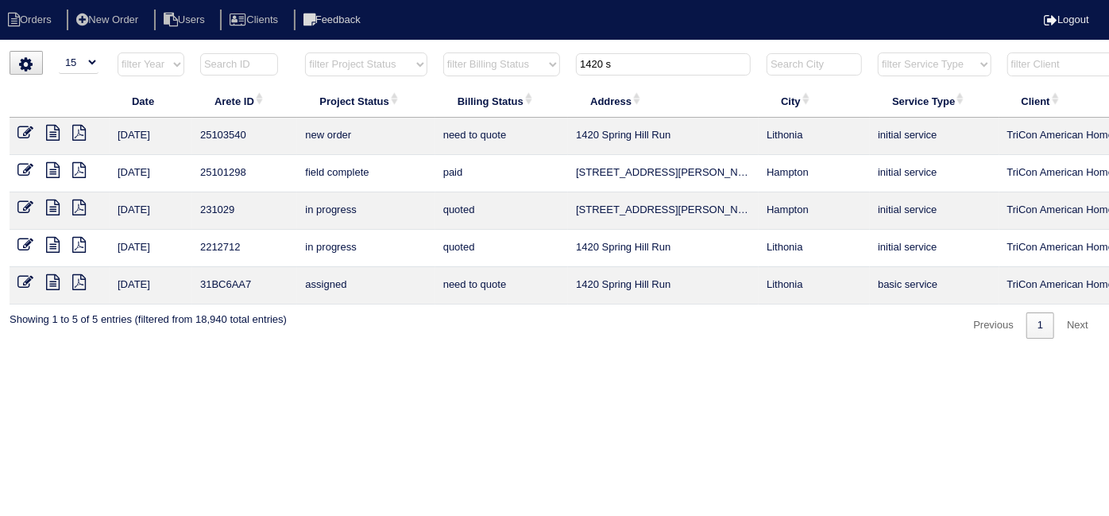
drag, startPoint x: 643, startPoint y: 74, endPoint x: 487, endPoint y: 64, distance: 156.0
click at [487, 64] on tr "filter Year -- Any Year -- 2025 2024 2023 2022 2021 2020 2019 filter Project St…" at bounding box center [698, 68] width 1377 height 33
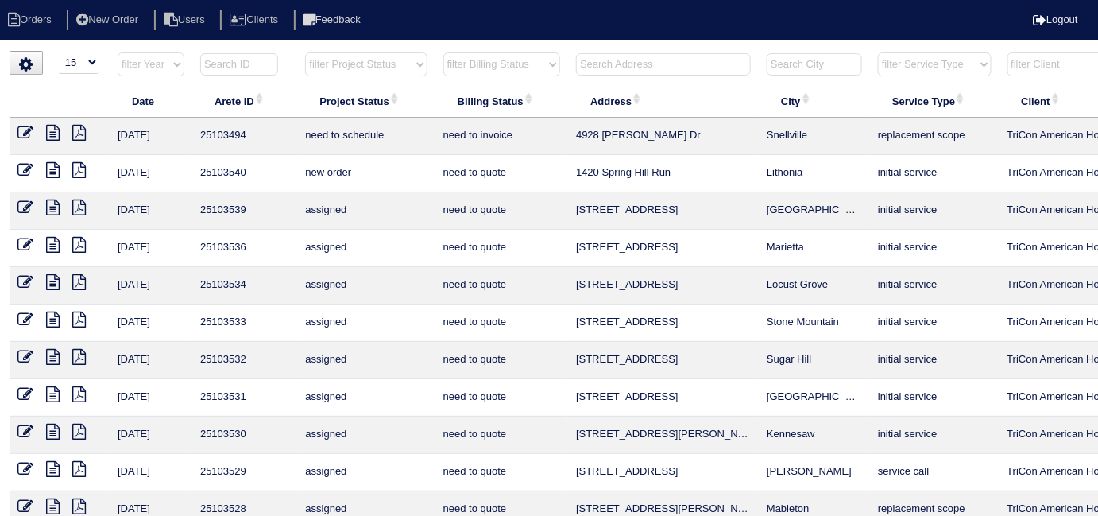
click at [311, 66] on select "filter Project Status -- Any Project Status -- new order assigned in progress f…" at bounding box center [366, 64] width 122 height 24
click at [305, 52] on select "filter Project Status -- Any Project Status -- new order assigned in progress f…" at bounding box center [366, 64] width 122 height 24
select select "field complete"
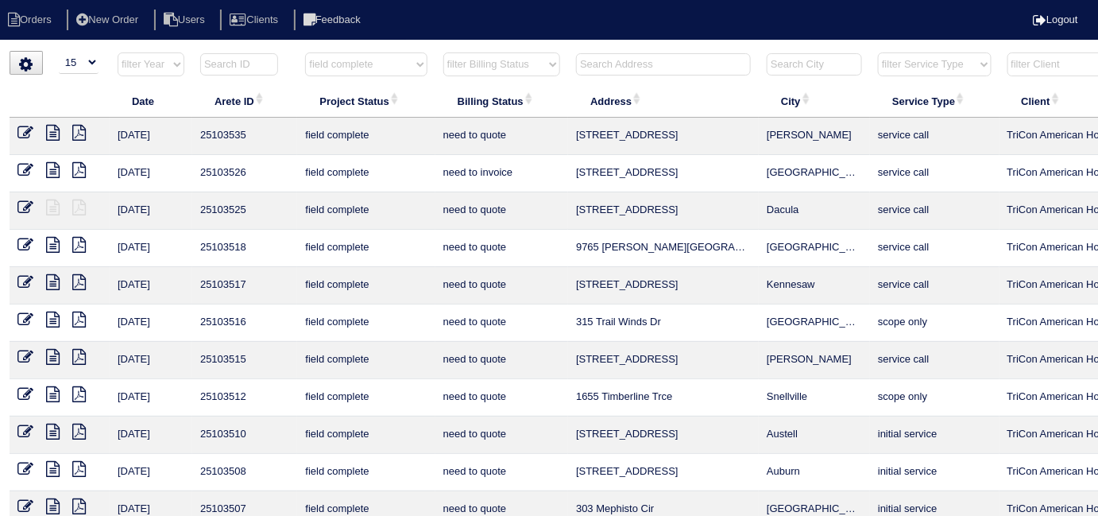
click at [455, 65] on select "filter Billing Status -- Any Billing Status -- need to quote quoted need to inv…" at bounding box center [501, 64] width 117 height 24
select select "need to quote"
click at [443, 52] on select "filter Billing Status -- Any Billing Status -- need to quote quoted need to inv…" at bounding box center [501, 64] width 117 height 24
select select "field complete"
select select "need to quote"
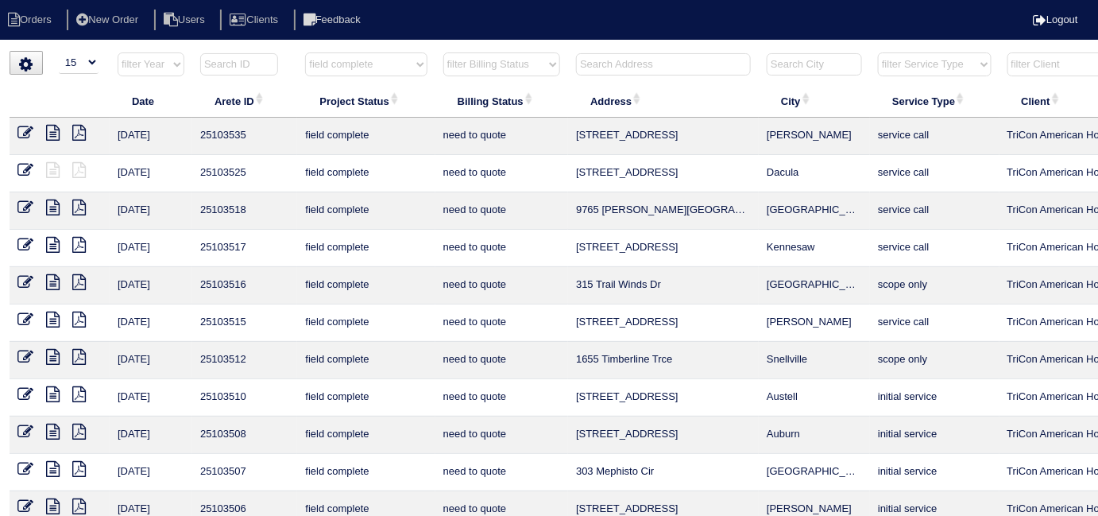
click at [74, 208] on icon at bounding box center [79, 207] width 14 height 16
click at [366, 68] on select "filter Project Status -- Any Project Status -- new order assigned in progress f…" at bounding box center [366, 64] width 122 height 24
select select
click at [305, 52] on select "filter Project Status -- Any Project Status -- new order assigned in progress f…" at bounding box center [366, 64] width 122 height 24
click at [493, 64] on select "filter Billing Status -- Any Billing Status -- need to quote quoted need to inv…" at bounding box center [501, 64] width 117 height 24
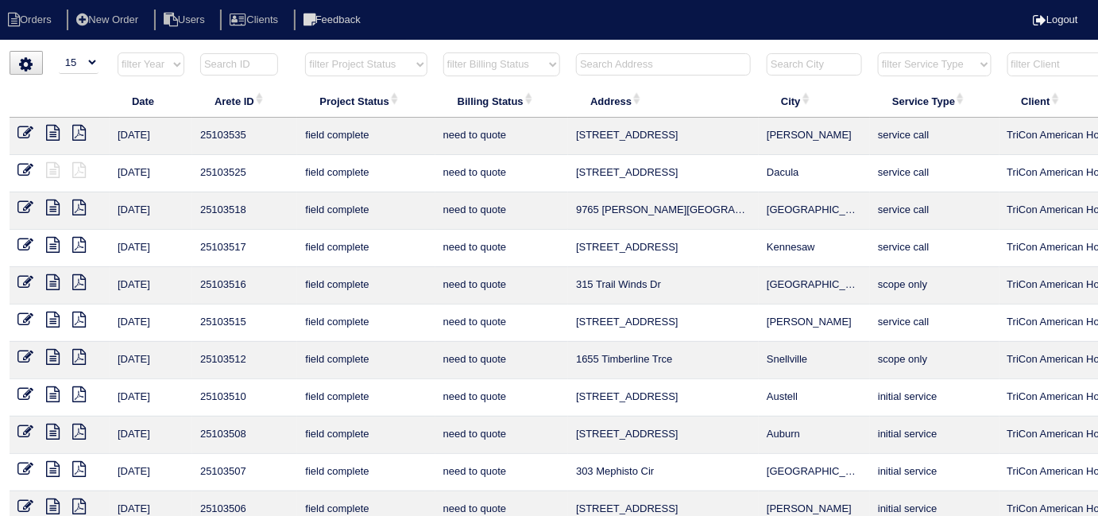
click at [443, 52] on select "filter Billing Status -- Any Billing Status -- need to quote quoted need to inv…" at bounding box center [501, 64] width 117 height 24
click at [631, 65] on input "text" at bounding box center [663, 64] width 175 height 22
select select "need to quote"
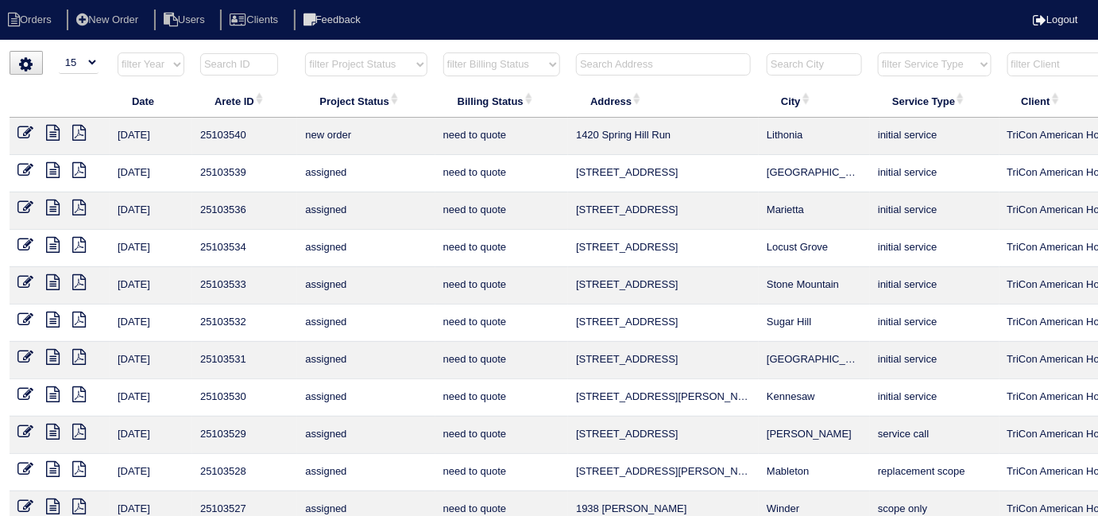
select select
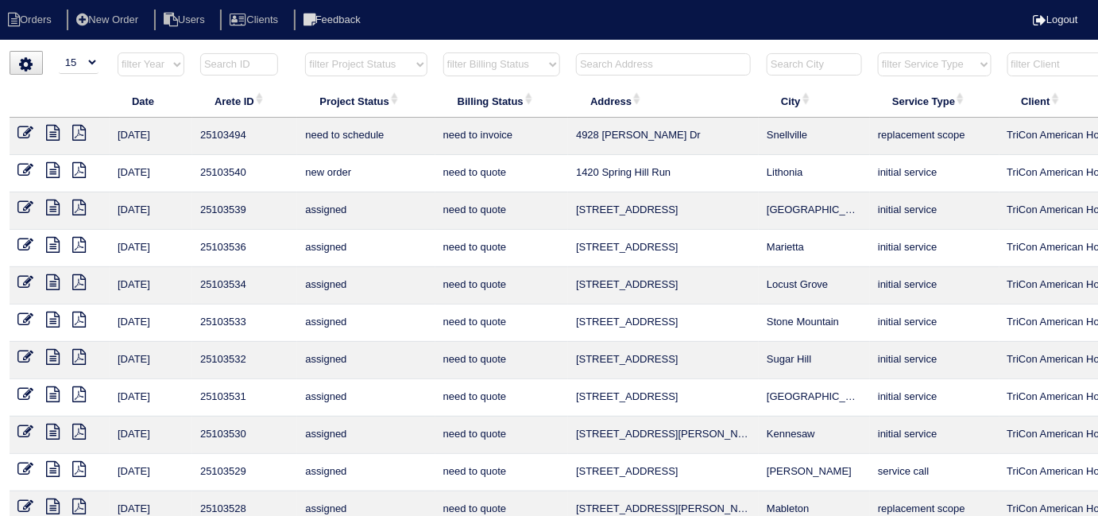
click at [604, 66] on input "text" at bounding box center [663, 64] width 175 height 22
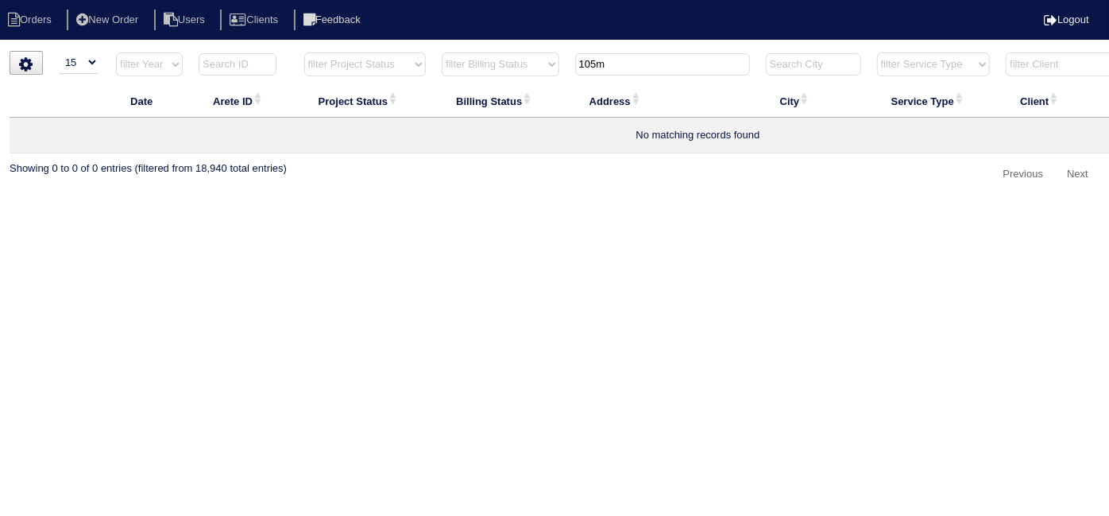
click at [597, 66] on input "105m" at bounding box center [662, 64] width 175 height 22
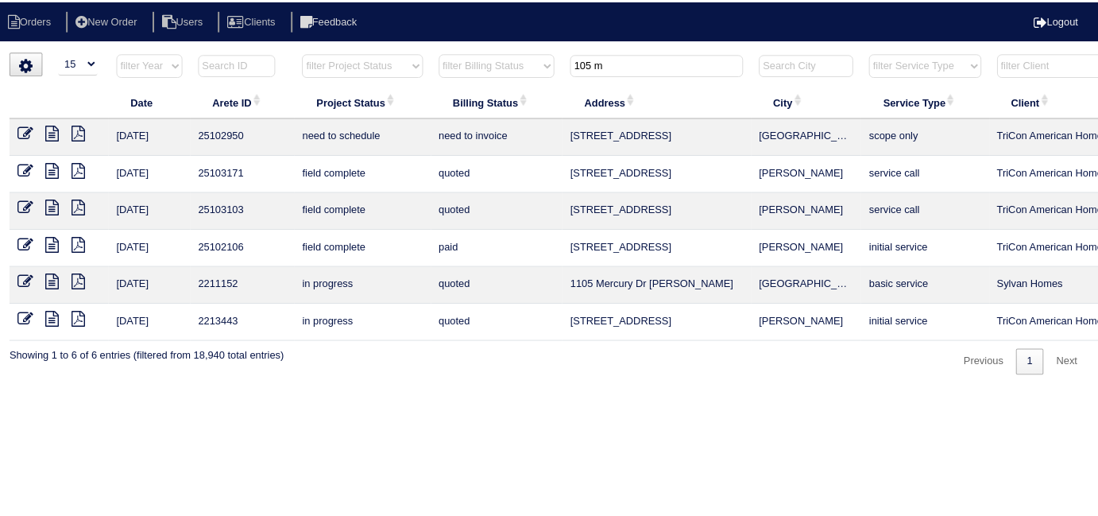
scroll to position [0, 276]
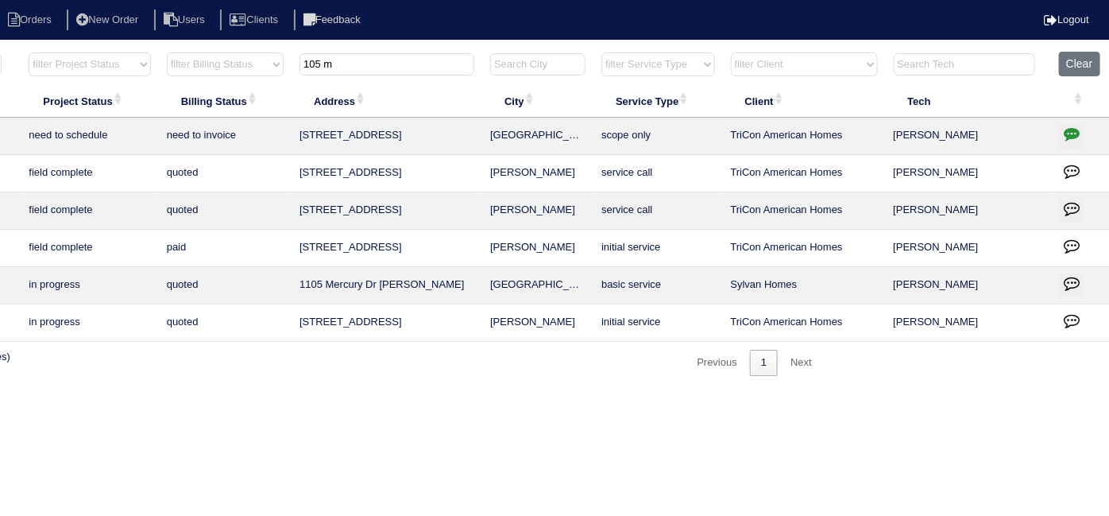
type input "105 m"
click at [1070, 134] on icon "button" at bounding box center [1072, 134] width 16 height 16
type textarea "9/5/25 - Replacement x 2/duct cleaning approved - Sent to Dan, Payton, Reeca - …"
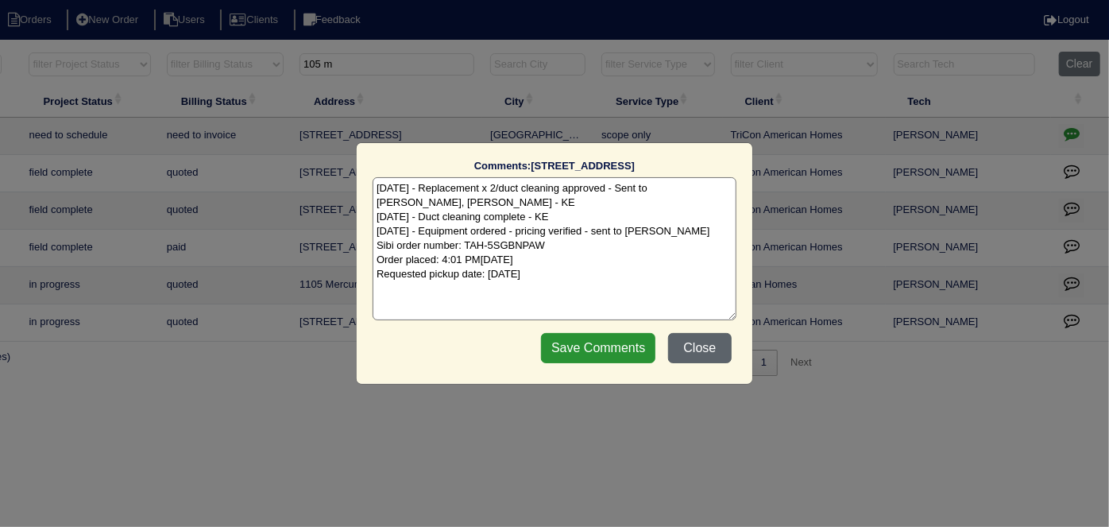
click at [717, 343] on button "Close" at bounding box center [700, 348] width 64 height 30
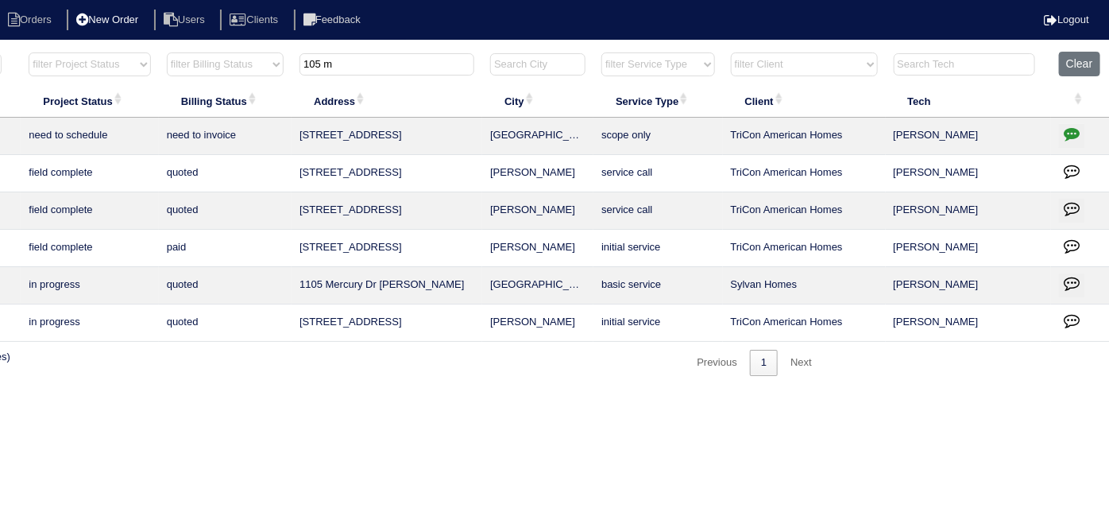
drag, startPoint x: 343, startPoint y: 60, endPoint x: 103, endPoint y: 29, distance: 241.9
click at [120, 51] on body "Orders New Order Users Clients Feedback Logout Orders New Order Users Clients M…" at bounding box center [278, 213] width 1109 height 325
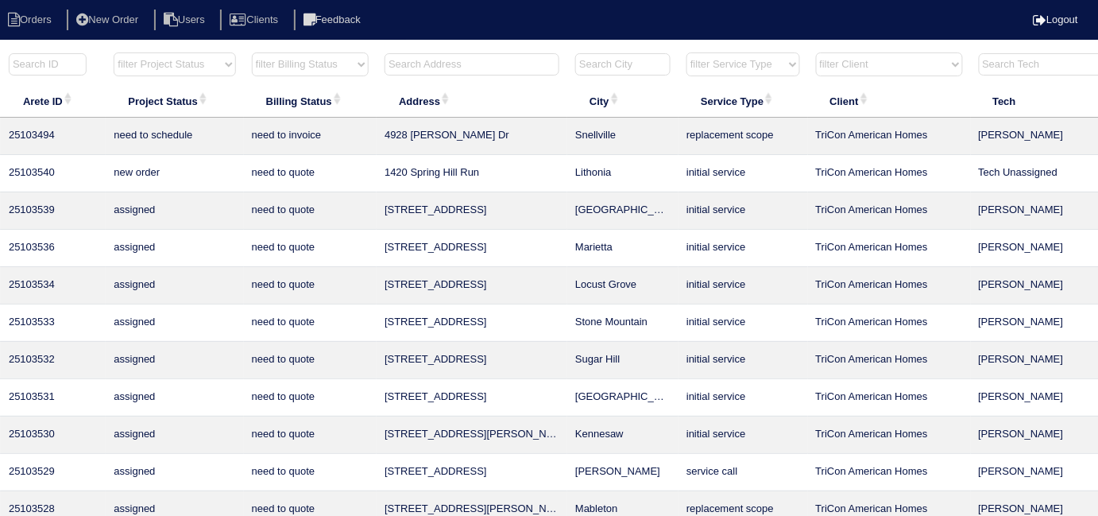
scroll to position [0, 0]
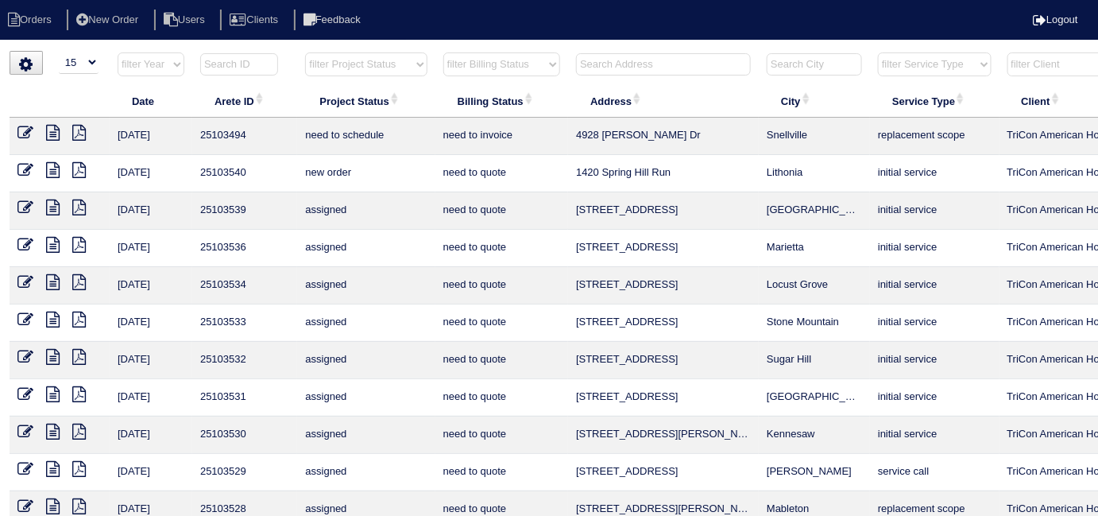
click at [326, 60] on select "filter Project Status -- Any Project Status -- new order assigned in progress f…" at bounding box center [366, 64] width 122 height 24
click at [305, 52] on select "filter Project Status -- Any Project Status -- new order assigned in progress f…" at bounding box center [366, 64] width 122 height 24
select select "field complete"
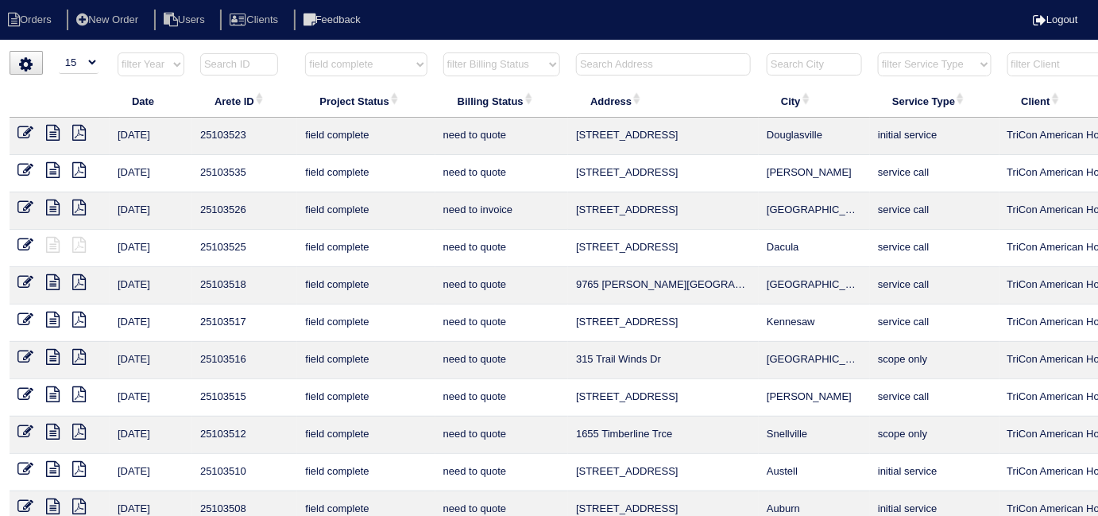
click at [470, 64] on select "filter Billing Status -- Any Billing Status -- need to quote quoted need to inv…" at bounding box center [501, 64] width 117 height 24
select select "need to quote"
click at [443, 52] on select "filter Billing Status -- Any Billing Status -- need to quote quoted need to inv…" at bounding box center [501, 64] width 117 height 24
select select "field complete"
select select "need to quote"
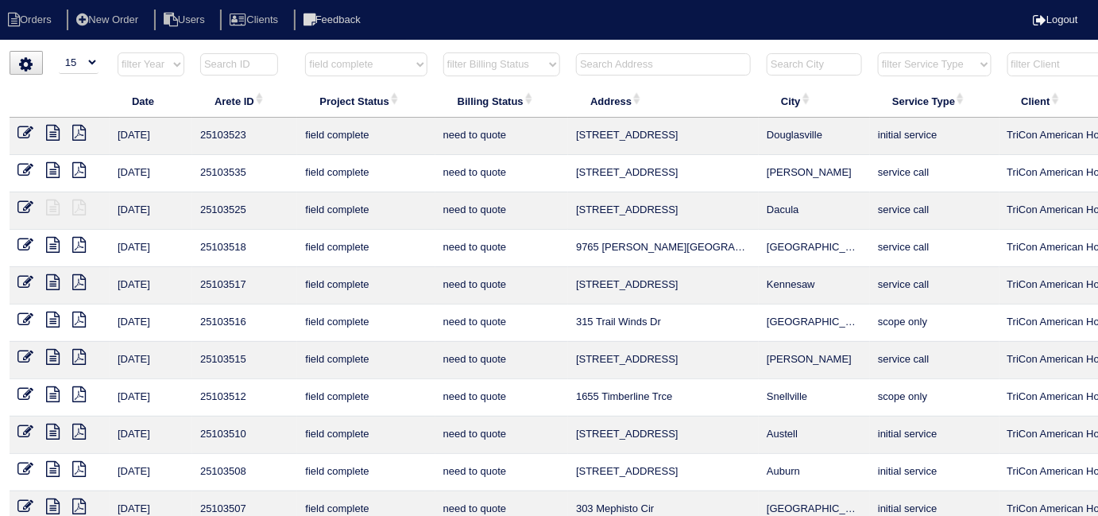
click at [80, 284] on icon at bounding box center [79, 282] width 14 height 16
click at [76, 317] on icon at bounding box center [79, 319] width 14 height 16
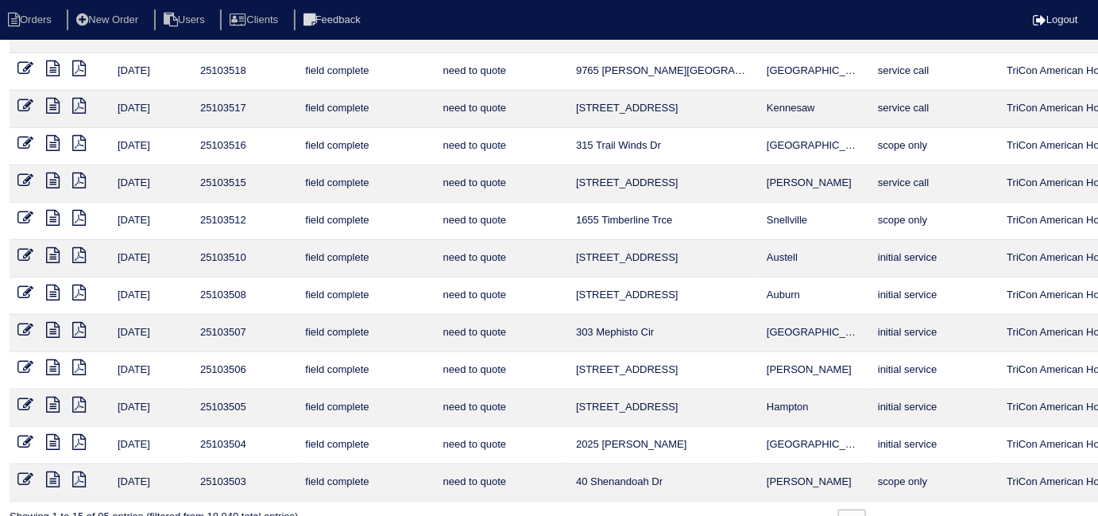
scroll to position [207, 0]
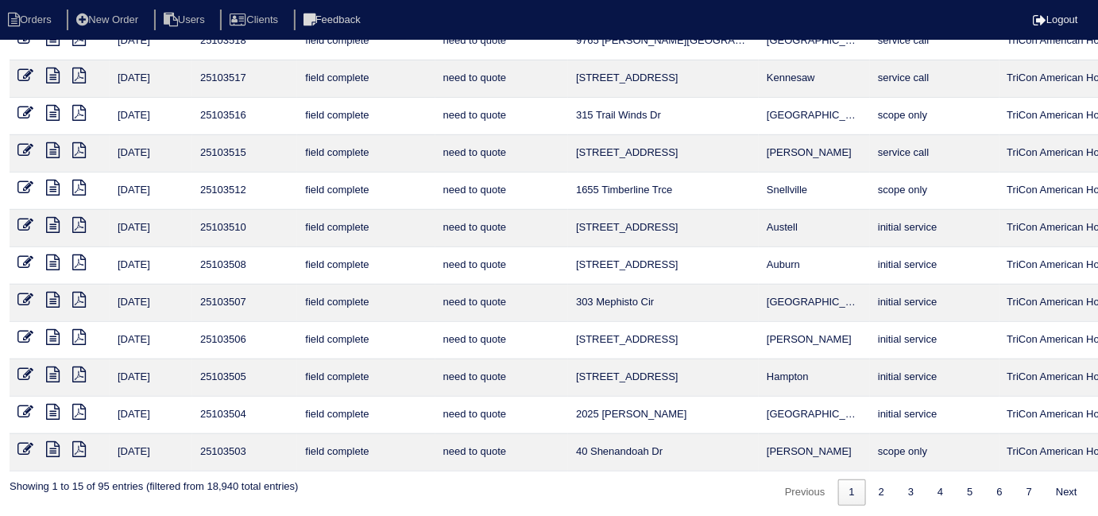
click at [866, 473] on div "Previous 1 2 3 4 5 6 7 Next" at bounding box center [930, 488] width 316 height 34
click at [868, 479] on link "2" at bounding box center [881, 492] width 28 height 26
click at [886, 488] on link "2" at bounding box center [881, 492] width 28 height 26
click at [881, 489] on link "2" at bounding box center [881, 492] width 28 height 26
click at [877, 491] on link "2" at bounding box center [881, 492] width 28 height 26
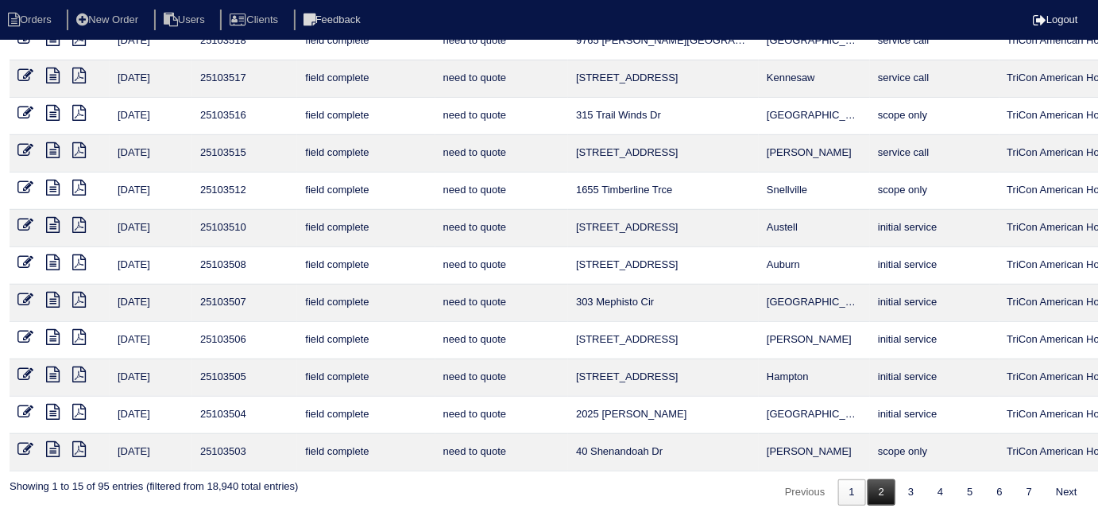
select select "field complete"
select select "need to quote"
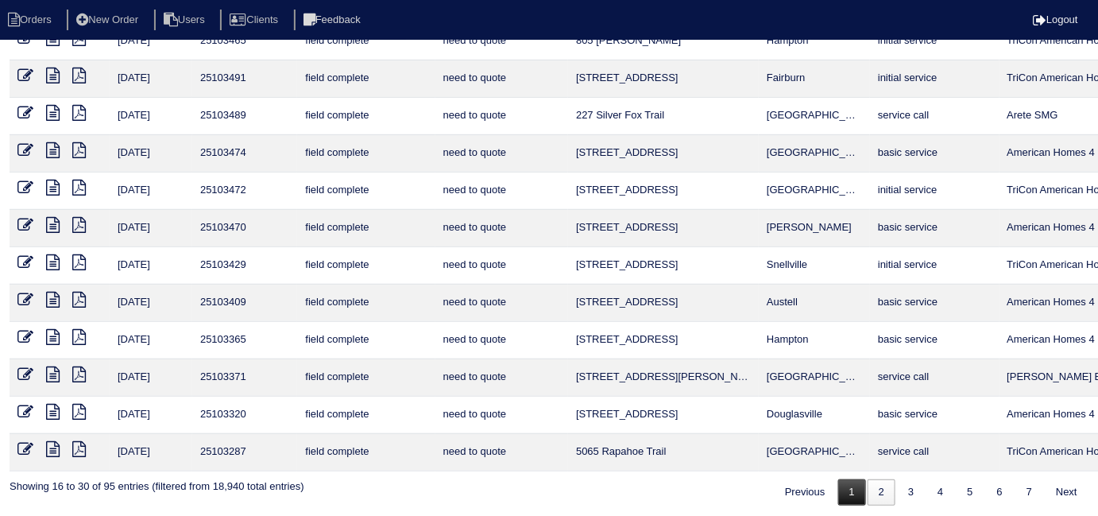
click at [852, 482] on link "1" at bounding box center [852, 492] width 28 height 26
select select "field complete"
select select "need to quote"
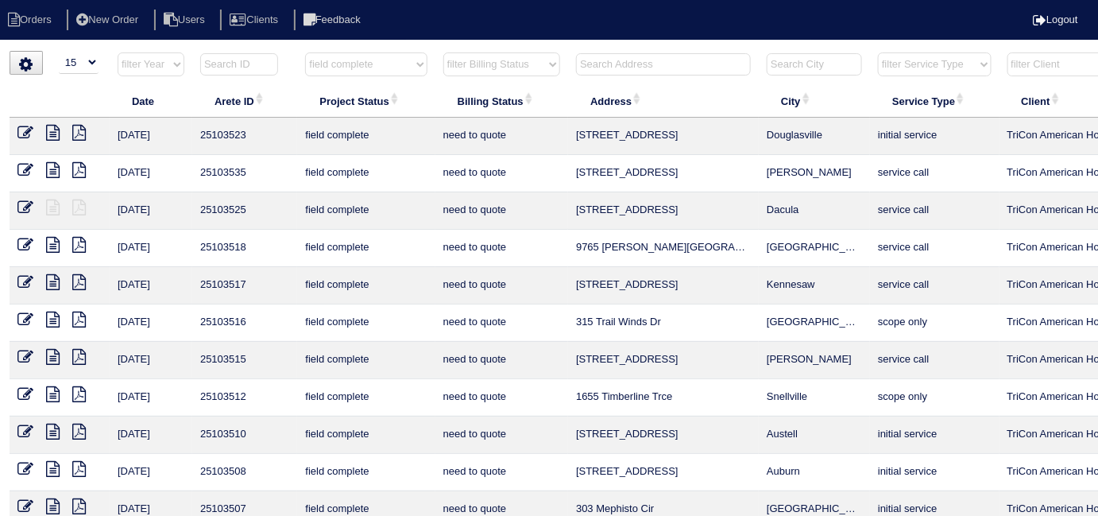
scroll to position [0, 0]
drag, startPoint x: 389, startPoint y: 56, endPoint x: 381, endPoint y: 67, distance: 14.1
click at [389, 56] on select "filter Project Status -- Any Project Status -- new order assigned in progress f…" at bounding box center [366, 64] width 122 height 24
click at [373, 108] on th "Project Status" at bounding box center [365, 100] width 137 height 33
select select "field complete"
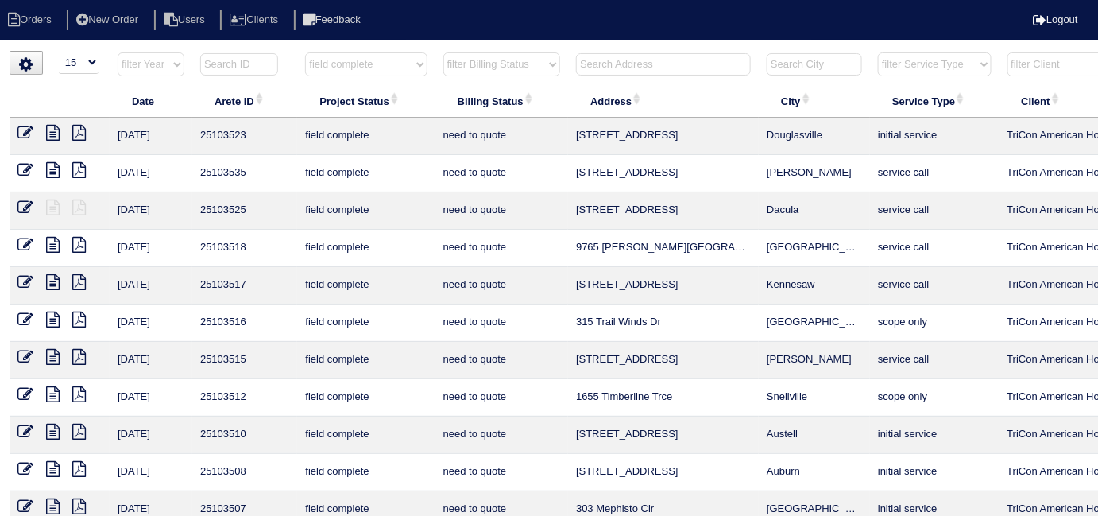
select select "need to quote"
click at [373, 68] on select "filter Project Status -- Any Project Status -- new order assigned in progress f…" at bounding box center [366, 64] width 122 height 24
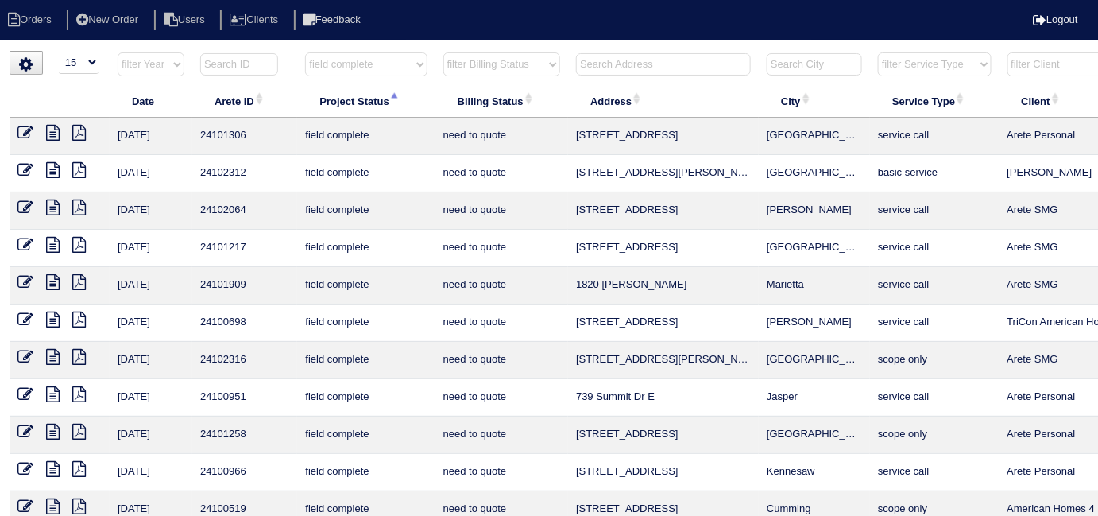
select select
click at [305, 52] on select "filter Project Status -- Any Project Status -- new order assigned in progress f…" at bounding box center [366, 64] width 122 height 24
select select "need to quote"
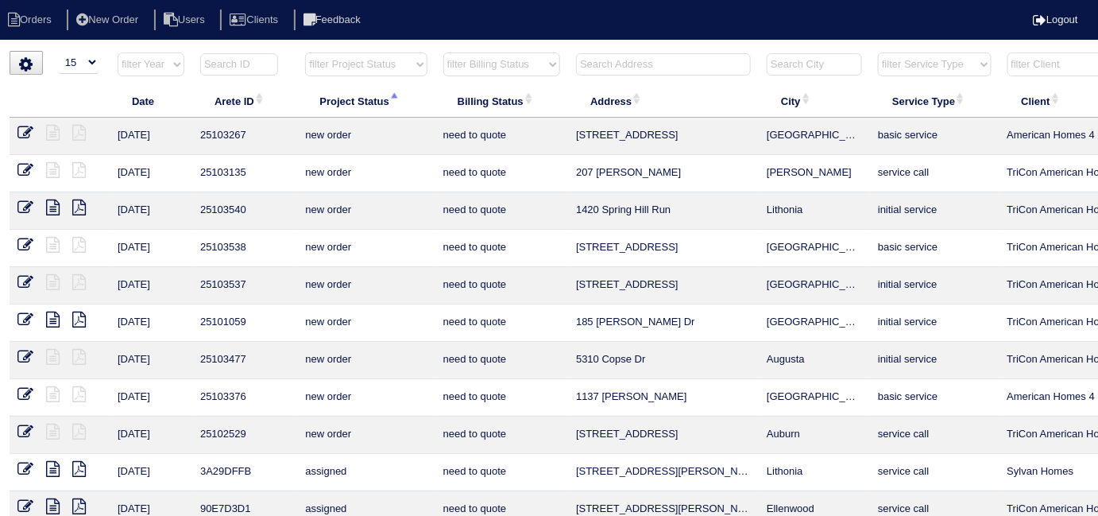
click at [454, 66] on select "filter Billing Status -- Any Billing Status -- need to quote quoted need to inv…" at bounding box center [501, 64] width 117 height 24
select select
click at [443, 52] on select "filter Billing Status -- Any Billing Status -- need to quote quoted need to inv…" at bounding box center [501, 64] width 117 height 24
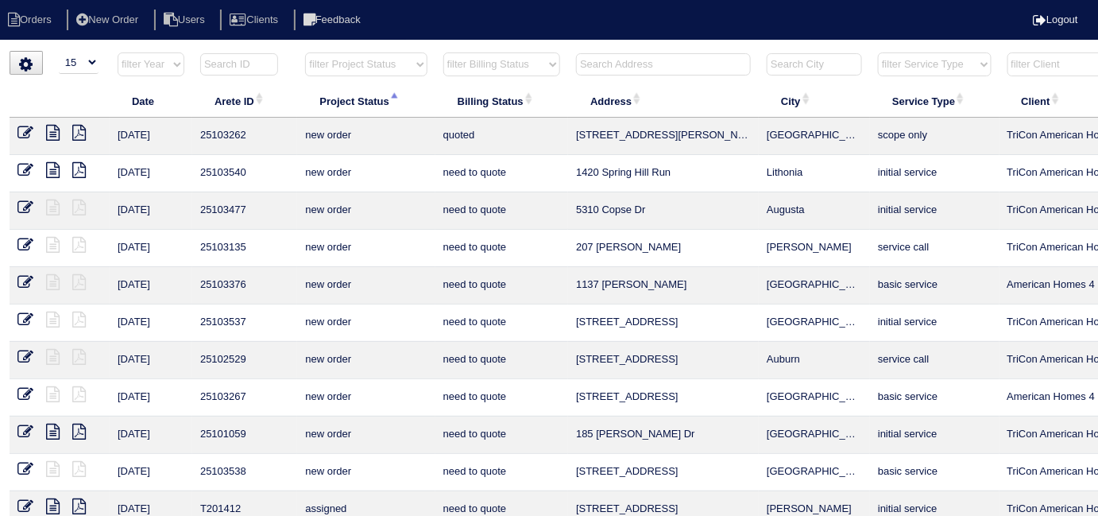
scroll to position [0, 288]
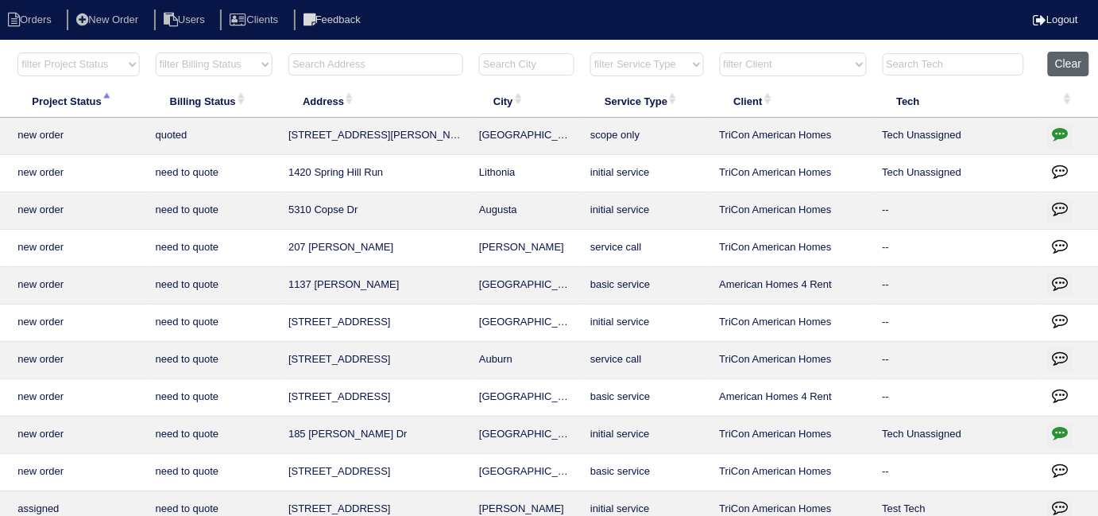
click at [1062, 57] on button "Clear" at bounding box center [1068, 64] width 41 height 25
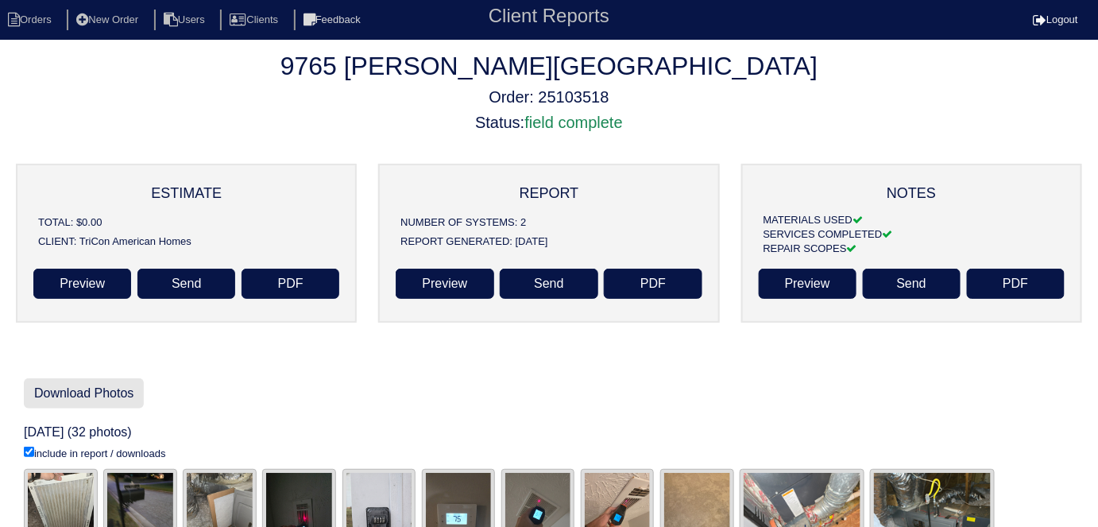
click at [88, 392] on link "Download Photos" at bounding box center [84, 393] width 120 height 30
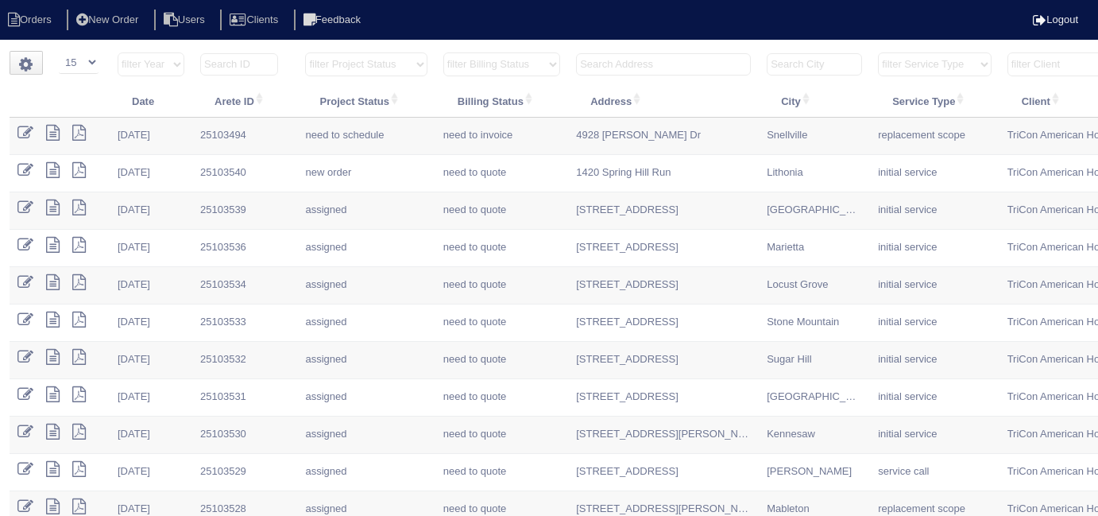
select select "15"
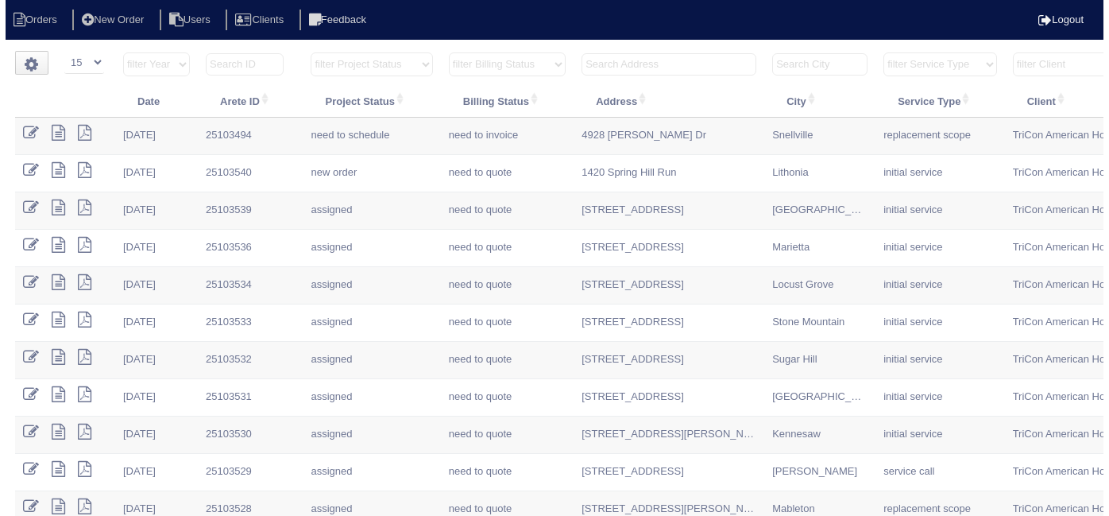
scroll to position [0, 222]
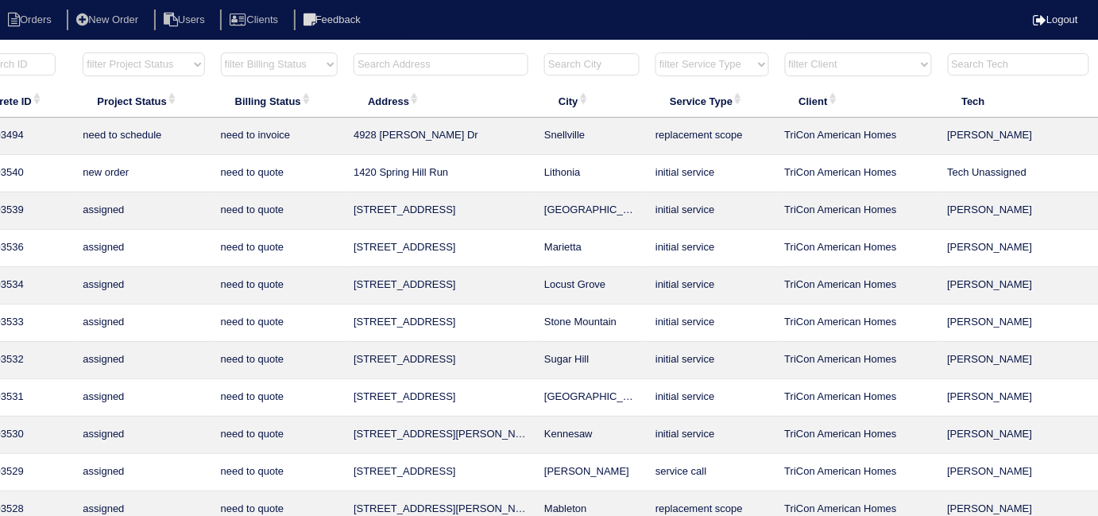
click at [464, 66] on input "text" at bounding box center [440, 64] width 175 height 22
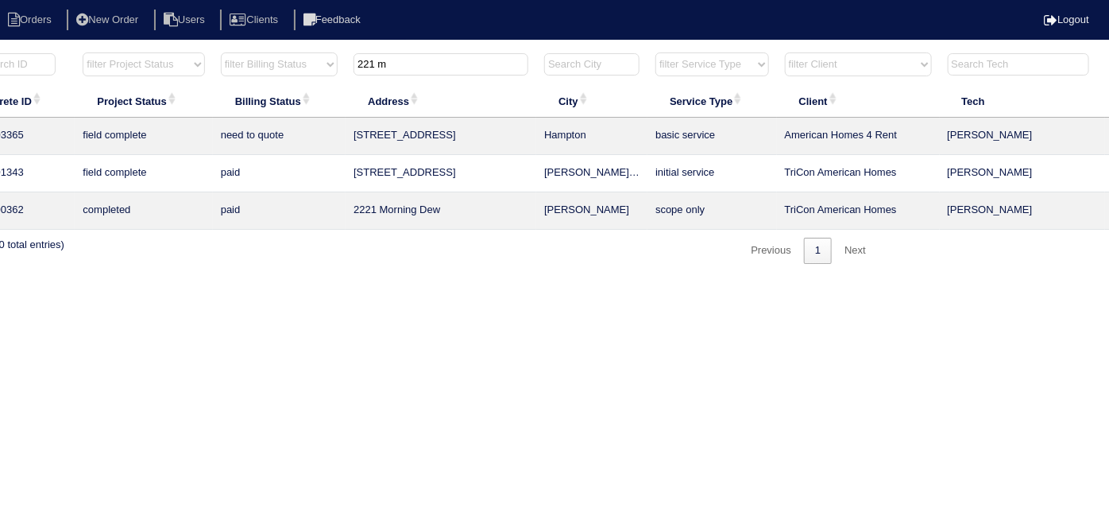
scroll to position [0, 0]
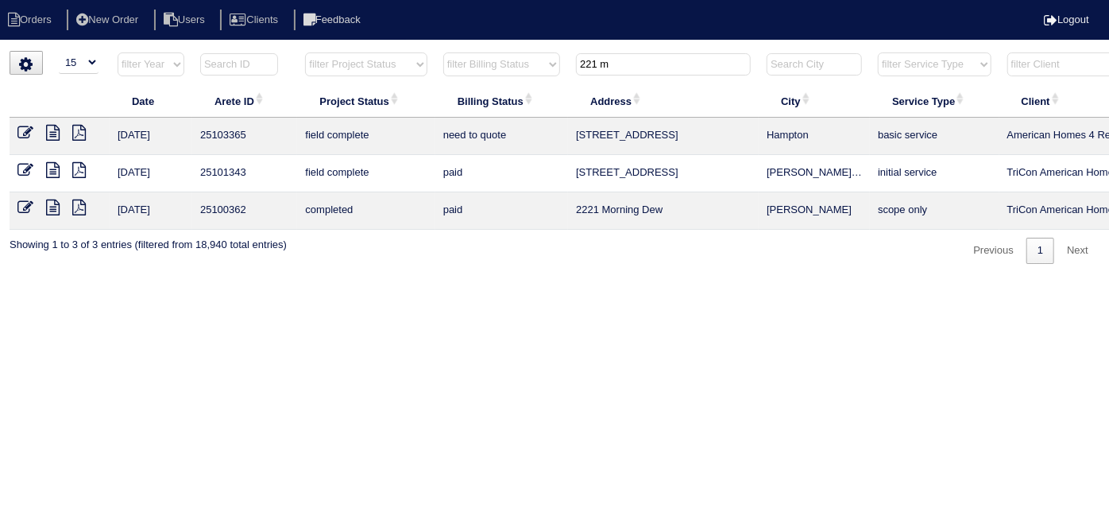
type input "221 m"
click at [15, 136] on td at bounding box center [60, 136] width 100 height 37
click at [21, 133] on icon at bounding box center [25, 133] width 16 height 16
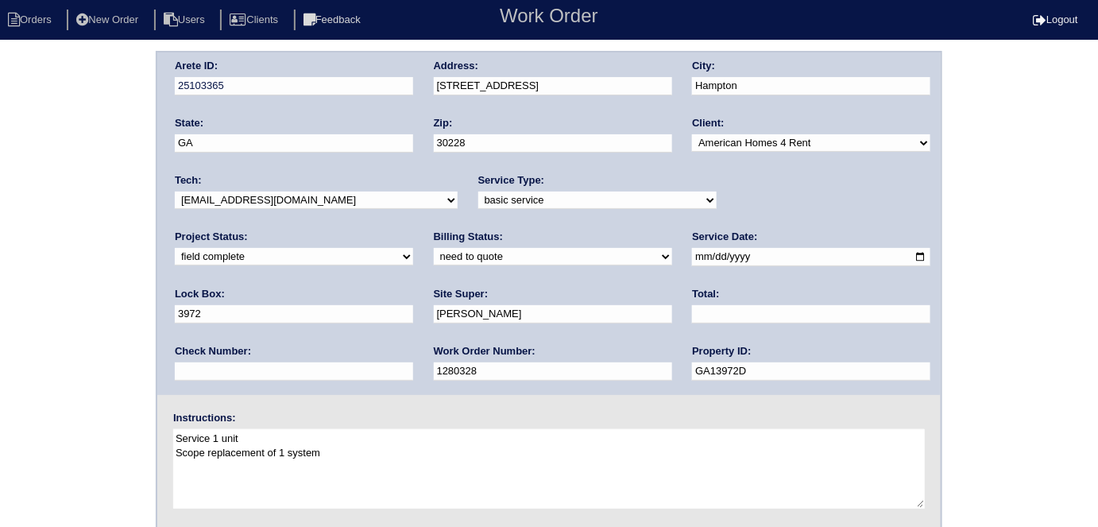
click at [74, 333] on div "Arete ID: 25103365 Address: 221 Millstone Dr City: Hampton State: GA Zip: 30228…" at bounding box center [549, 372] width 1098 height 643
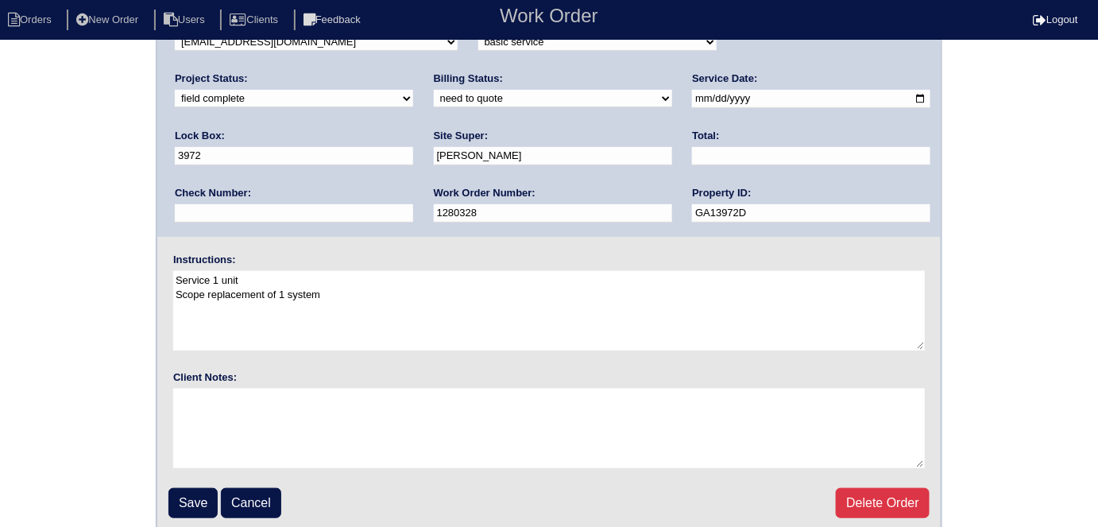
scroll to position [163, 0]
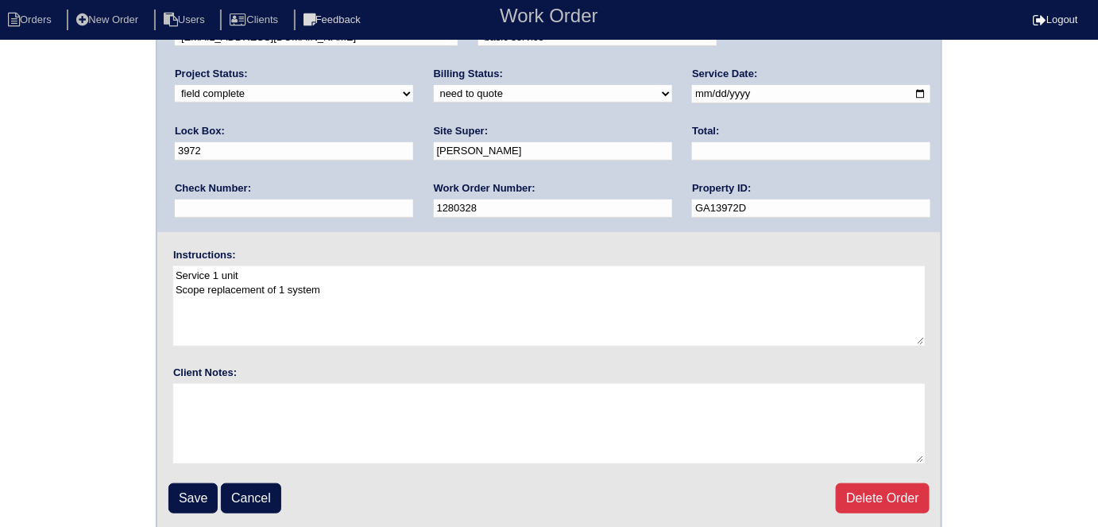
click at [127, 220] on div "Arete ID: 25103365 Address: 221 Millstone Dr City: Hampton State: GA Zip: 30228…" at bounding box center [549, 209] width 1098 height 643
drag, startPoint x: 200, startPoint y: 485, endPoint x: 189, endPoint y: 482, distance: 11.6
click at [197, 485] on input "Save" at bounding box center [192, 498] width 49 height 30
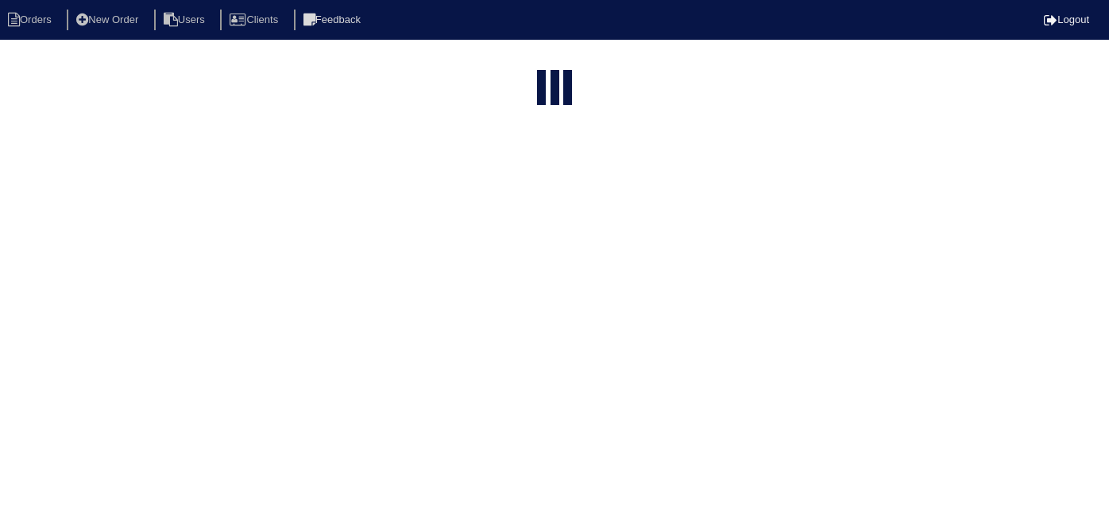
select select "15"
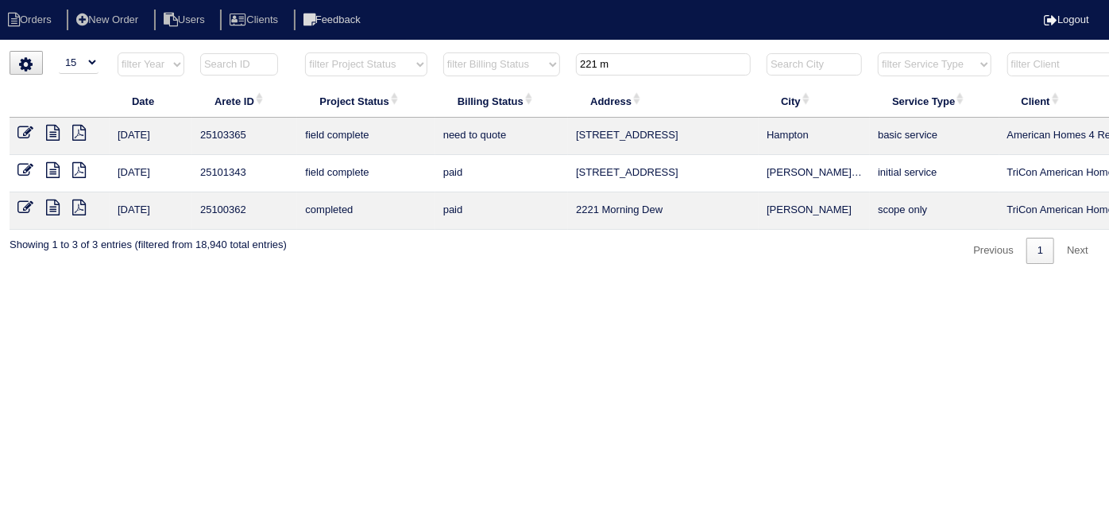
drag, startPoint x: 639, startPoint y: 64, endPoint x: 400, endPoint y: 44, distance: 239.9
click at [402, 44] on html "Orders New Order Users Clients Feedback Logout Orders New Order Users Clients M…" at bounding box center [554, 140] width 1109 height 280
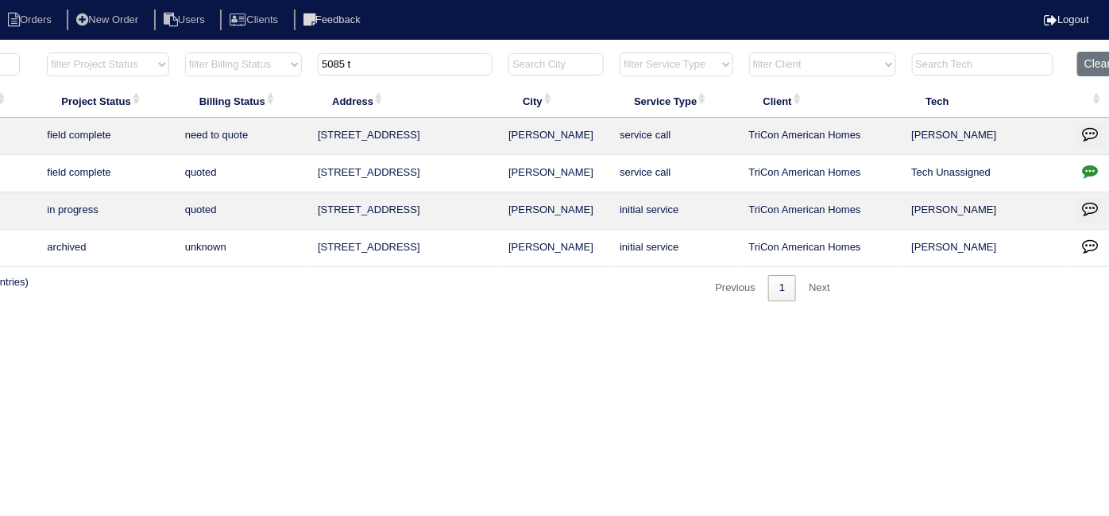
scroll to position [0, 276]
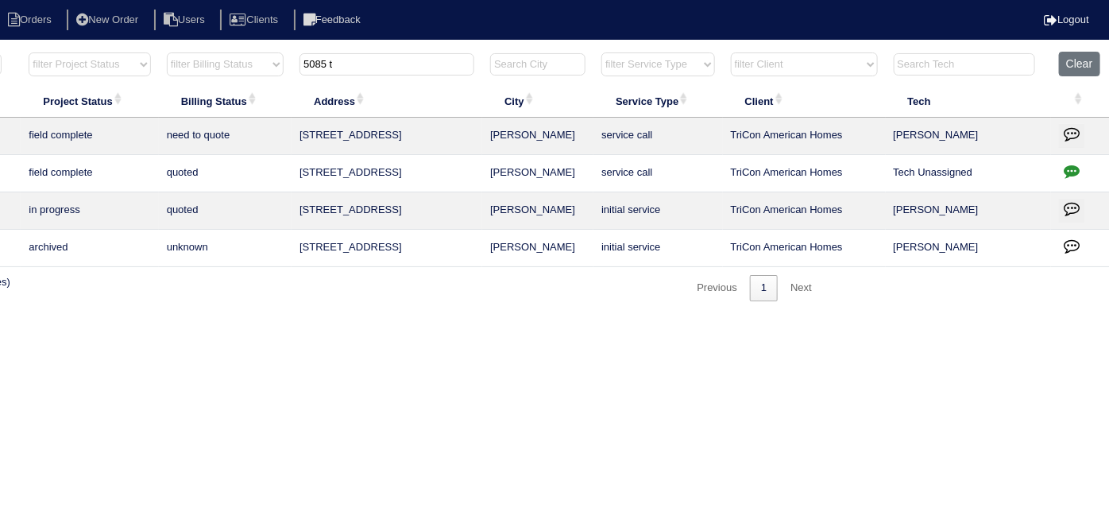
type input "5085 t"
click at [1076, 173] on icon "button" at bounding box center [1072, 171] width 16 height 16
type textarea "[DATE] - THIS IS FOR DUCT CLEANING/ODOBAN ONLY PER EMAIL - KE"
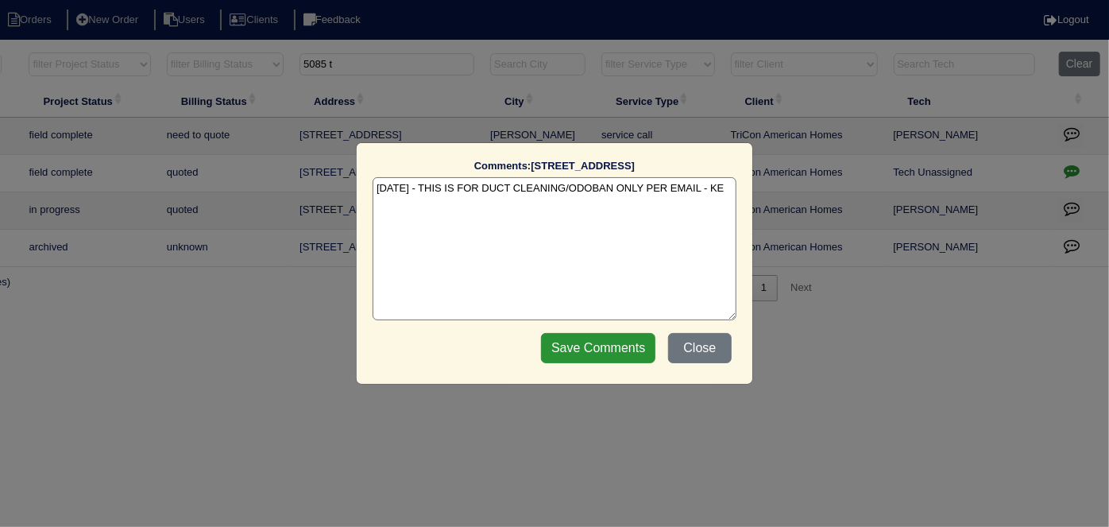
click at [724, 183] on textarea "[DATE] - THIS IS FOR DUCT CLEANING/ODOBAN ONLY PER EMAIL - KE" at bounding box center [555, 248] width 364 height 143
click at [712, 350] on button "Close" at bounding box center [700, 348] width 64 height 30
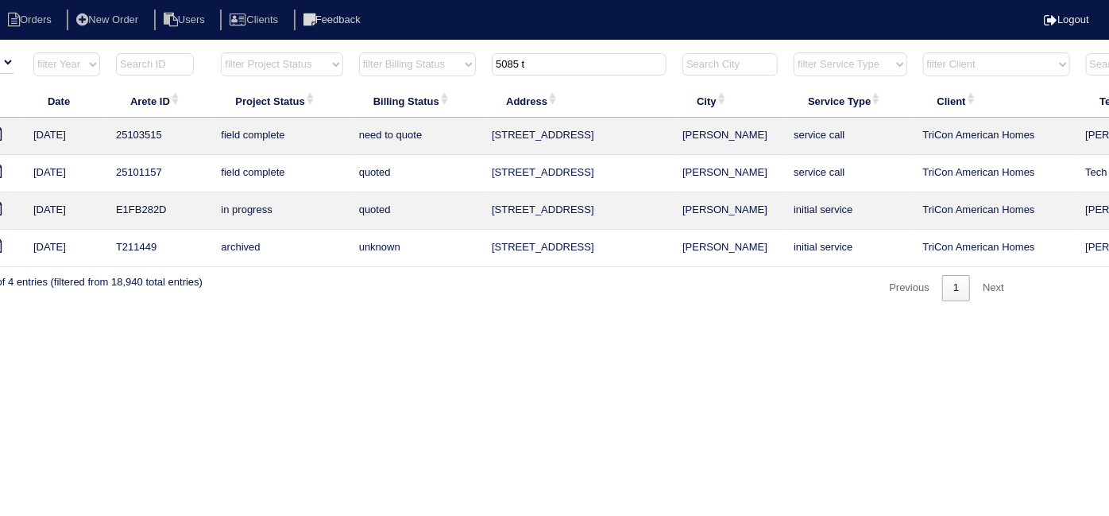
scroll to position [0, 0]
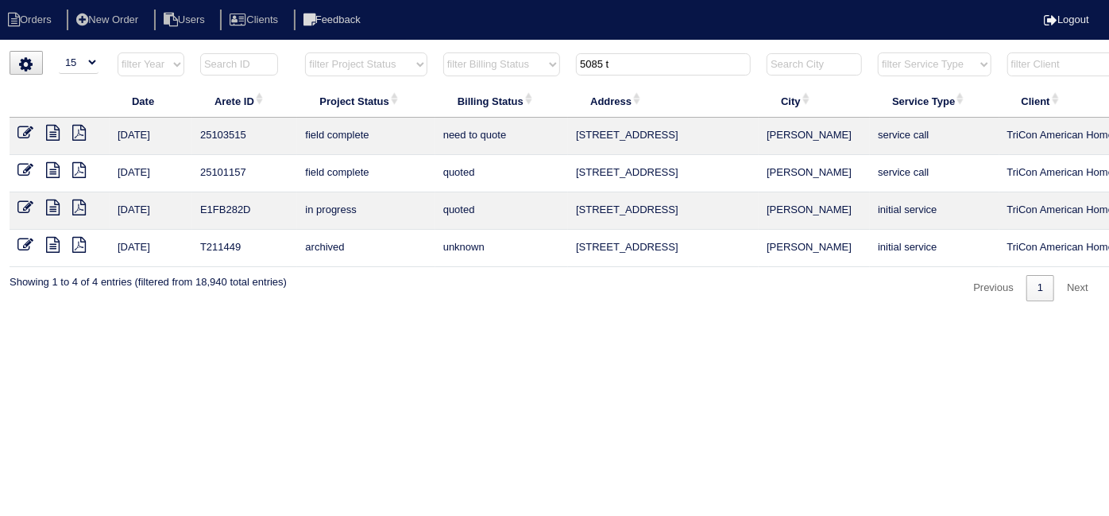
click at [76, 131] on icon at bounding box center [79, 133] width 14 height 16
drag, startPoint x: 627, startPoint y: 68, endPoint x: 466, endPoint y: 62, distance: 161.4
click at [466, 62] on tr "filter Year -- Any Year -- 2025 2024 2023 2022 2021 2020 2019 filter Project St…" at bounding box center [698, 68] width 1377 height 33
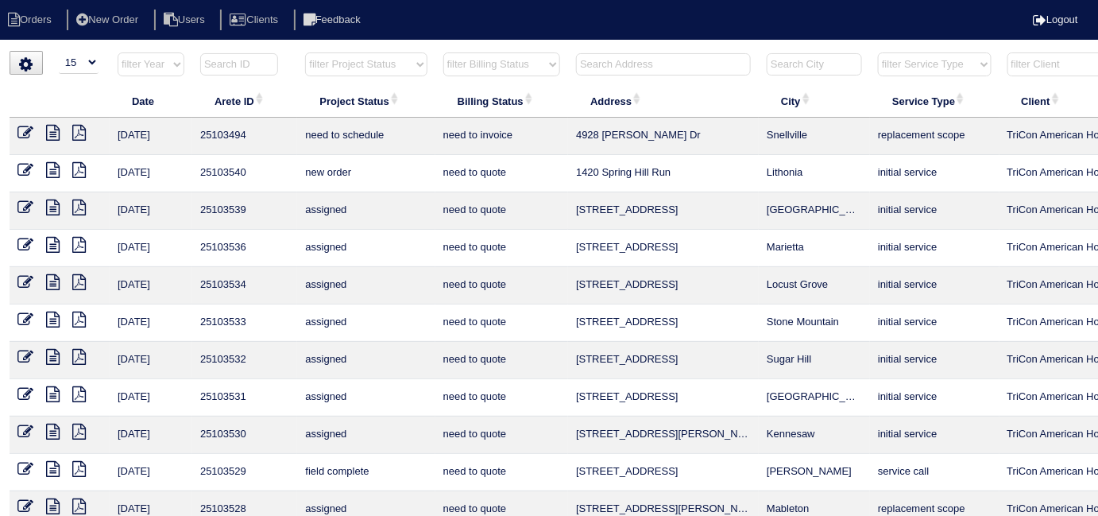
click at [674, 70] on input "text" at bounding box center [663, 64] width 175 height 22
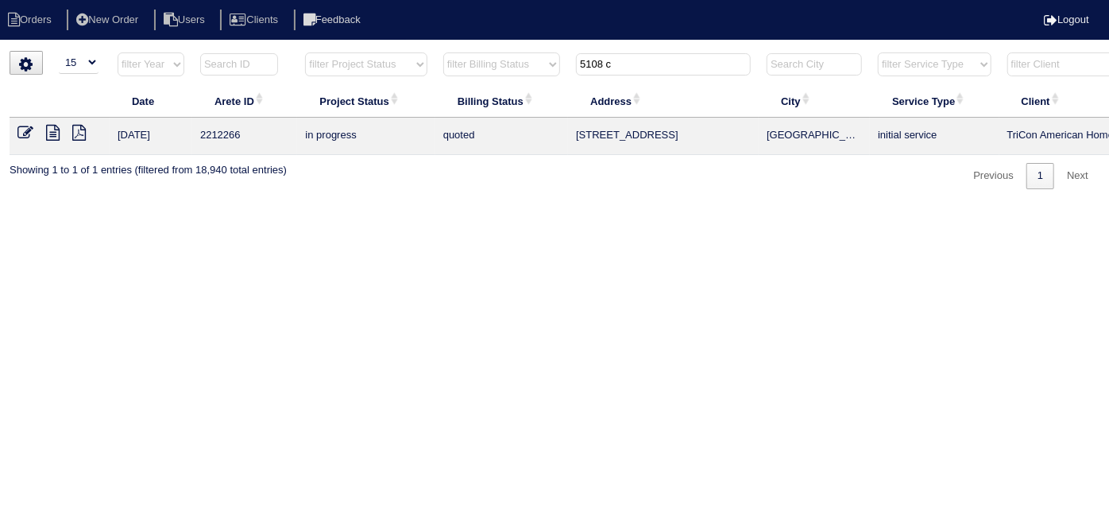
type input "5108 c"
click at [52, 134] on icon at bounding box center [53, 133] width 14 height 16
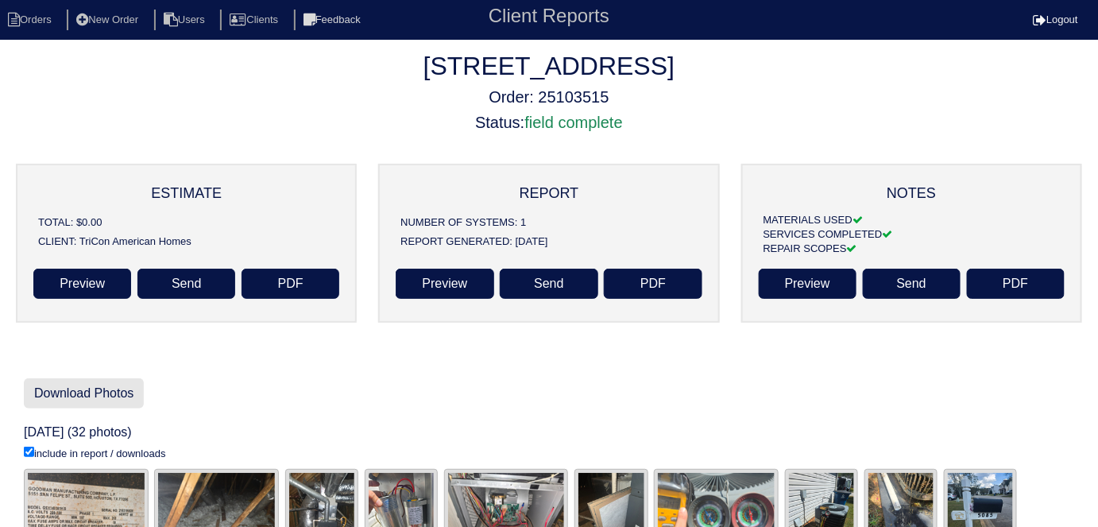
click at [126, 384] on link "Download Photos" at bounding box center [84, 393] width 120 height 30
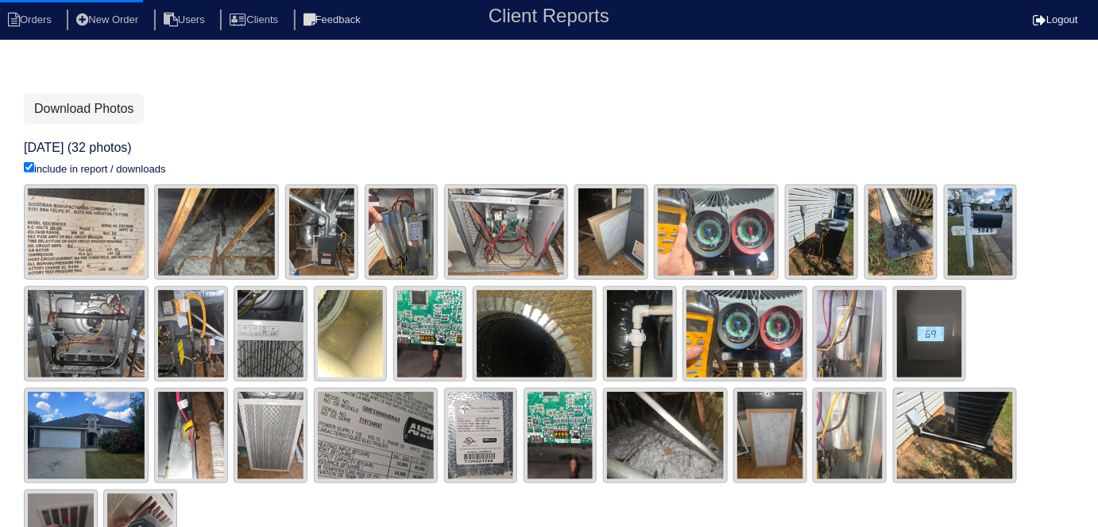
scroll to position [288, 0]
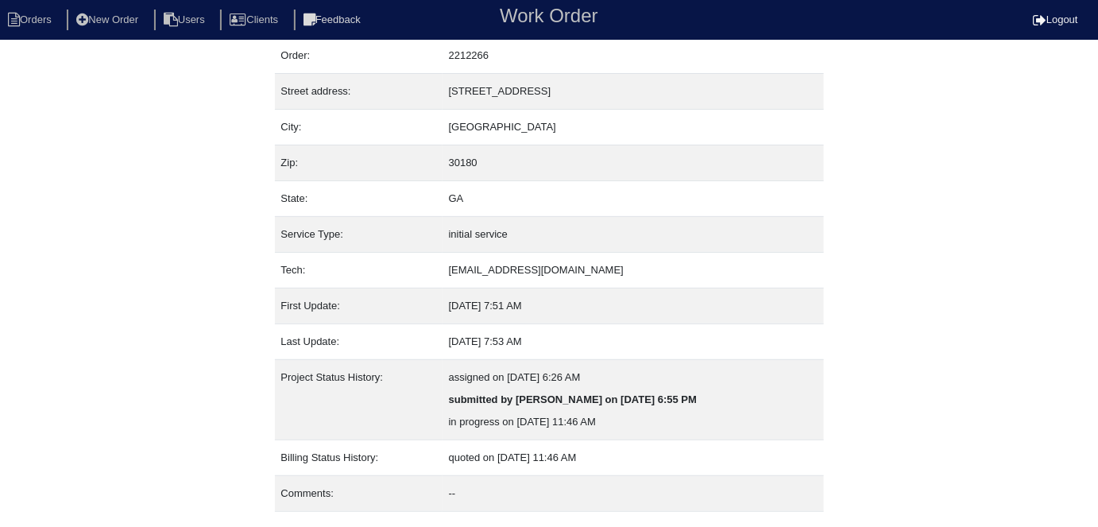
scroll to position [83, 0]
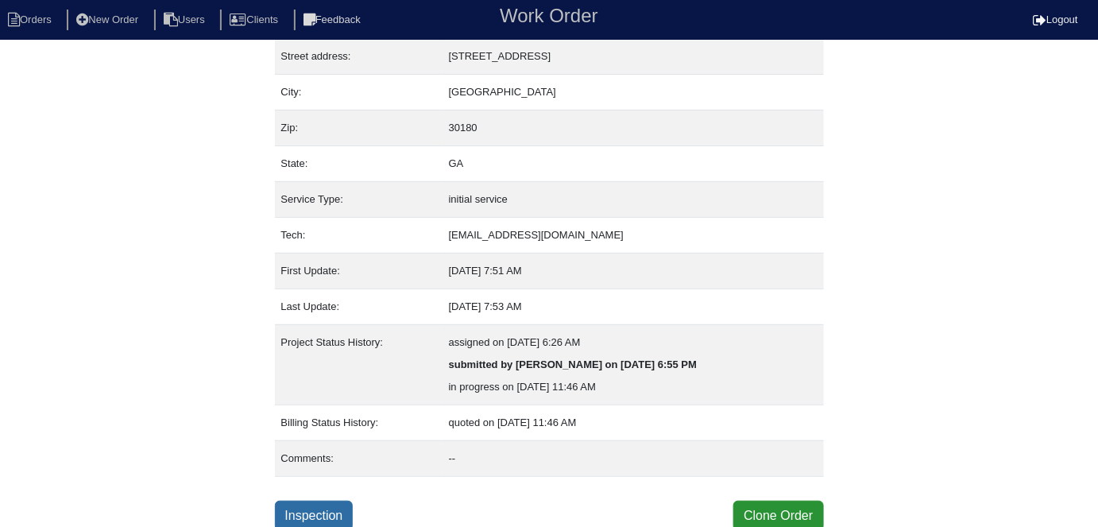
click at [319, 515] on link "Inspection" at bounding box center [314, 515] width 79 height 30
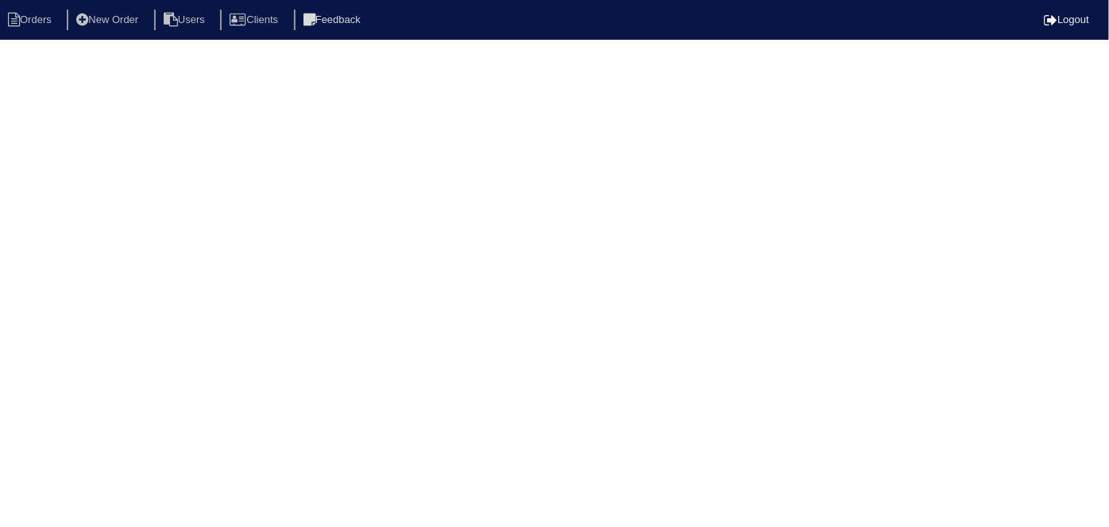
select select "0"
select select "Thermal Zone"
select select "1"
select select "0"
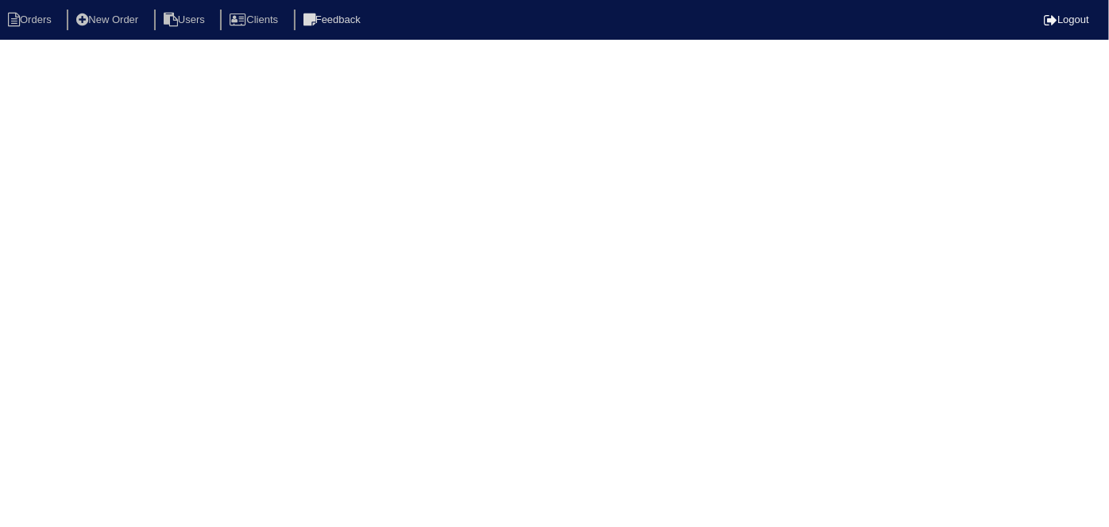
select select "0"
select select "2"
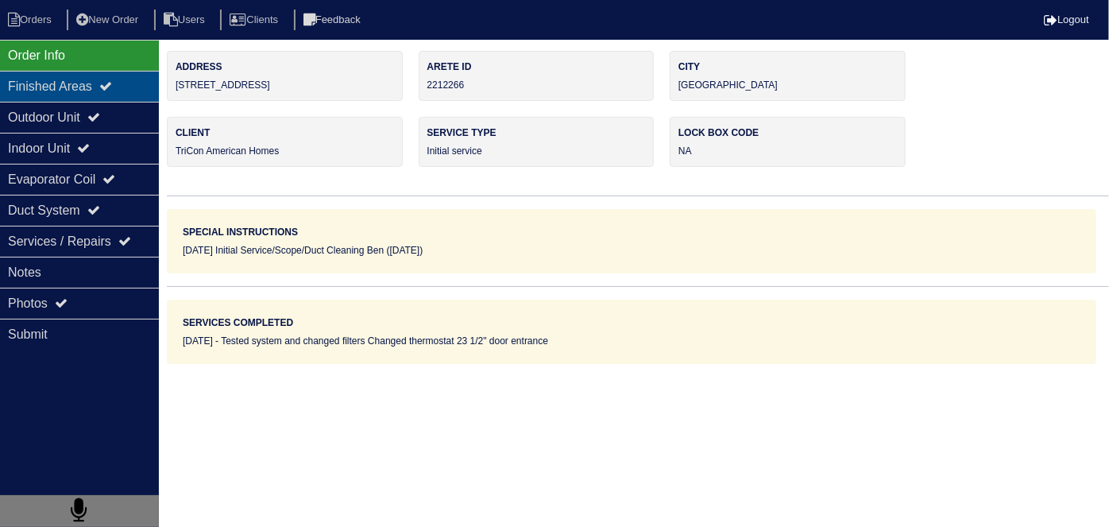
click at [21, 100] on div "Finished Areas" at bounding box center [79, 86] width 159 height 31
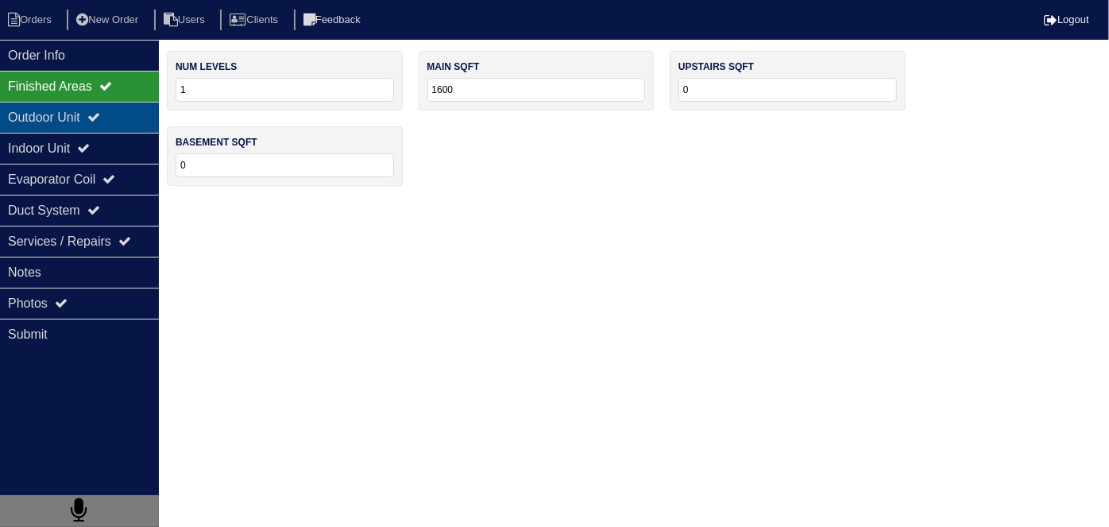
click at [17, 119] on div "Outdoor Unit" at bounding box center [79, 117] width 159 height 31
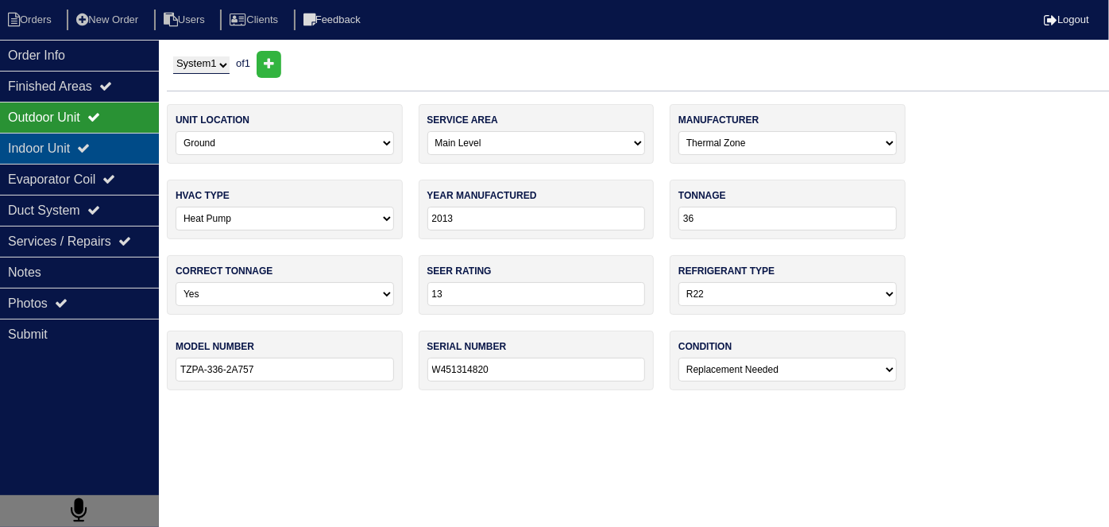
click at [27, 152] on div "Indoor Unit" at bounding box center [79, 148] width 159 height 31
type textarea "Filter Smart thermostat"
type textarea "Tested system and changed filters Changed thermostat 23 1/2" door entrance"
type textarea "3 Ton Heat Pump 3 Ton Upflow Air Handler 21" 10 kw Heat Strip Pan No hole 36x36…"
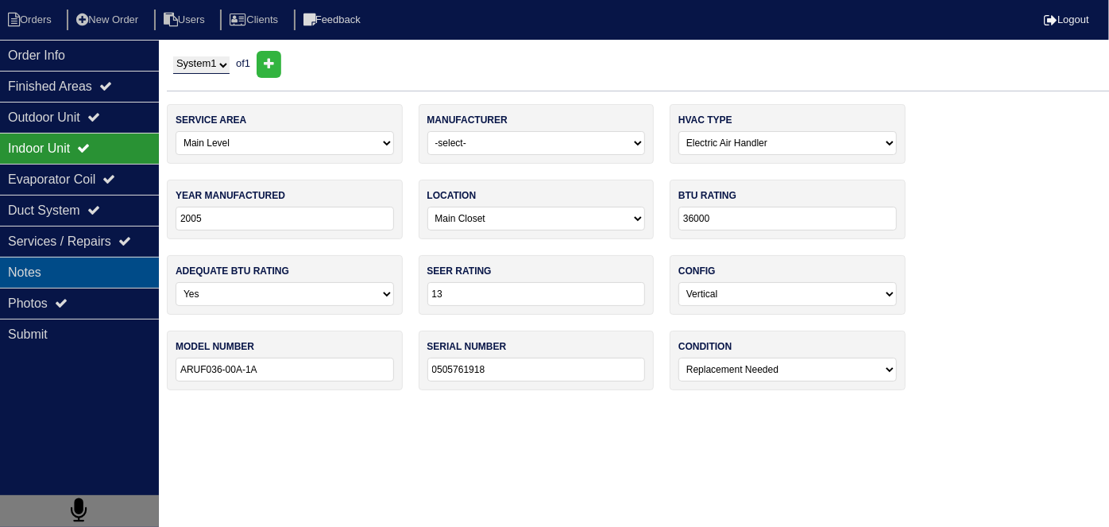
click at [42, 262] on div "Notes" at bounding box center [79, 272] width 159 height 31
type textarea "Filter Smart thermostat"
type textarea "Tested system and changed filters Changed thermostat 23 1/2" door entrance"
type textarea "3 Ton Heat Pump 3 Ton Upflow Air Handler 21" 10 kw Heat Strip Pan No hole 36x36…"
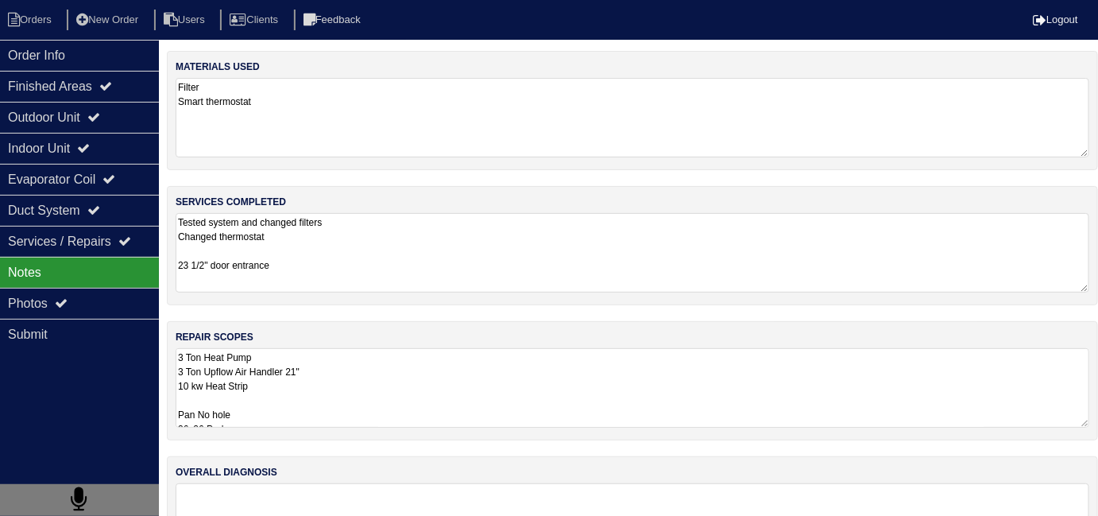
click at [586, 390] on textarea "3 Ton Heat Pump 3 Ton Upflow Air Handler 21" 10 kw Heat Strip Pan No hole 36x36…" at bounding box center [633, 387] width 914 height 79
click at [99, 56] on div "Order Info" at bounding box center [79, 55] width 159 height 31
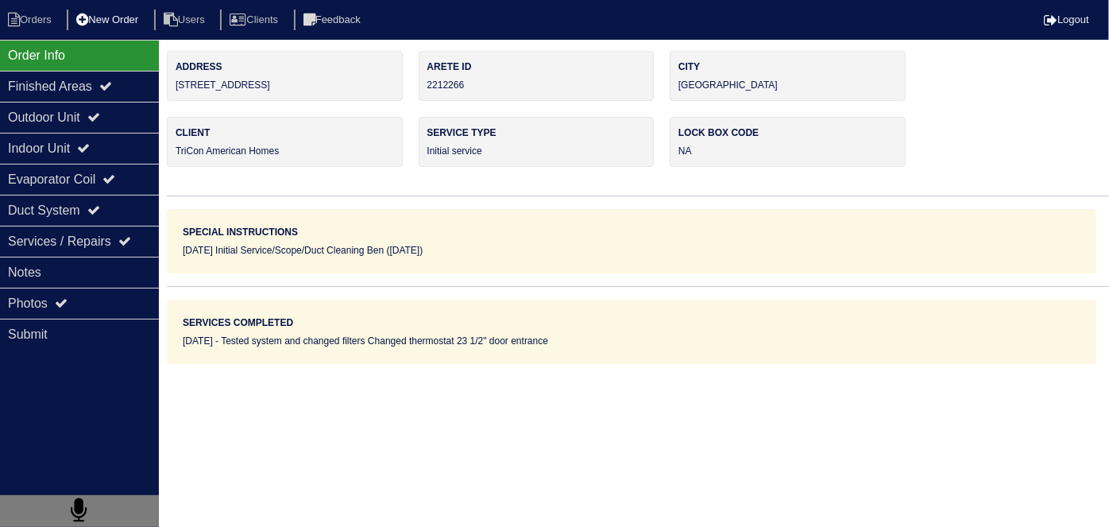
click at [100, 24] on li "New Order" at bounding box center [109, 20] width 84 height 21
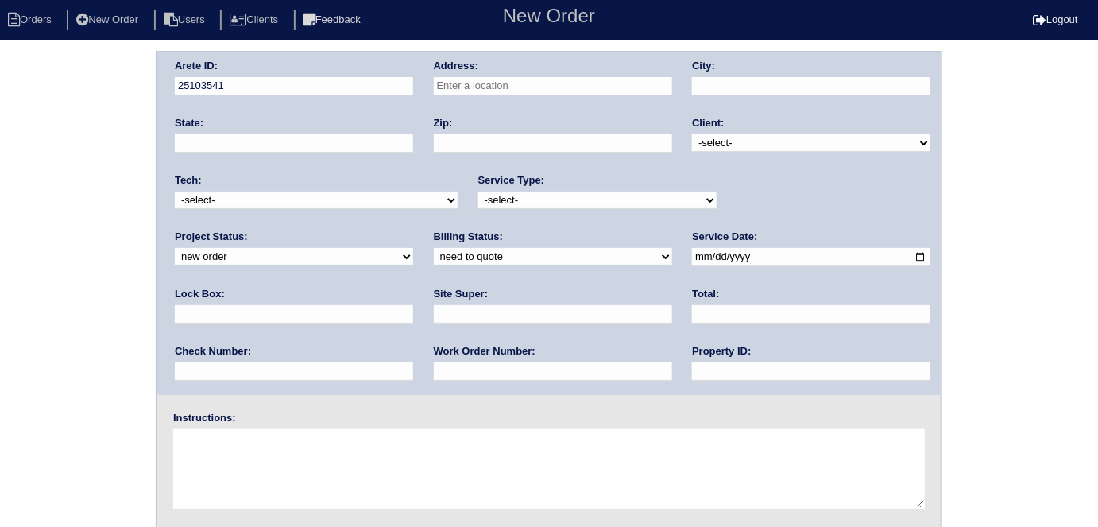
click at [577, 81] on input "text" at bounding box center [553, 86] width 238 height 18
type input "[STREET_ADDRESS]"
type input "[GEOGRAPHIC_DATA]"
type input "GA"
type input "30180"
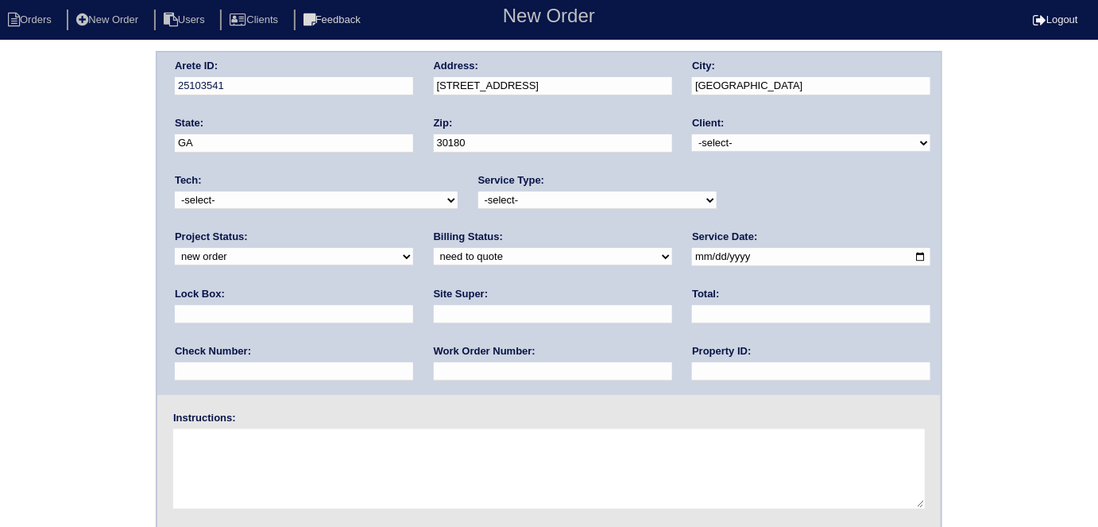
click at [707, 145] on select "-select- TriCon American Homes American Homes 4 Rent First Key Homes Zillow The…" at bounding box center [811, 142] width 238 height 17
select select "1"
click at [693, 134] on select "-select- TriCon American Homes American Homes 4 Rent First Key Homes Zillow The…" at bounding box center [811, 142] width 238 height 17
drag, startPoint x: 570, startPoint y: 195, endPoint x: 555, endPoint y: 199, distance: 15.6
click at [569, 195] on select "-select- initial service basic service maintenance call replacement scope servi…" at bounding box center [597, 199] width 238 height 17
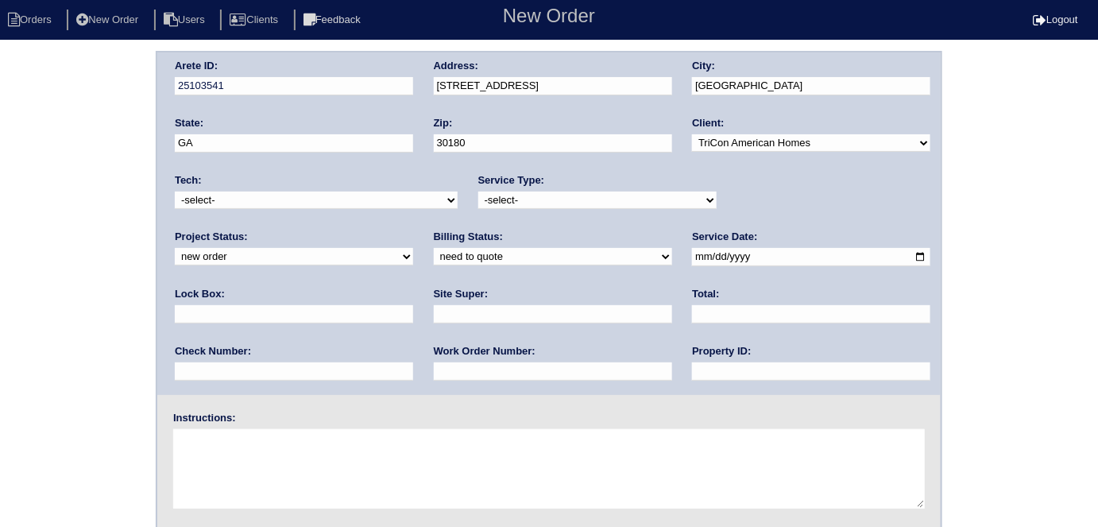
select select "initial service"
click at [478, 191] on select "-select- initial service basic service maintenance call replacement scope servi…" at bounding box center [597, 199] width 238 height 17
click at [434, 305] on input "text" at bounding box center [553, 314] width 238 height 18
type input "Bryan McGarity"
click at [692, 254] on input "date" at bounding box center [811, 257] width 238 height 18
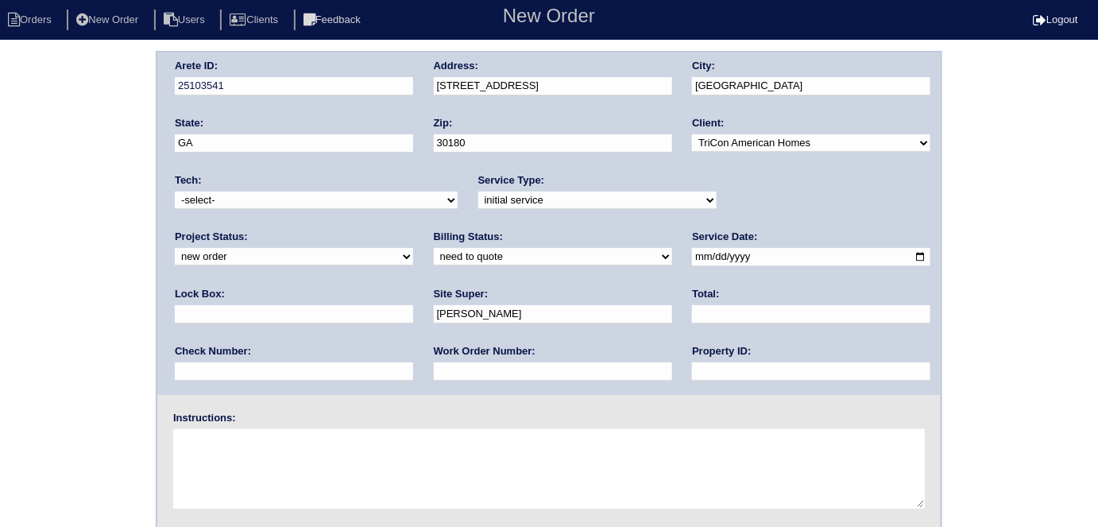
type input "2025-09-25"
drag, startPoint x: 512, startPoint y: 377, endPoint x: 500, endPoint y: 326, distance: 52.2
click at [692, 376] on input "text" at bounding box center [811, 371] width 238 height 18
type input "N/A"
click at [280, 481] on textarea at bounding box center [548, 468] width 751 height 79
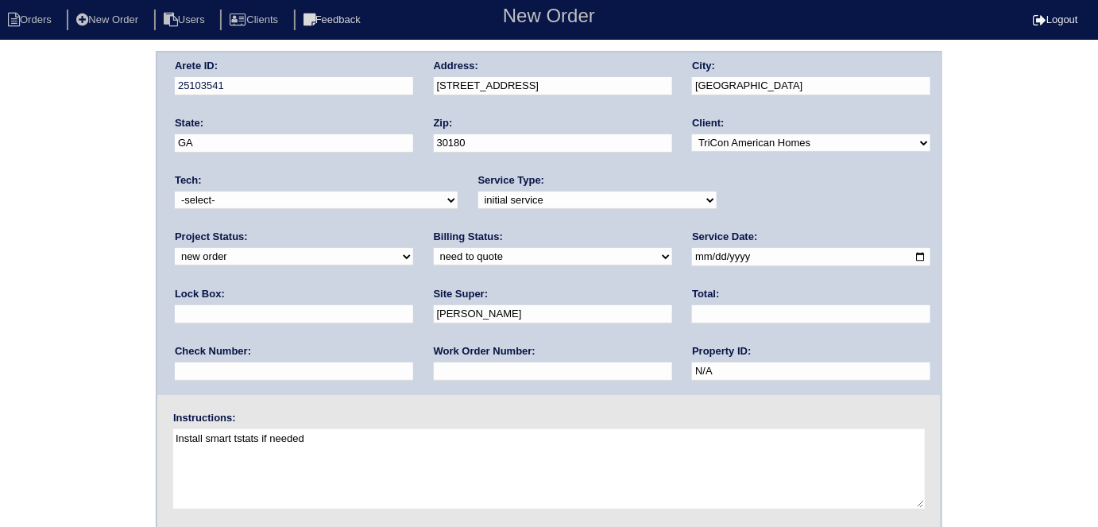
type textarea "Install smart tstats if needed"
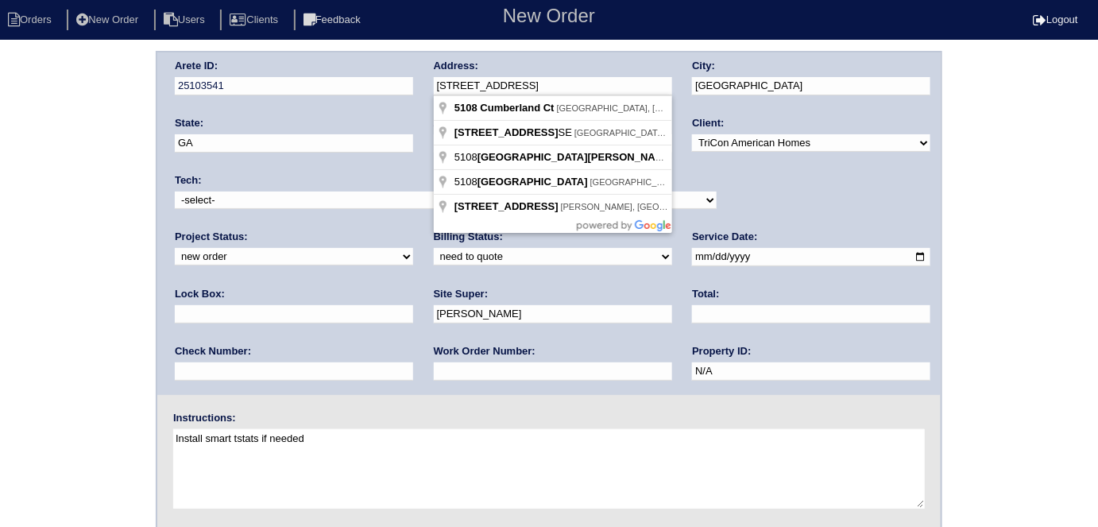
click at [412, 91] on div "Arete ID: 25103541 Address: 5108 Cumberland Ct City: Villa Rica State: GA Zip: …" at bounding box center [548, 223] width 783 height 342
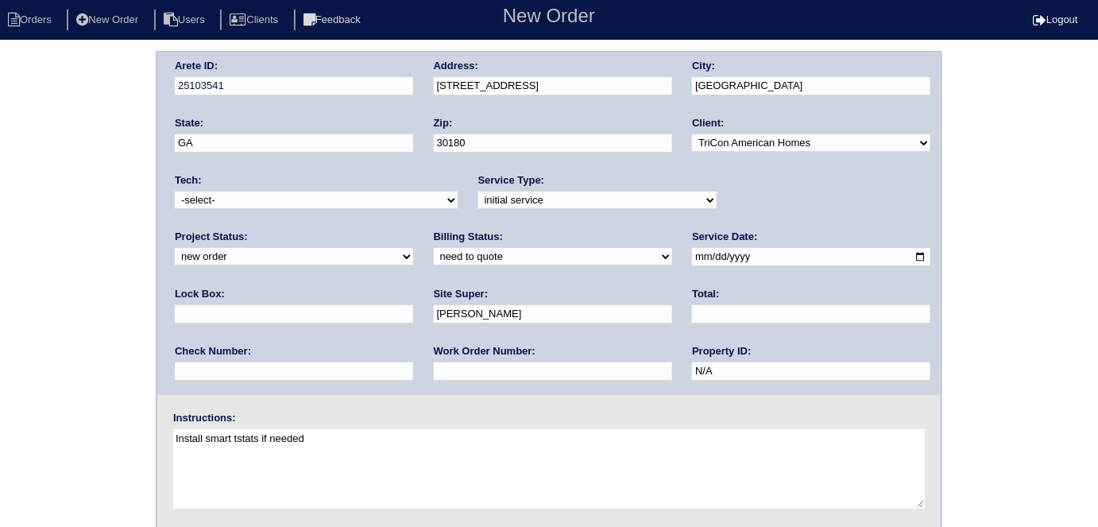
click at [6, 284] on div "Arete ID: 25103541 Address: 5108 Cumberland Ct City: Villa Rica State: GA Zip: …" at bounding box center [549, 372] width 1098 height 643
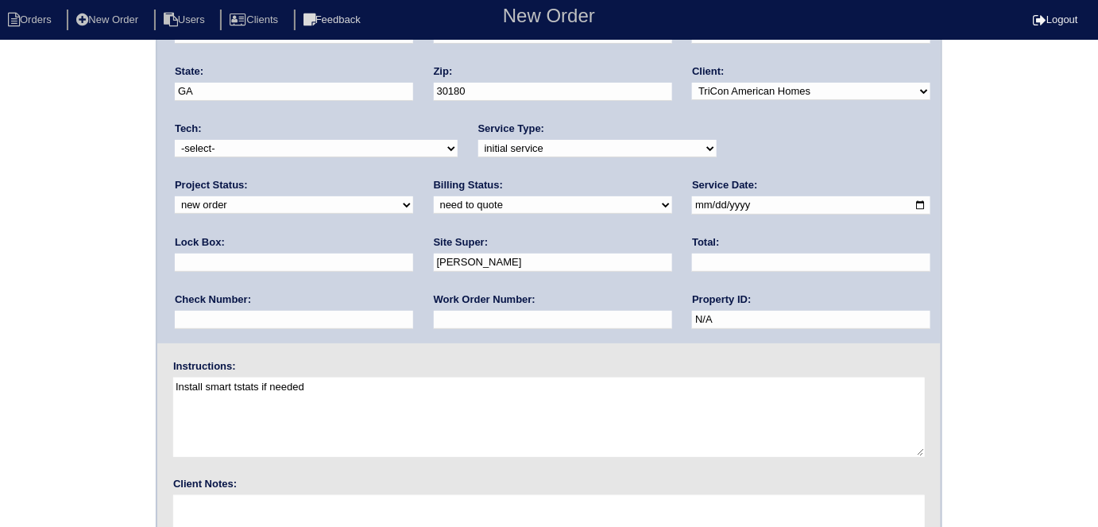
scroll to position [163, 0]
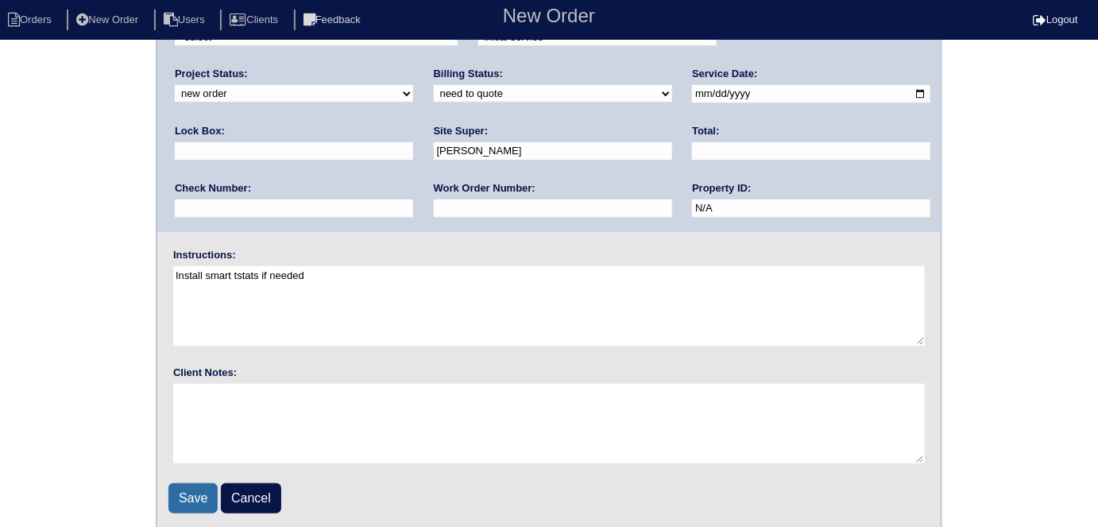
click at [187, 484] on input "Save" at bounding box center [192, 498] width 49 height 30
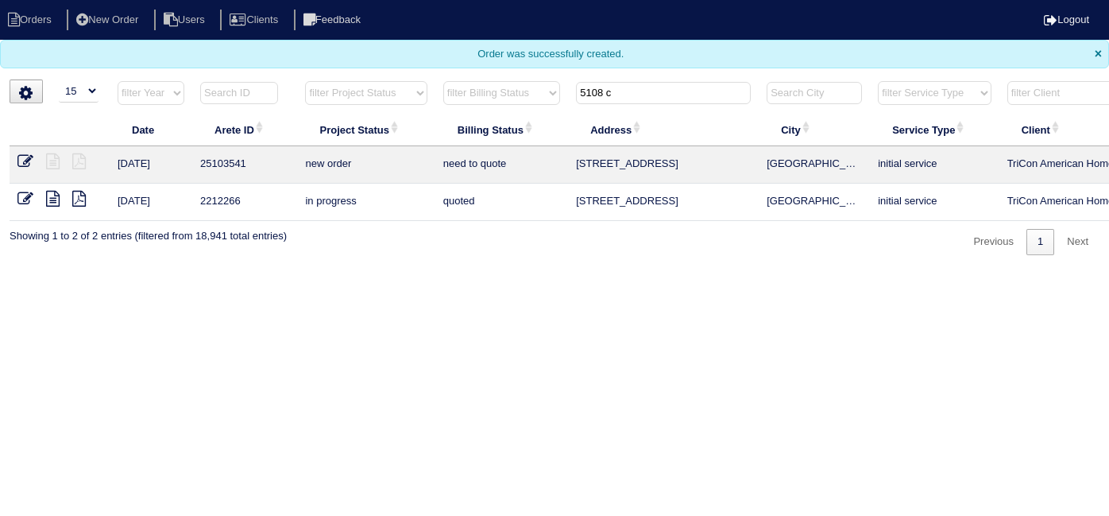
select select "15"
drag, startPoint x: 626, startPoint y: 99, endPoint x: 553, endPoint y: 95, distance: 73.2
click at [553, 95] on tr "filter Year -- Any Year -- 2025 2024 2023 2022 2021 2020 2019 filter Project St…" at bounding box center [698, 96] width 1377 height 33
